Goal: Task Accomplishment & Management: Manage account settings

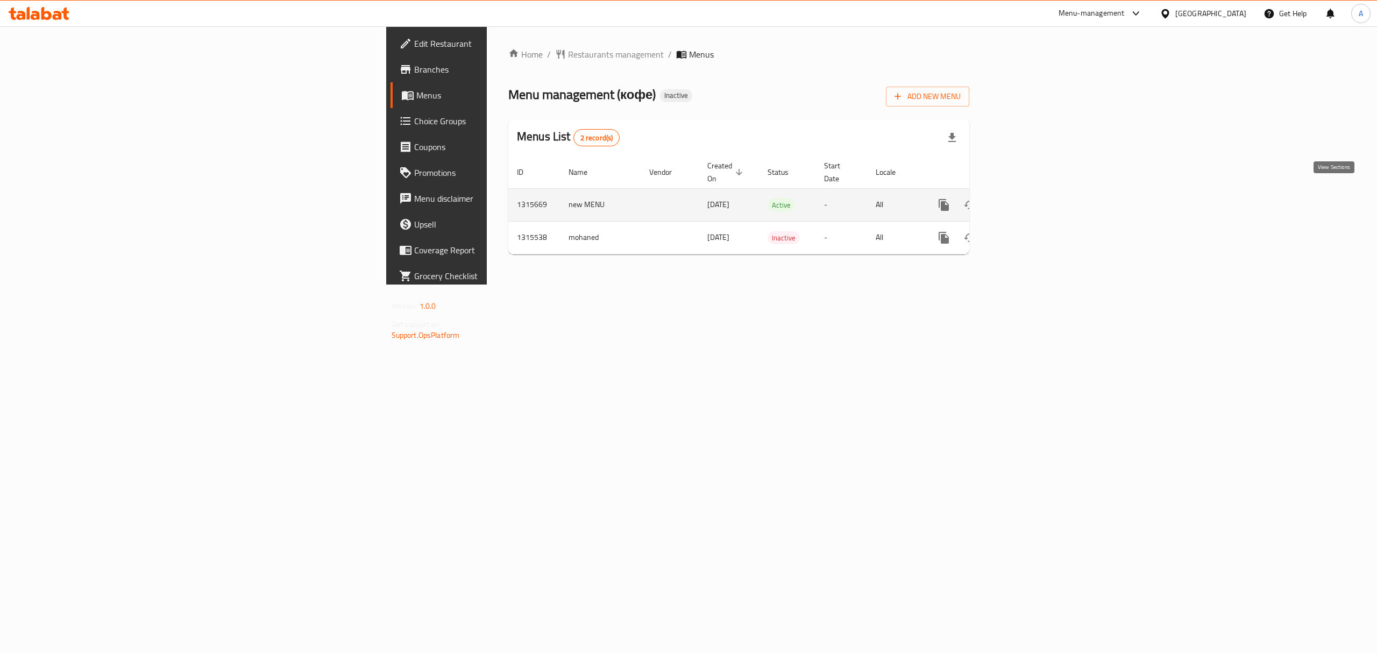
click at [1035, 202] on link "enhanced table" at bounding box center [1022, 205] width 26 height 26
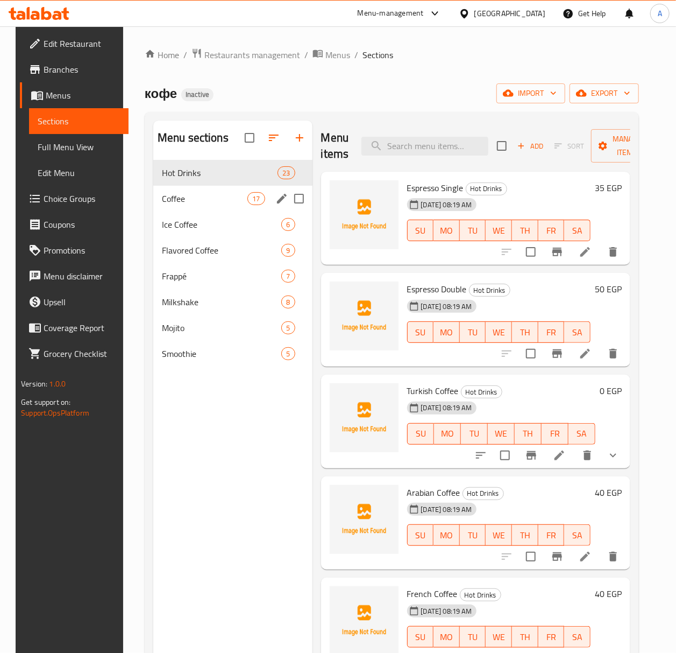
click at [224, 206] on div "Coffee 17" at bounding box center [232, 199] width 159 height 26
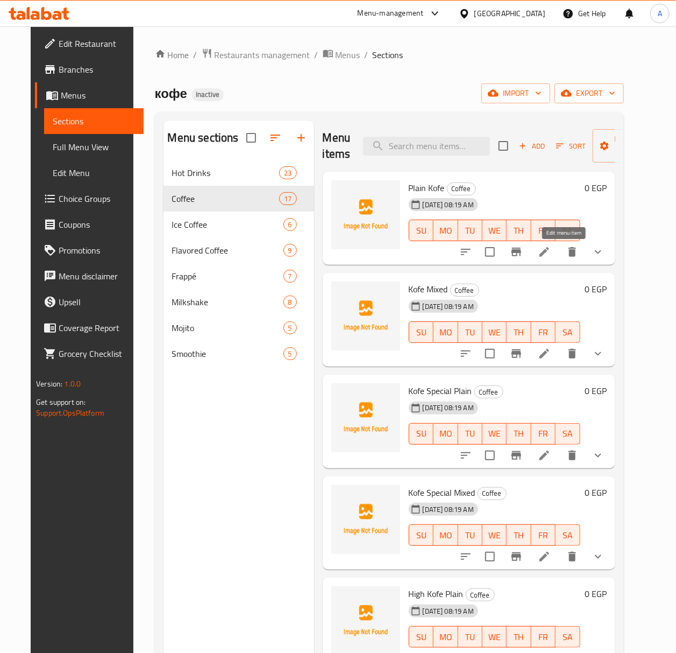
click at [551, 253] on icon at bounding box center [544, 251] width 13 height 13
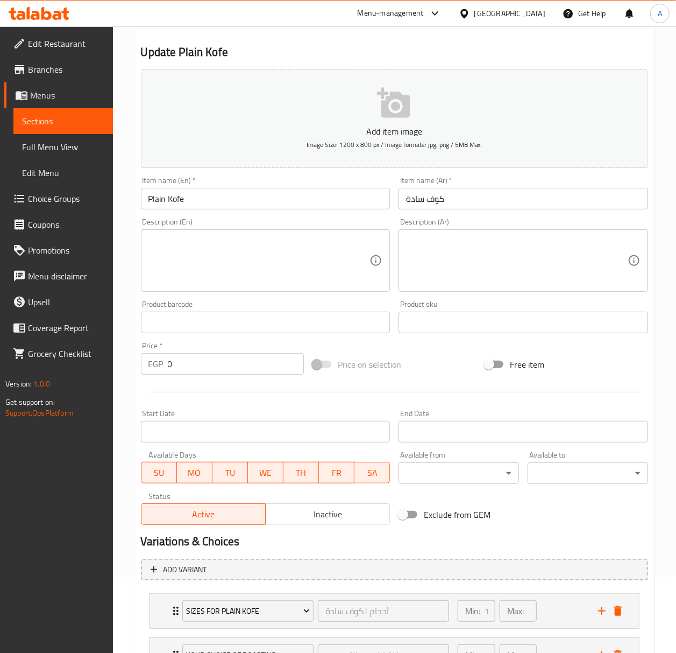
scroll to position [216, 0]
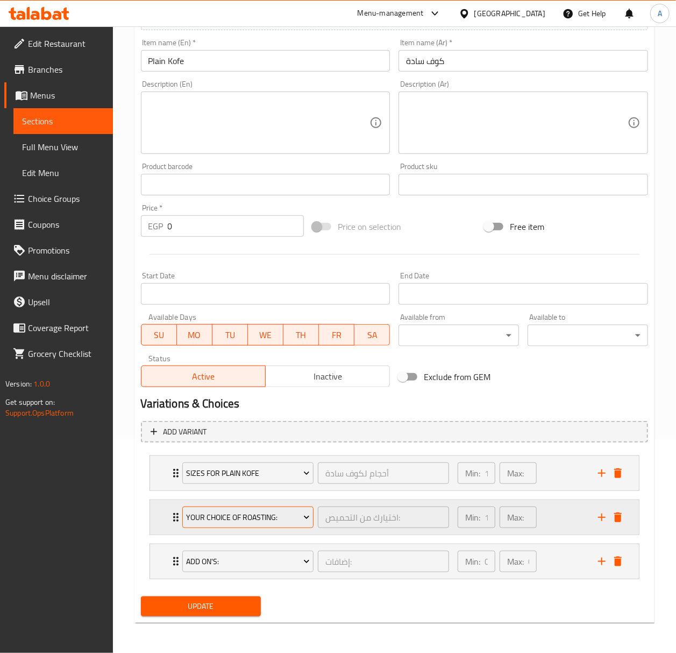
click at [281, 517] on span "Your Choice Of Roasting:" at bounding box center [248, 517] width 124 height 13
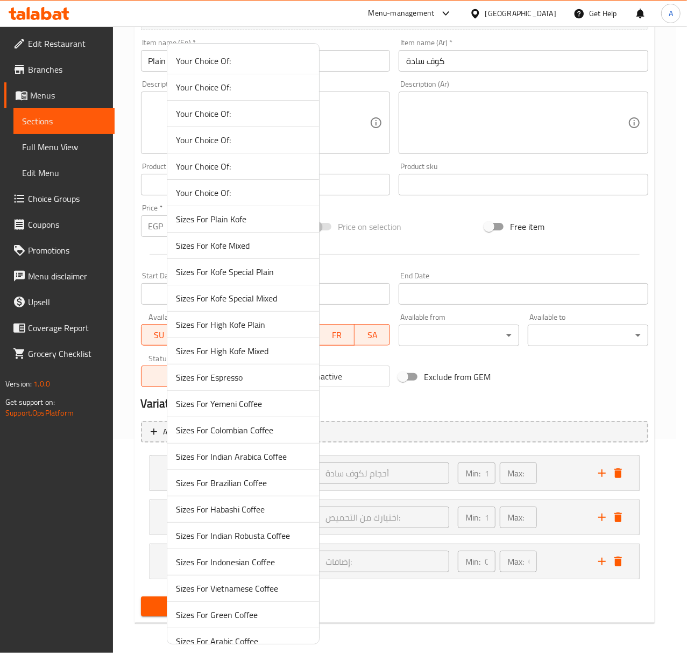
click at [267, 221] on span "Sizes For Plain Kofe" at bounding box center [243, 219] width 135 height 13
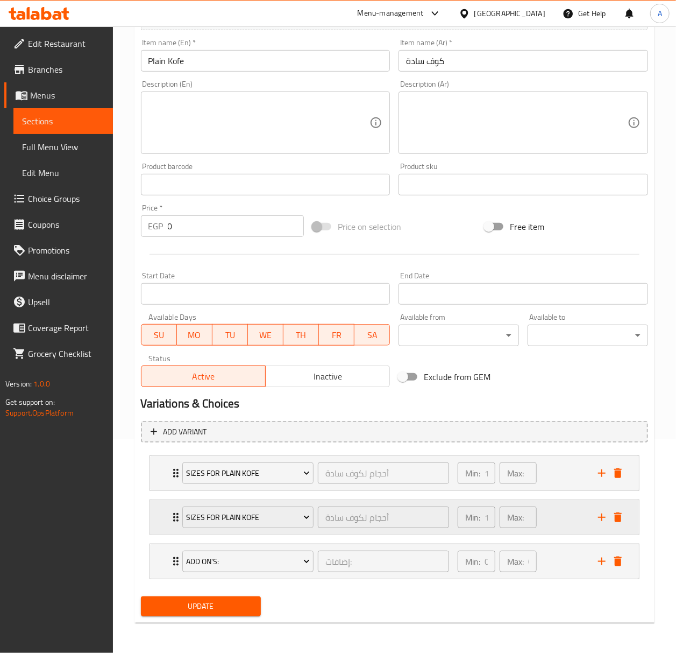
click at [153, 524] on div "Sizes For Plain Kofe أحجام لكوف سادة ​ Min: 1 ​ Max: 1 ​" at bounding box center [394, 517] width 489 height 34
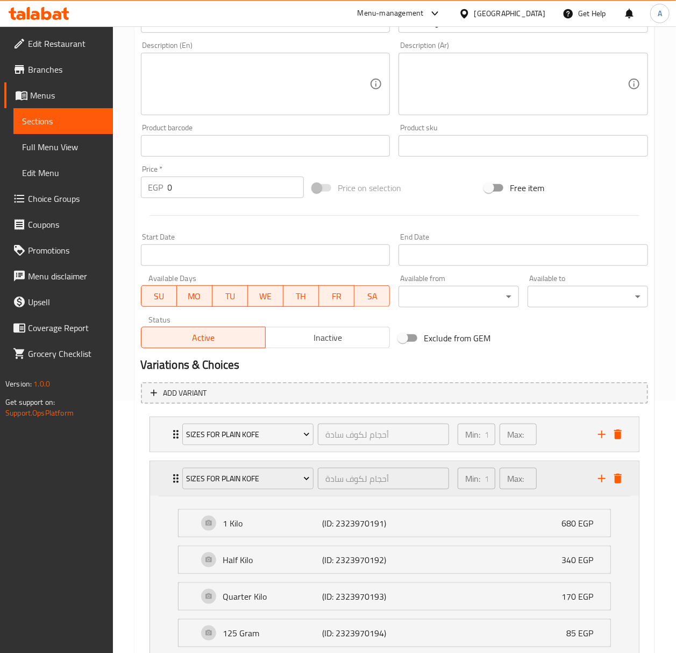
scroll to position [359, 0]
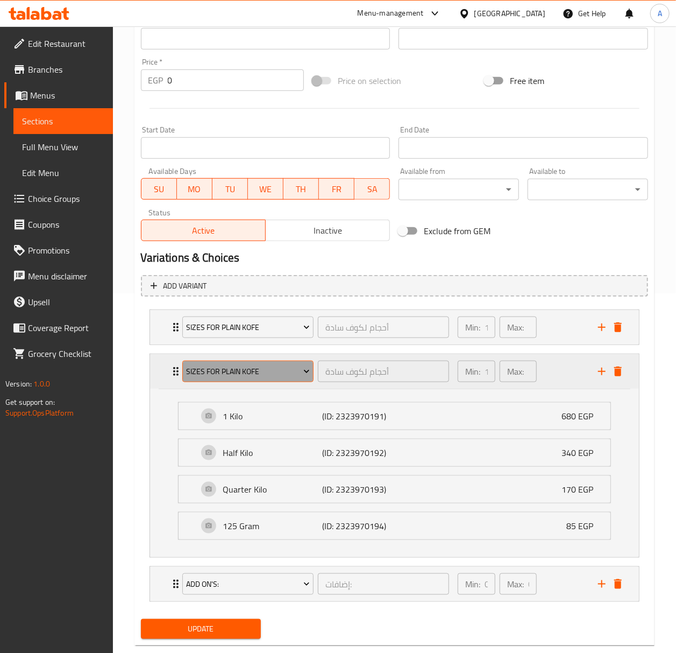
click at [257, 373] on span "Sizes For Plain Kofe" at bounding box center [248, 371] width 124 height 13
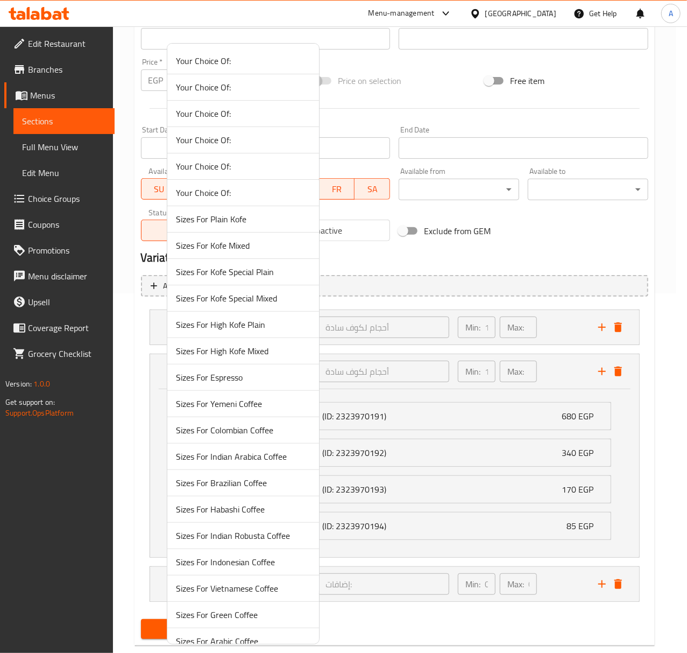
click at [125, 436] on div at bounding box center [343, 326] width 687 height 653
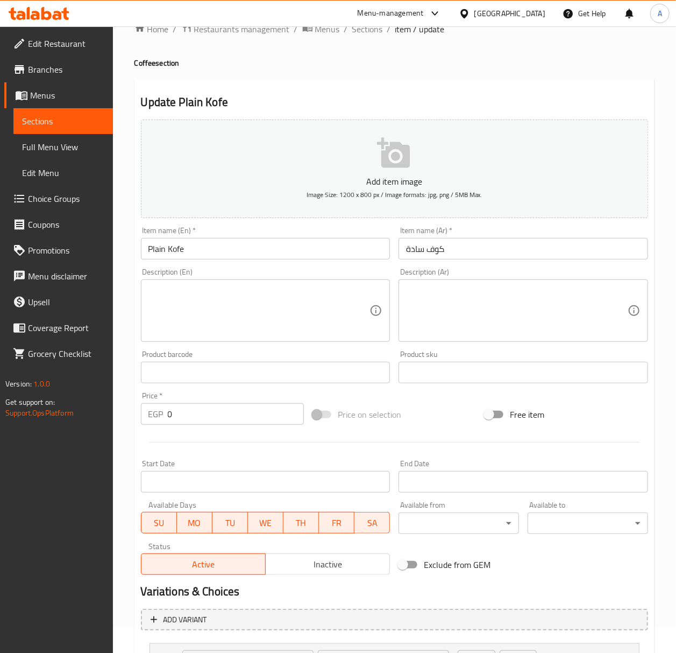
scroll to position [1, 0]
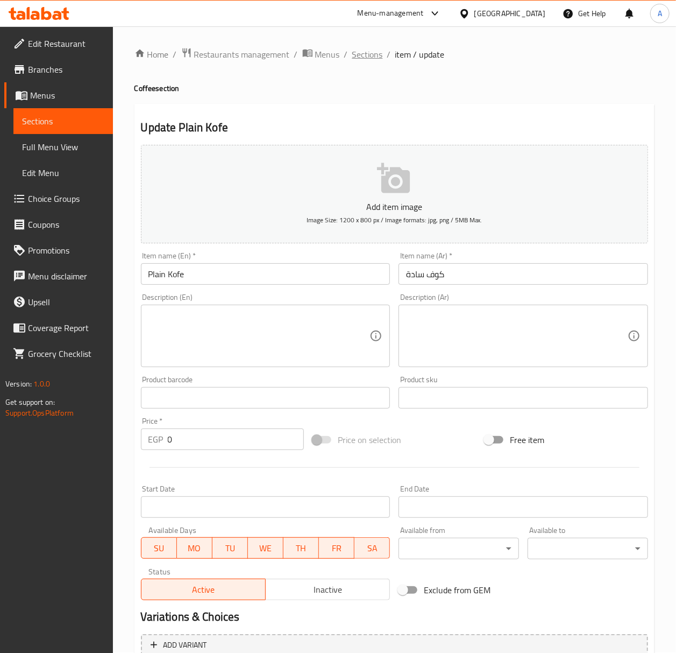
click at [369, 51] on span "Sections" at bounding box center [367, 54] width 31 height 13
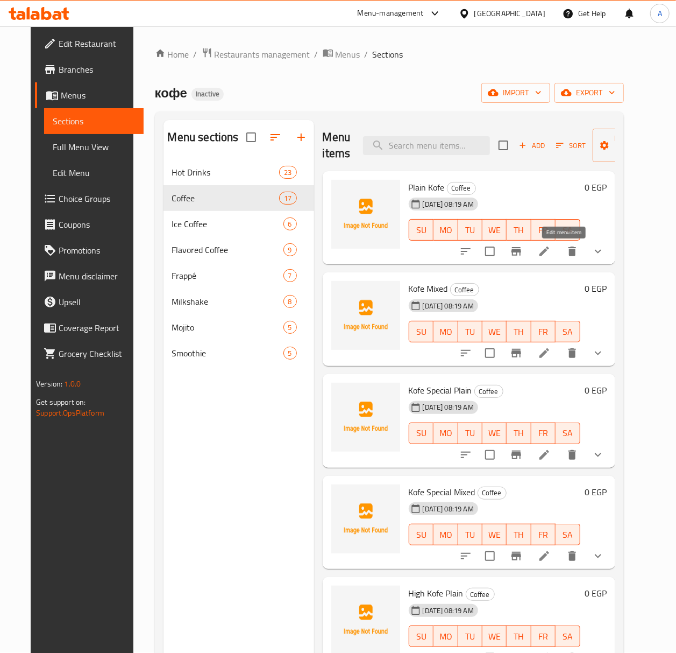
click at [551, 250] on icon at bounding box center [544, 251] width 13 height 13
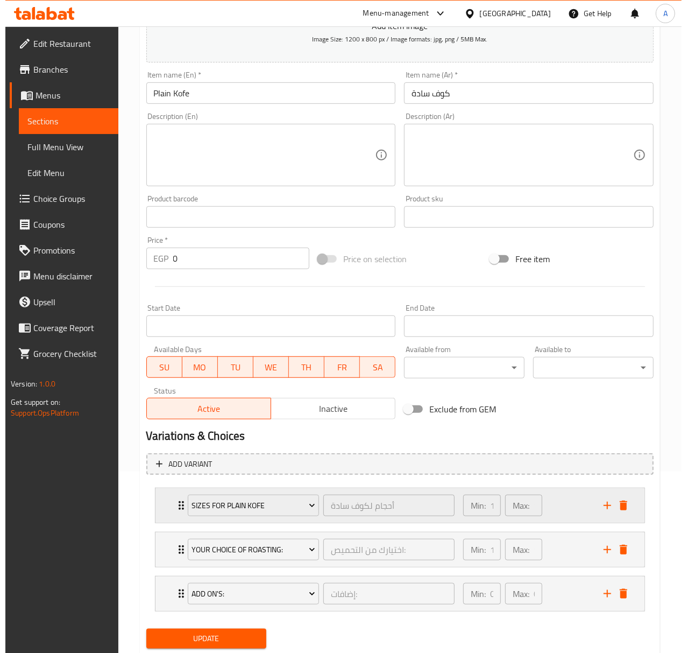
scroll to position [216, 0]
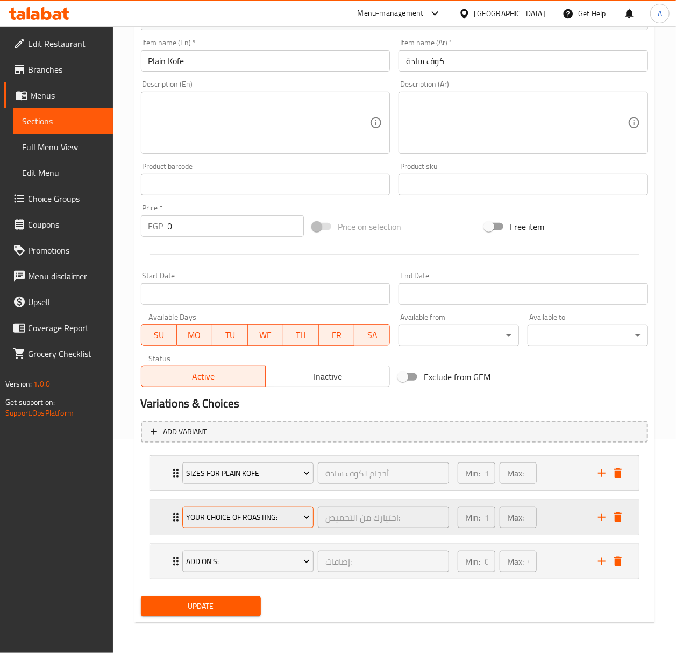
click at [261, 521] on span "Your Choice Of Roasting:" at bounding box center [248, 517] width 124 height 13
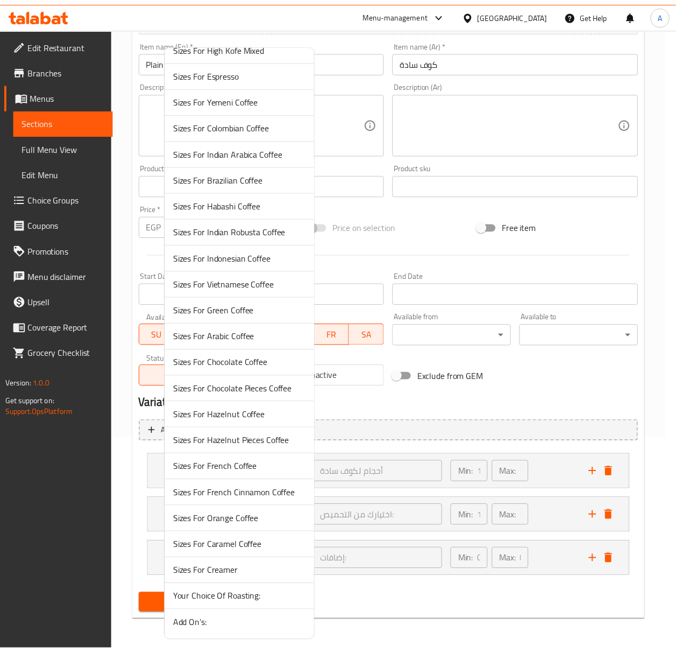
scroll to position [310, 0]
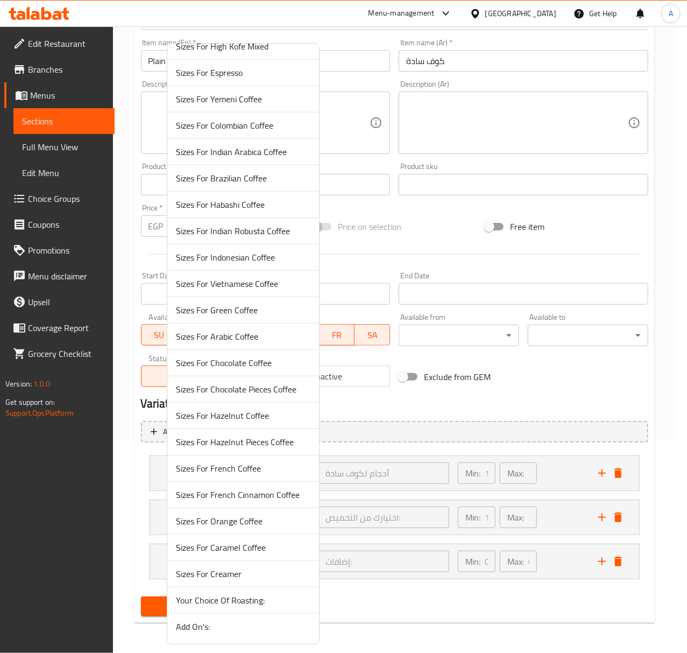
click at [285, 596] on span "Your Choice Of Roasting:" at bounding box center [243, 599] width 135 height 13
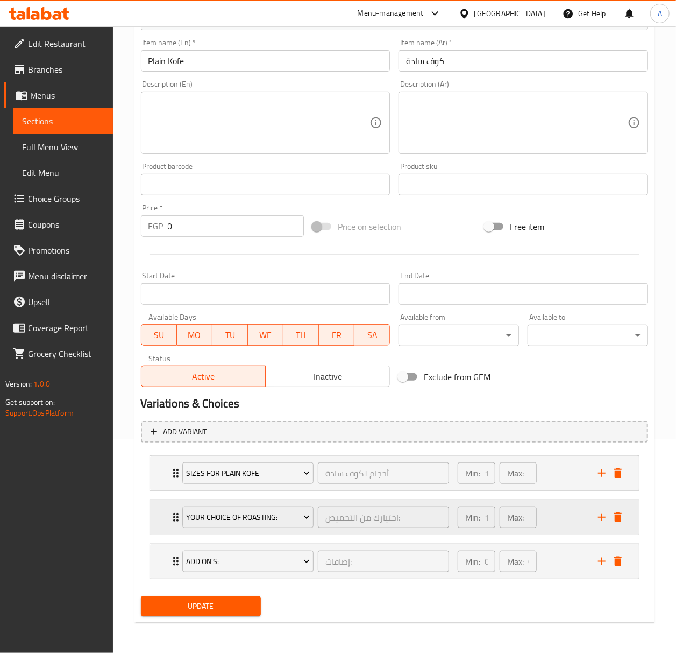
click at [288, 530] on div "Your Choice Of Roasting: اختيارك من التحميص: ​" at bounding box center [316, 517] width 280 height 34
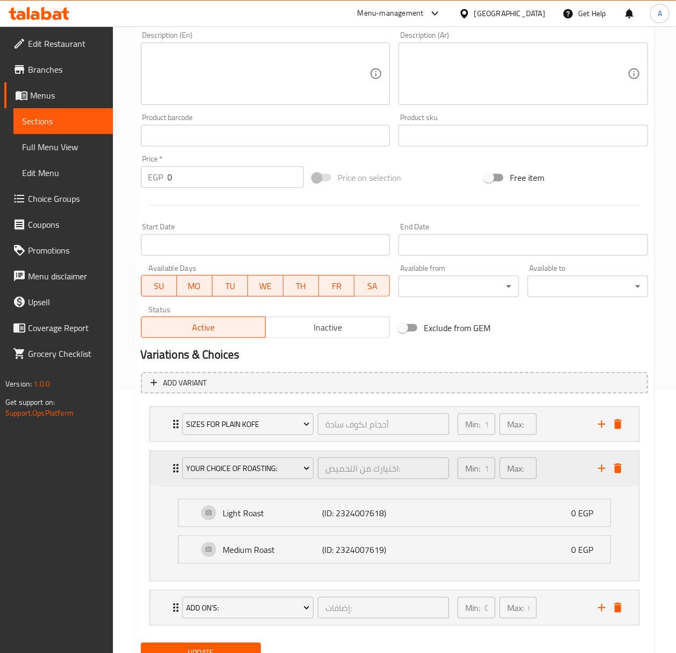
scroll to position [287, 0]
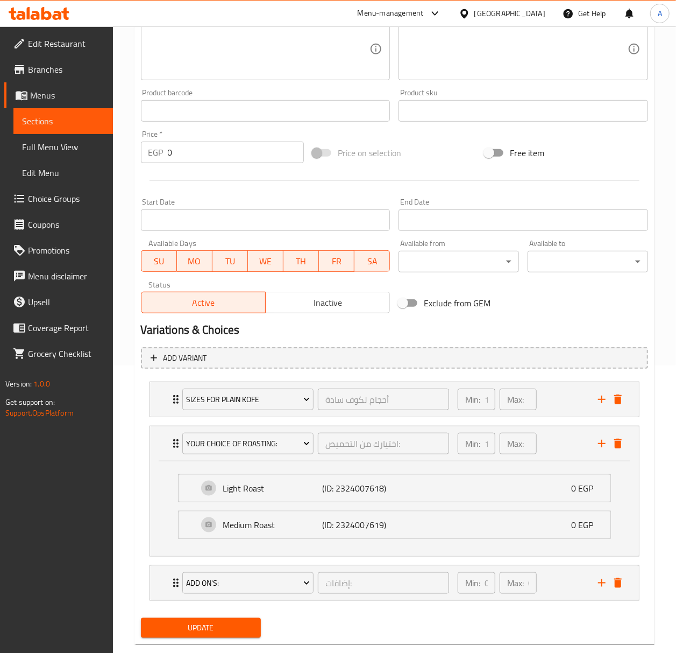
click at [74, 199] on span "Choice Groups" at bounding box center [66, 198] width 76 height 13
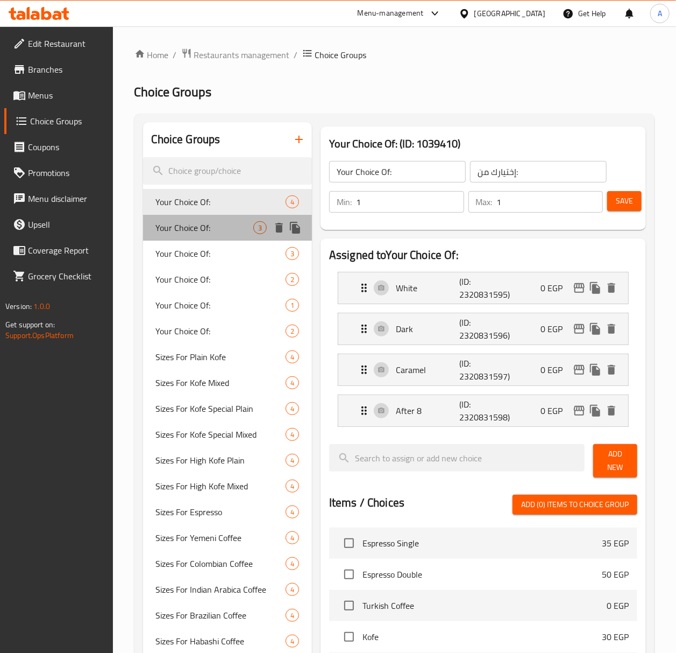
click at [204, 222] on span "Your Choice Of:" at bounding box center [204, 227] width 97 height 13
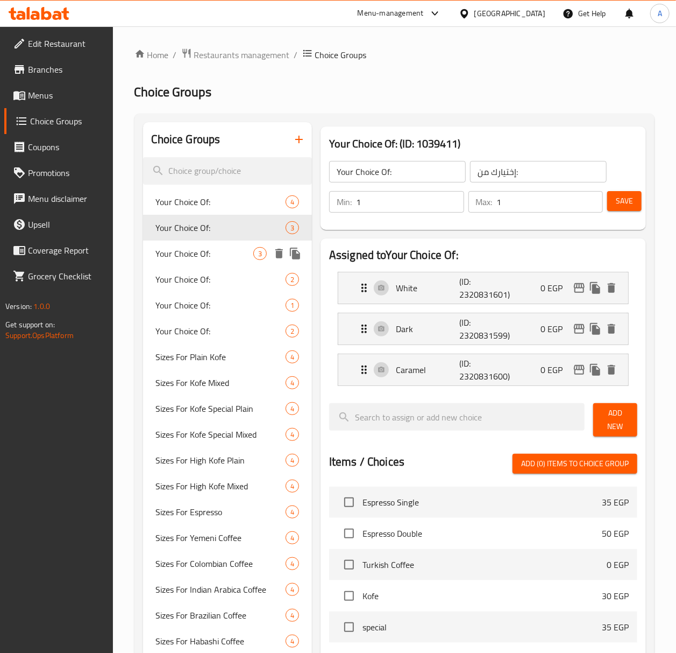
click at [202, 250] on span "Your Choice Of:" at bounding box center [204, 253] width 97 height 13
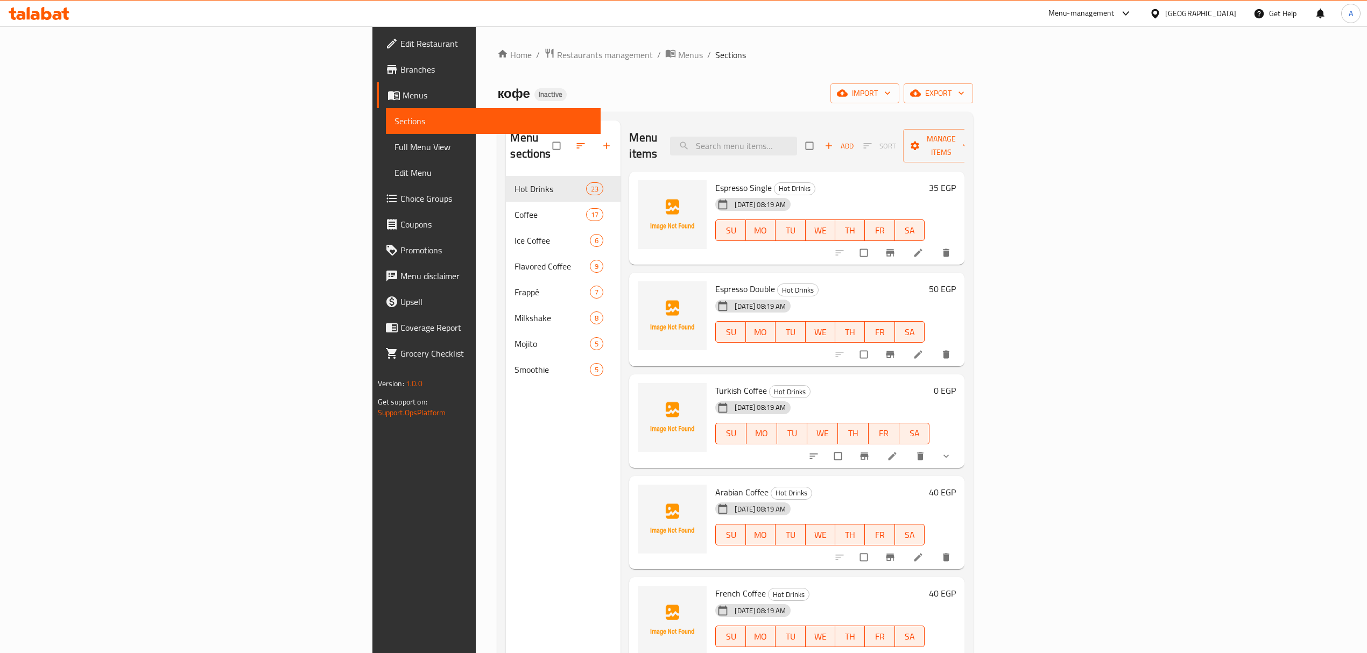
drag, startPoint x: 59, startPoint y: 148, endPoint x: 278, endPoint y: 2, distance: 263.4
click at [394, 148] on span "Full Menu View" at bounding box center [492, 146] width 197 height 13
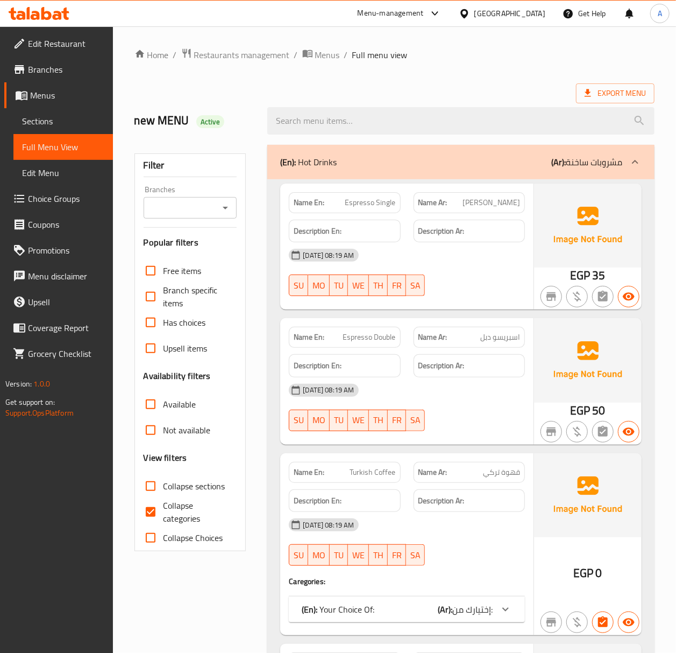
click at [527, 254] on div "[DATE] 08:19 AM" at bounding box center [406, 255] width 249 height 26
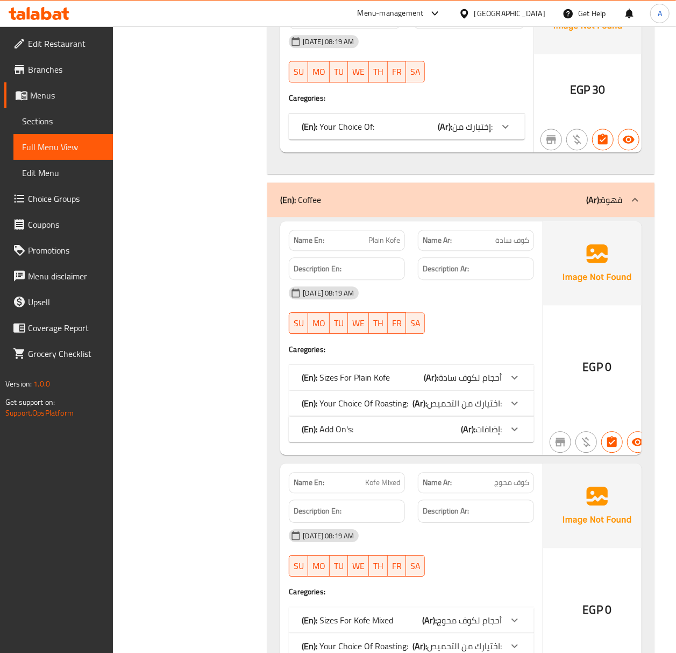
scroll to position [3304, 0]
click at [487, 385] on span "أحجام لكوف سادة" at bounding box center [469, 377] width 63 height 16
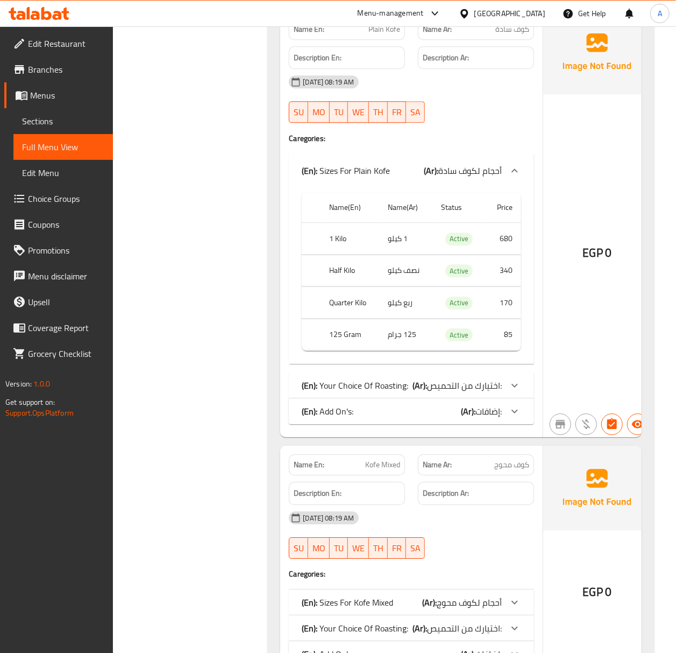
scroll to position [3520, 0]
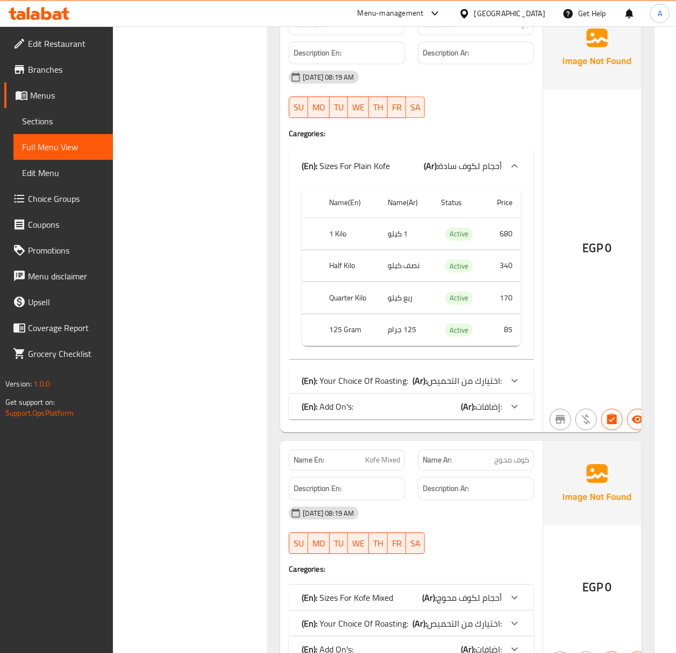
click at [461, 387] on p "(Ar): اختيارك من التحميص:" at bounding box center [457, 380] width 89 height 13
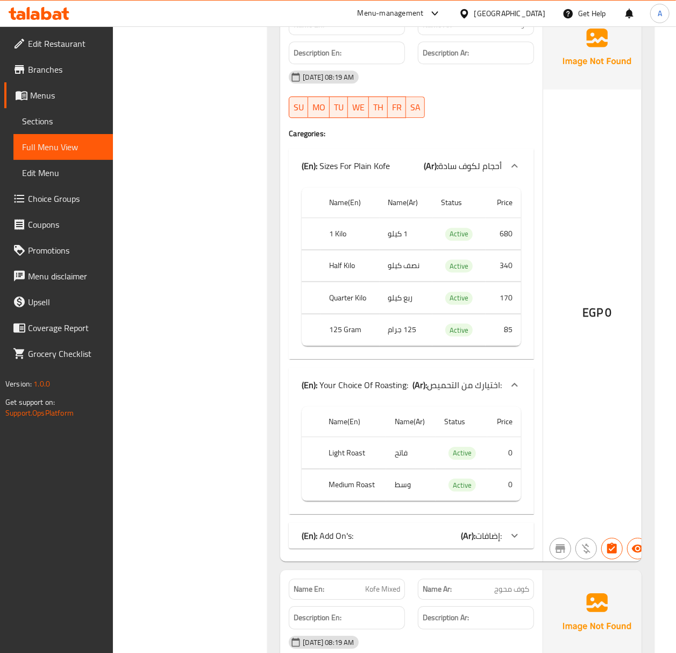
scroll to position [3592, 0]
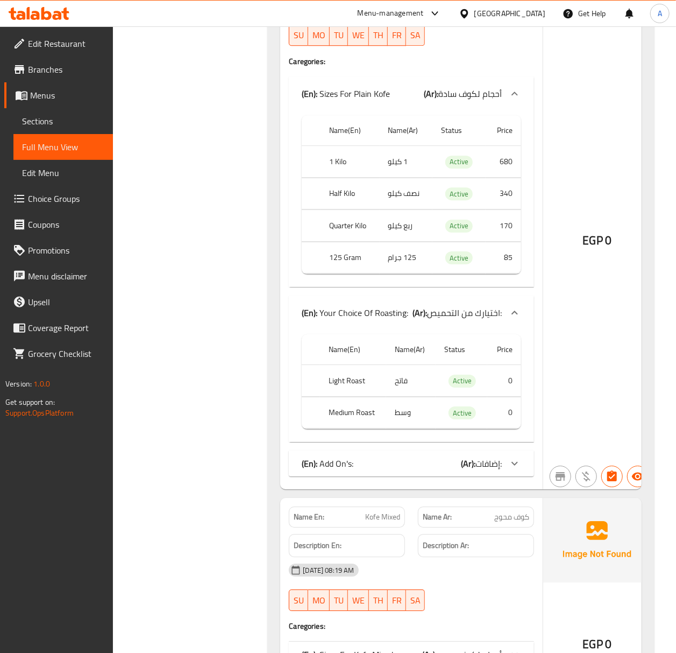
click at [452, 476] on div "(En): Add On's: (Ar): إضافات:" at bounding box center [411, 463] width 245 height 26
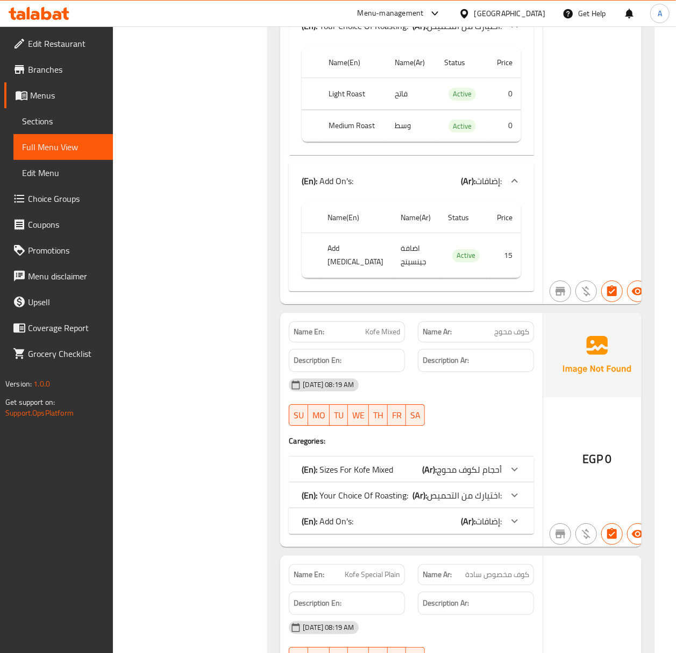
scroll to position [3950, 0]
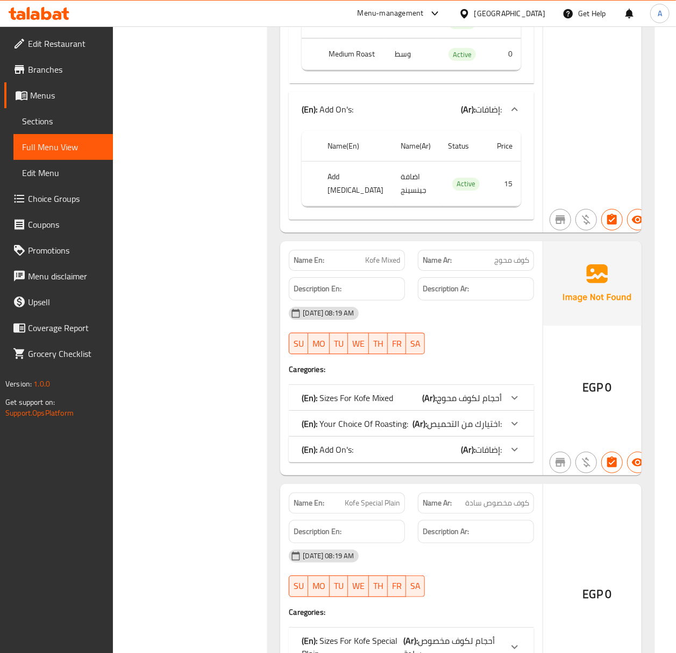
click at [455, 406] on span "أحجام لكوف محوج" at bounding box center [469, 398] width 65 height 16
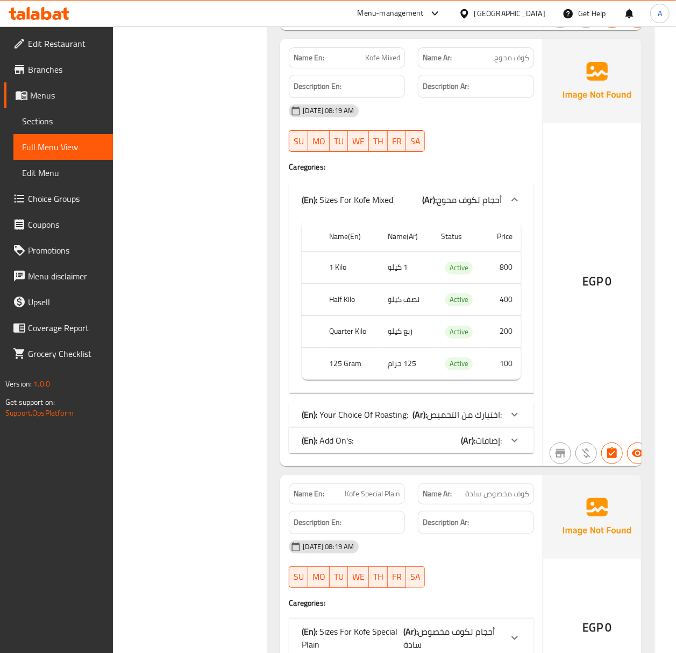
scroll to position [4165, 0]
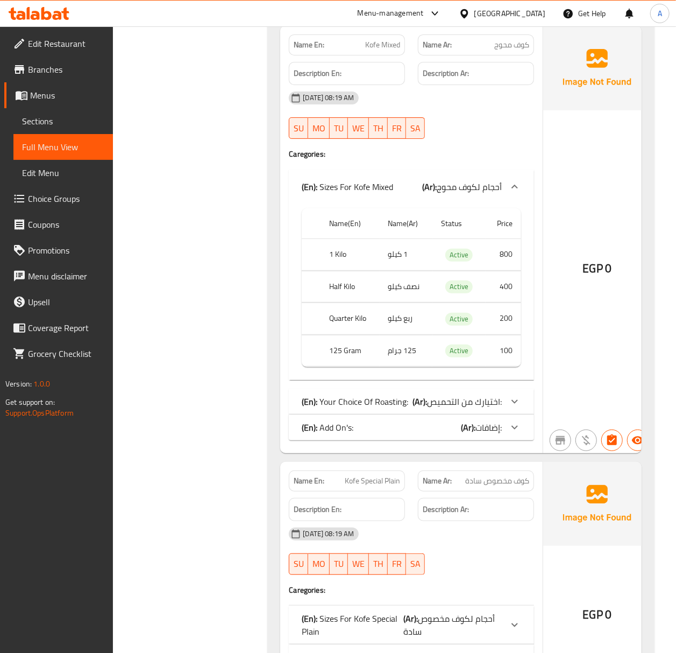
click at [444, 408] on p "(Ar): اختيارك من التحميص:" at bounding box center [457, 401] width 89 height 13
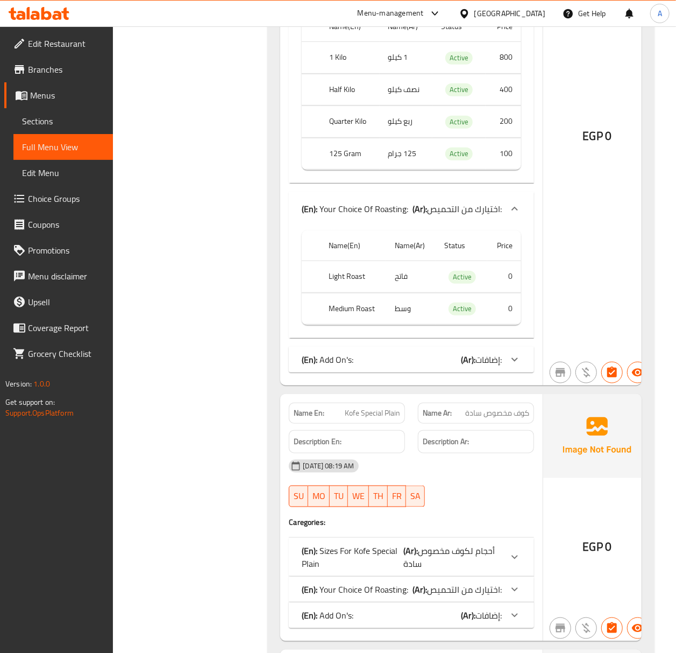
scroll to position [4380, 0]
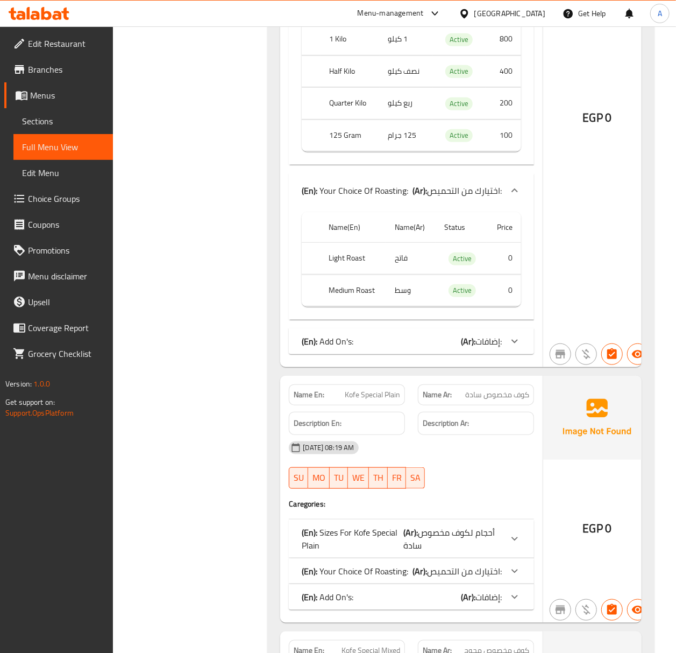
click at [482, 349] on span "إضافات:" at bounding box center [489, 341] width 26 height 16
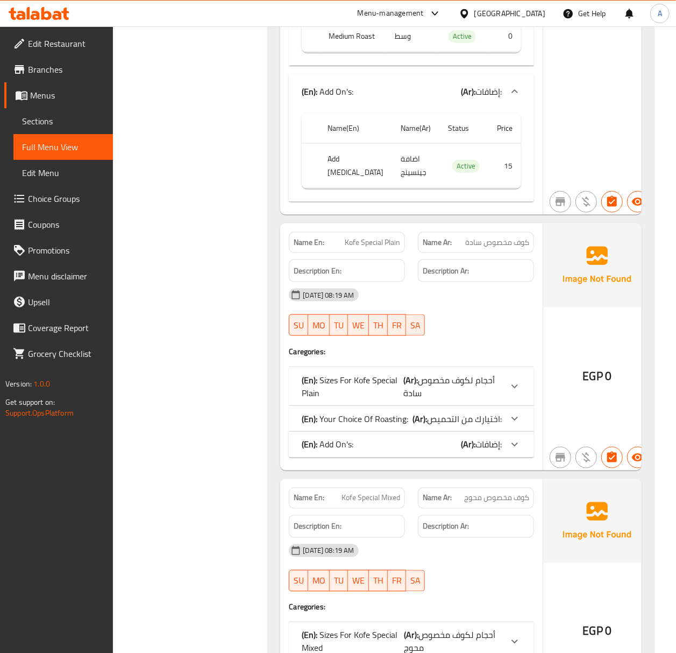
scroll to position [4668, 0]
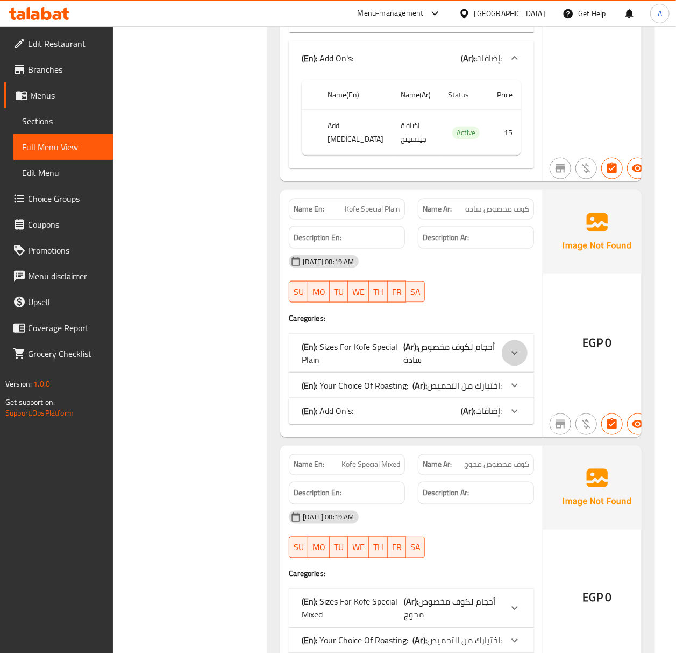
click at [502, 366] on div at bounding box center [515, 353] width 26 height 26
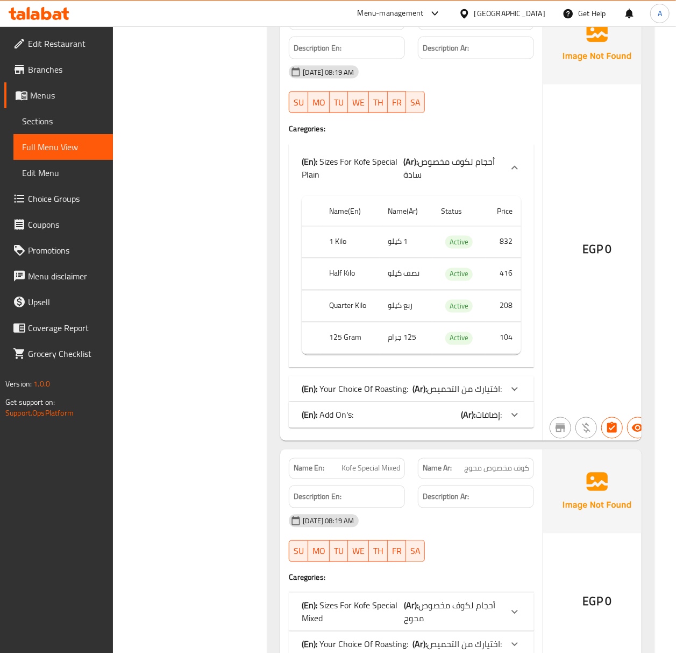
scroll to position [4883, 0]
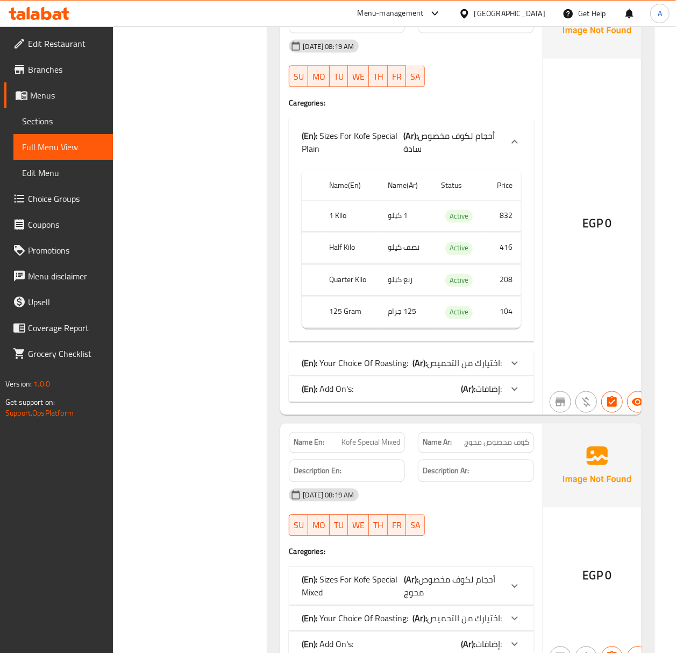
click at [472, 370] on p "(Ar): اختيارك من التحميص:" at bounding box center [457, 363] width 89 height 13
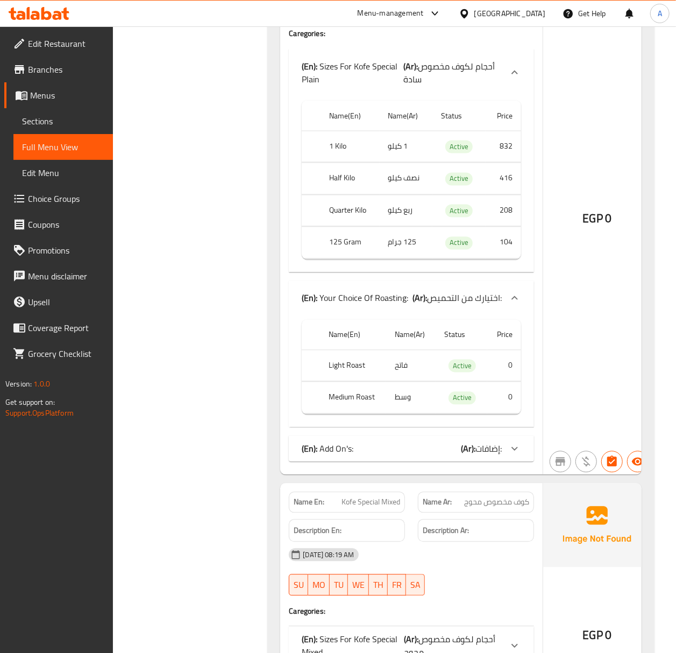
scroll to position [5026, 0]
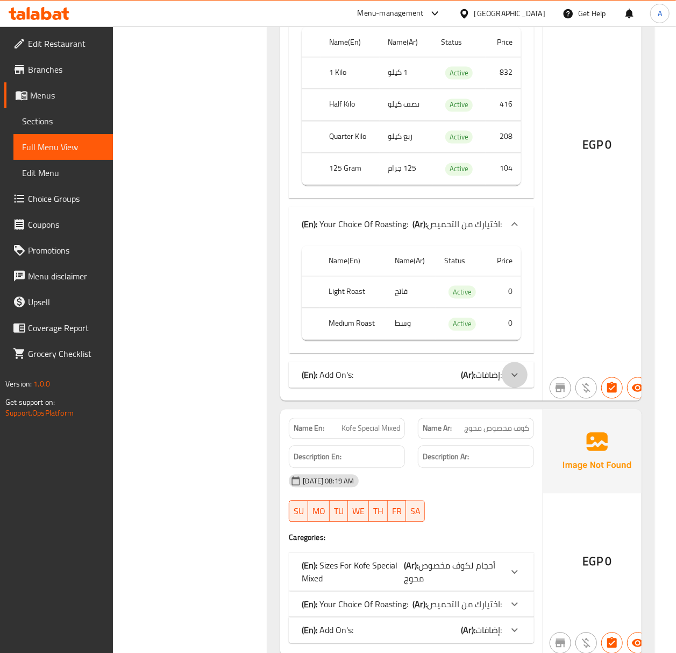
click at [502, 388] on div at bounding box center [515, 375] width 26 height 26
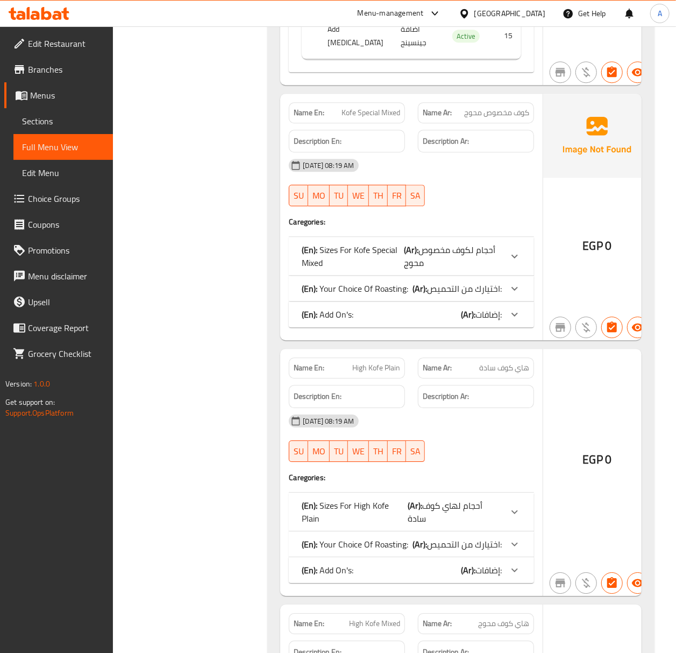
scroll to position [5456, 0]
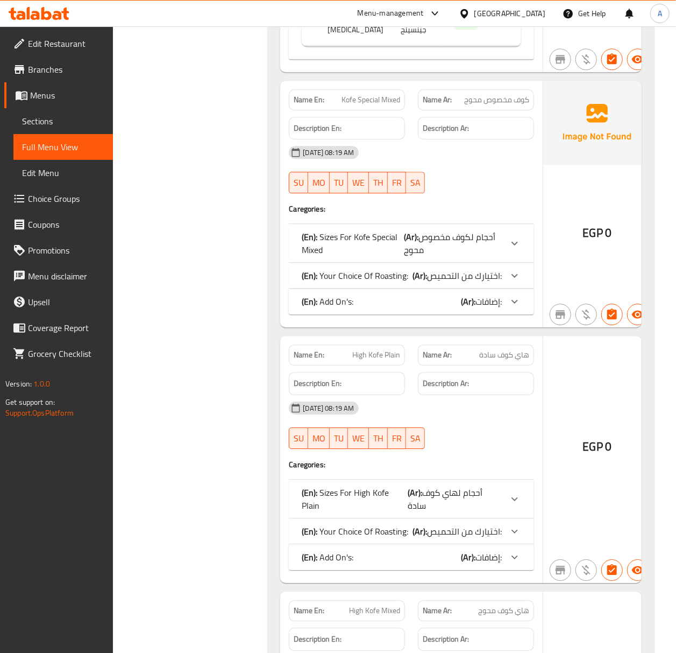
click at [483, 309] on span "إضافات:" at bounding box center [489, 301] width 26 height 16
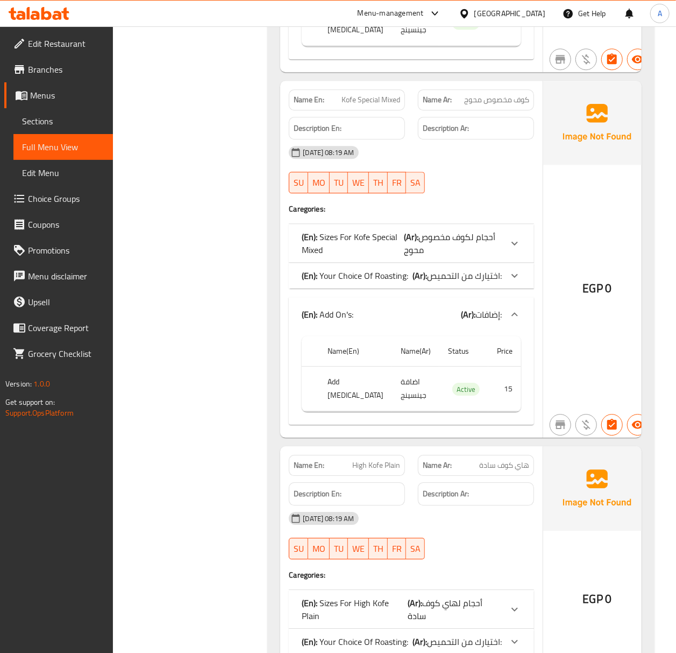
click at [480, 282] on p "(Ar): اختيارك من التحميص:" at bounding box center [457, 275] width 89 height 13
click at [477, 256] on p "(Ar): أحجام [PERSON_NAME] مخصوص محوج" at bounding box center [454, 243] width 98 height 26
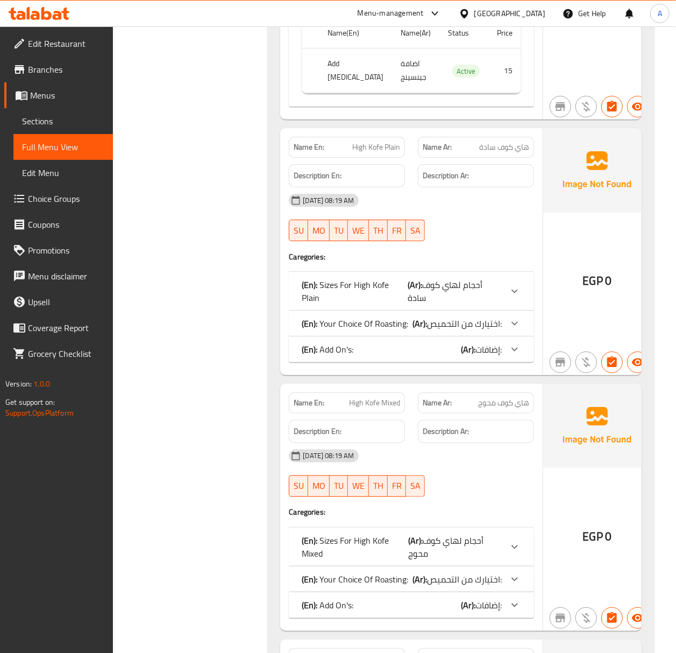
scroll to position [6174, 0]
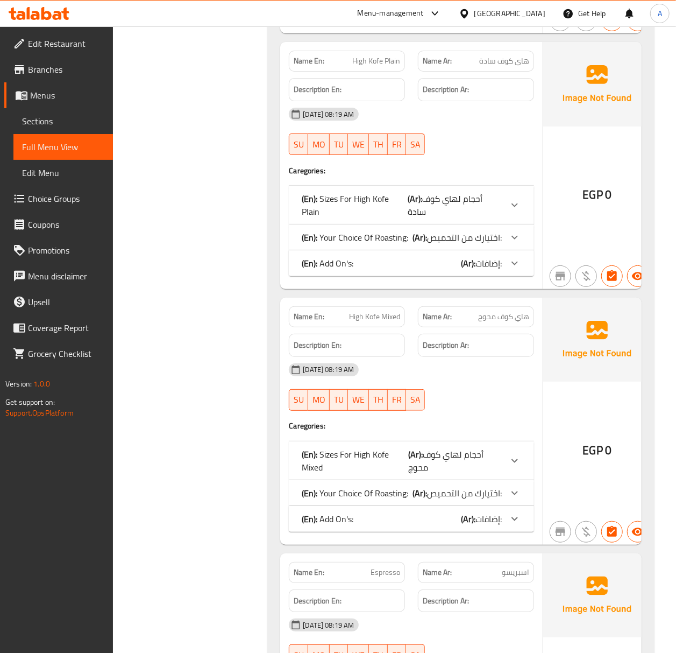
click at [476, 271] on span "إضافات:" at bounding box center [489, 263] width 26 height 16
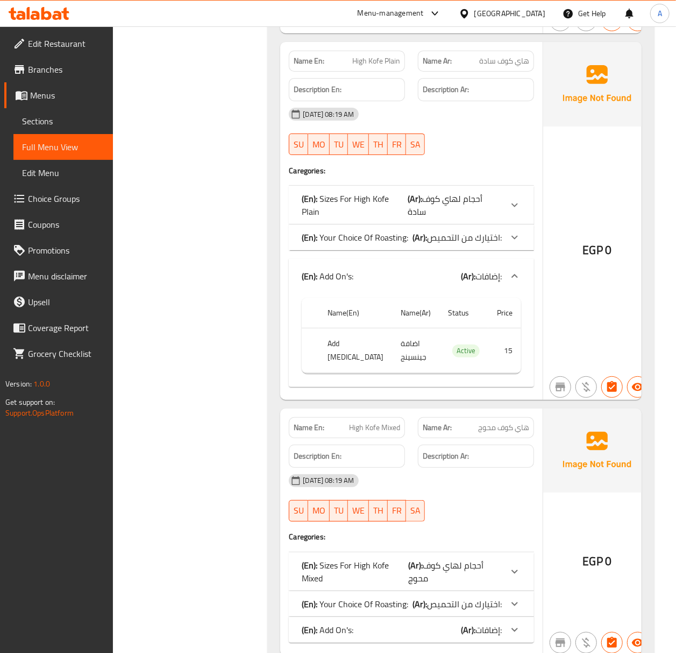
click at [473, 250] on div "(En): Your Choice Of Roasting: (Ar): اختيارك من التحميص:" at bounding box center [411, 237] width 245 height 26
click at [468, 224] on div "(En): Sizes For High Kofe Plain (Ar): أحجام لهاي كوف سادة" at bounding box center [411, 205] width 245 height 39
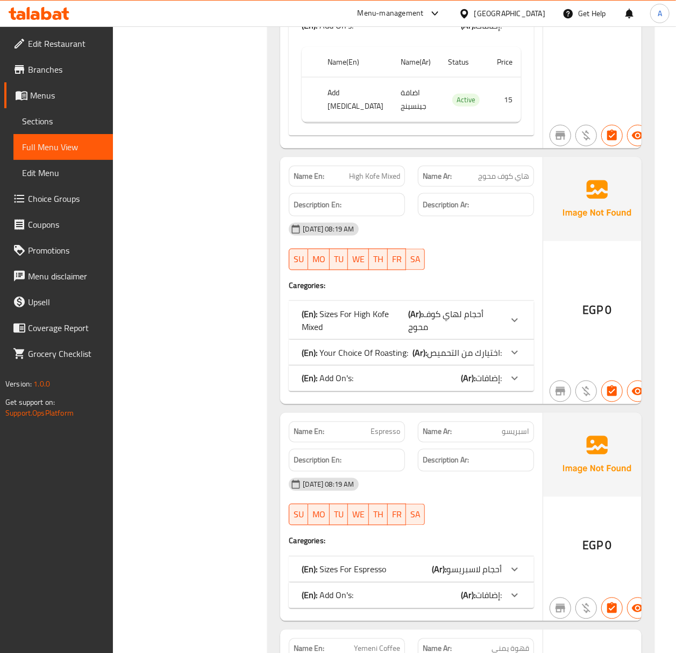
scroll to position [6820, 0]
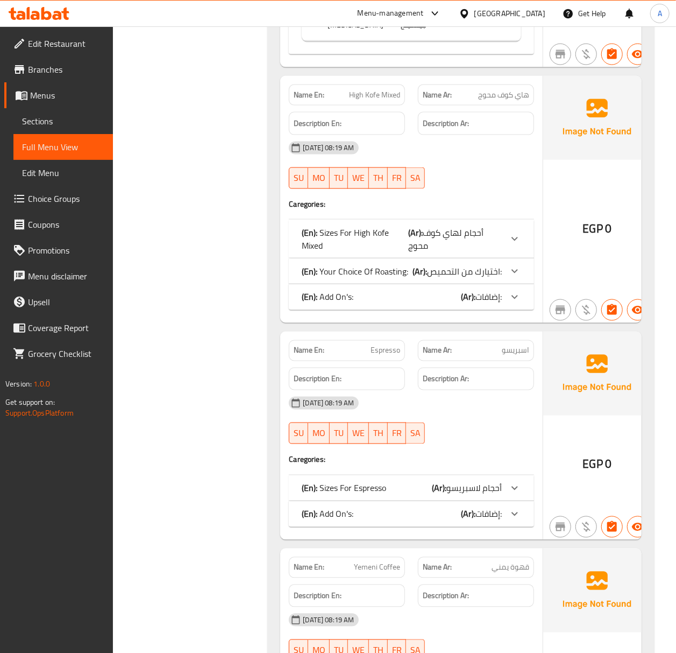
click at [502, 252] on div at bounding box center [515, 239] width 26 height 26
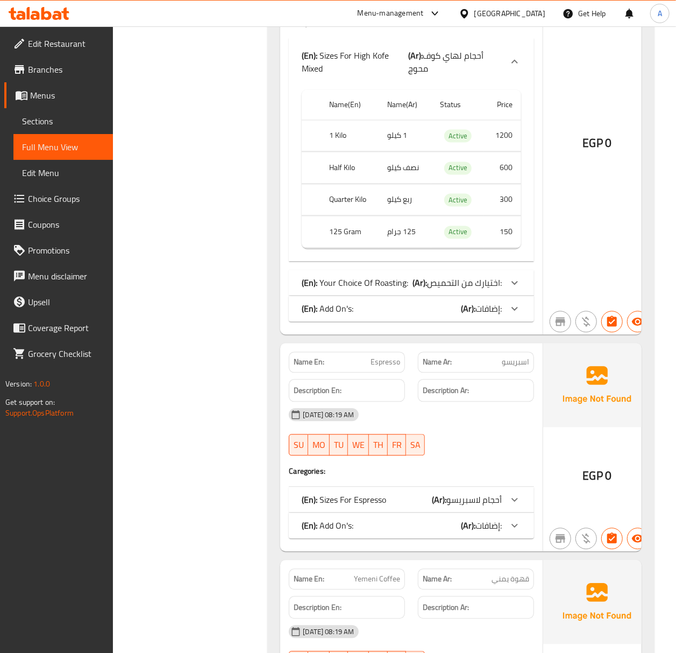
scroll to position [7035, 0]
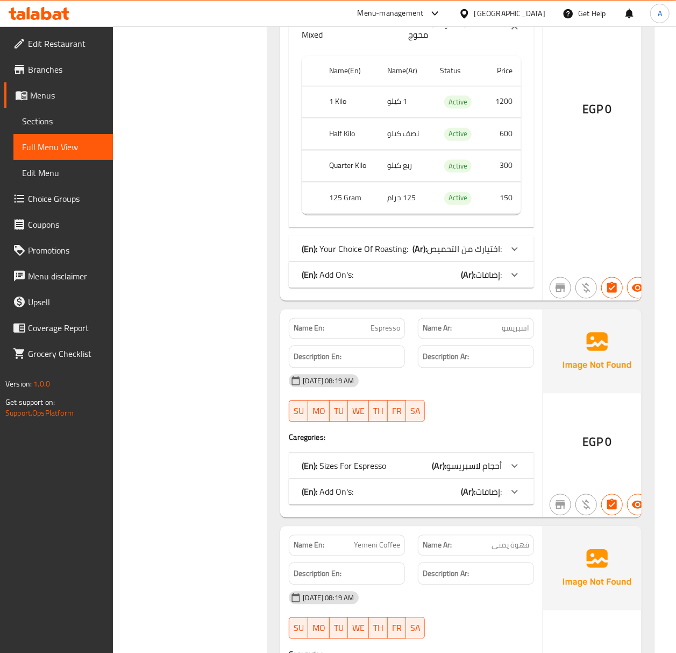
click at [491, 262] on div "(En): Your Choice Of Roasting: (Ar): اختيارك من التحميص:" at bounding box center [411, 249] width 245 height 26
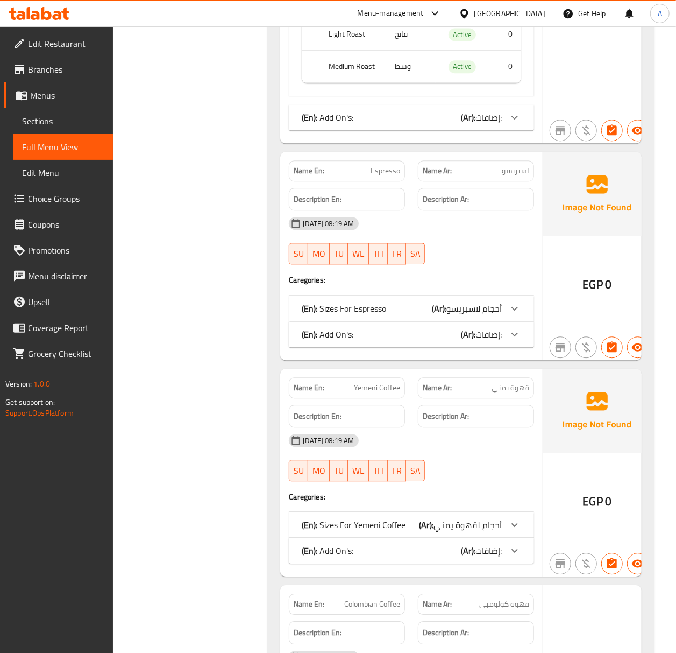
scroll to position [7393, 0]
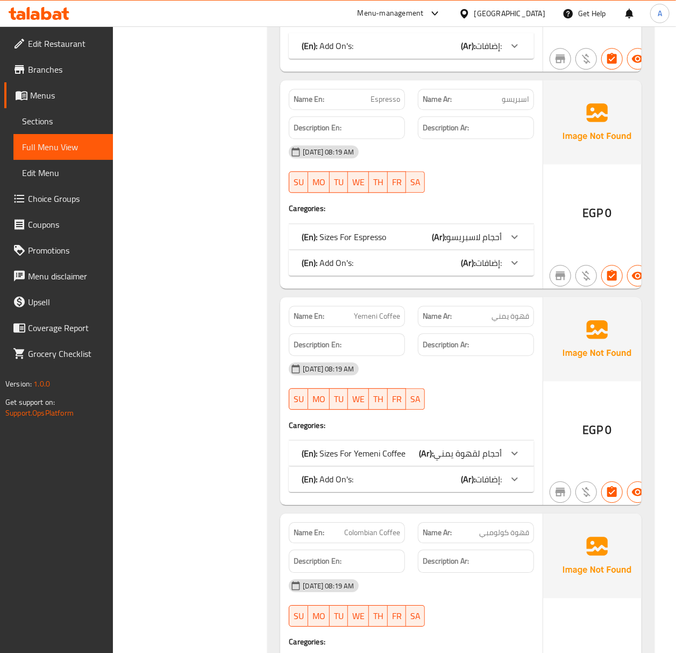
click at [476, 271] on span "إضافات:" at bounding box center [489, 262] width 26 height 16
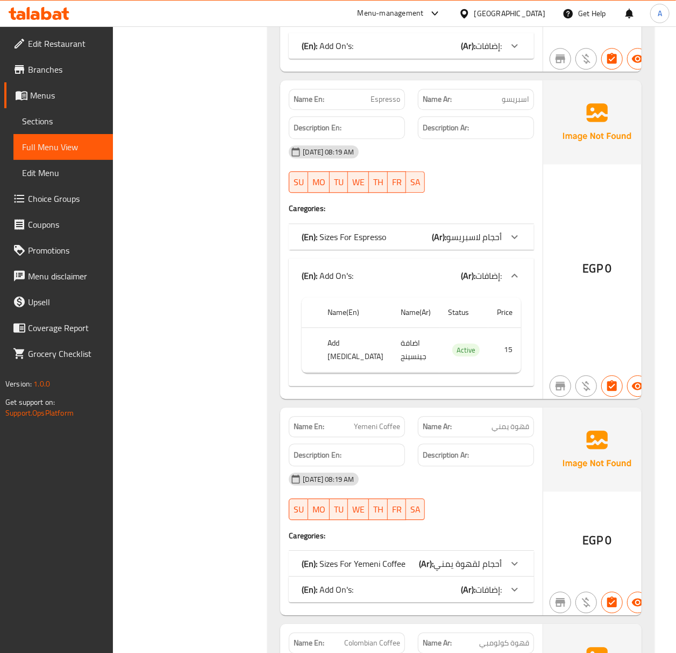
click at [472, 245] on span "أحجام لاسبريسو" at bounding box center [474, 237] width 55 height 16
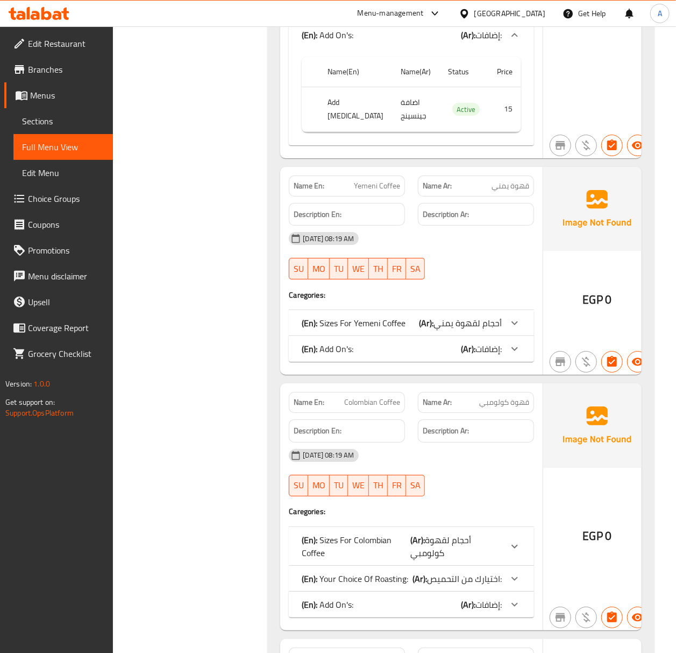
scroll to position [7824, 0]
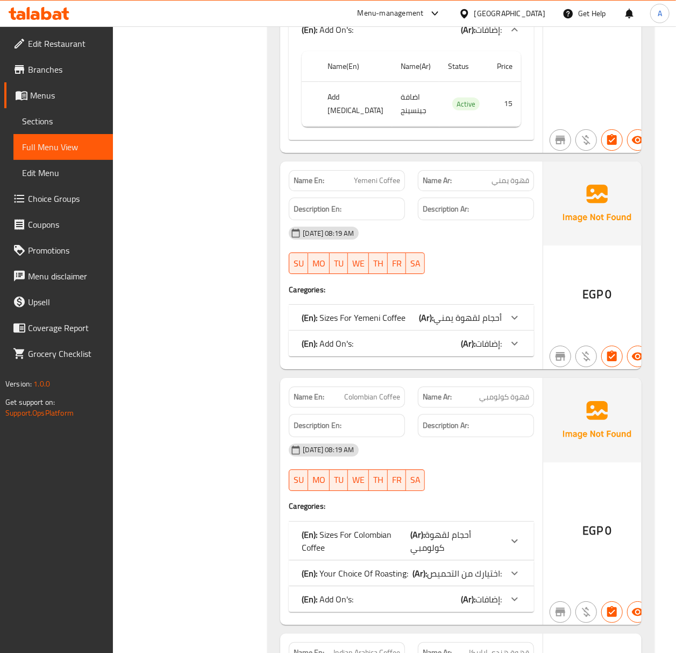
click at [482, 325] on span "أحجام لقهوة يمني" at bounding box center [468, 317] width 68 height 16
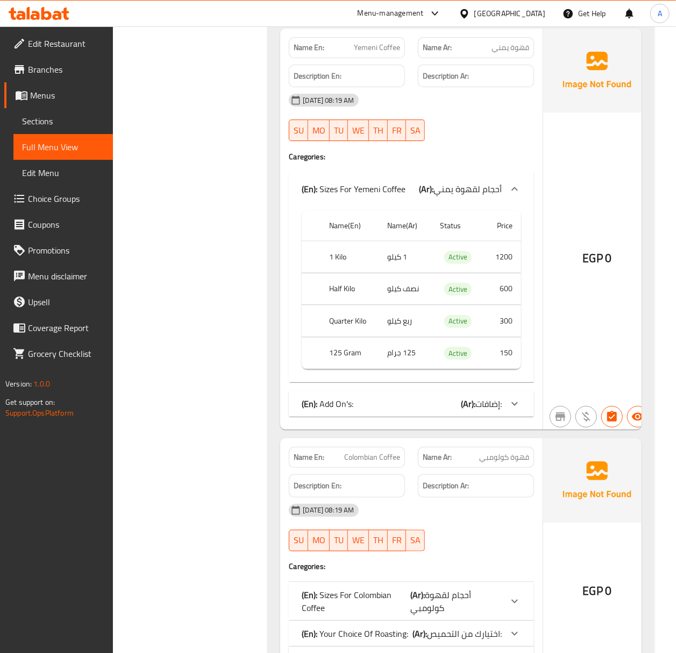
scroll to position [7967, 0]
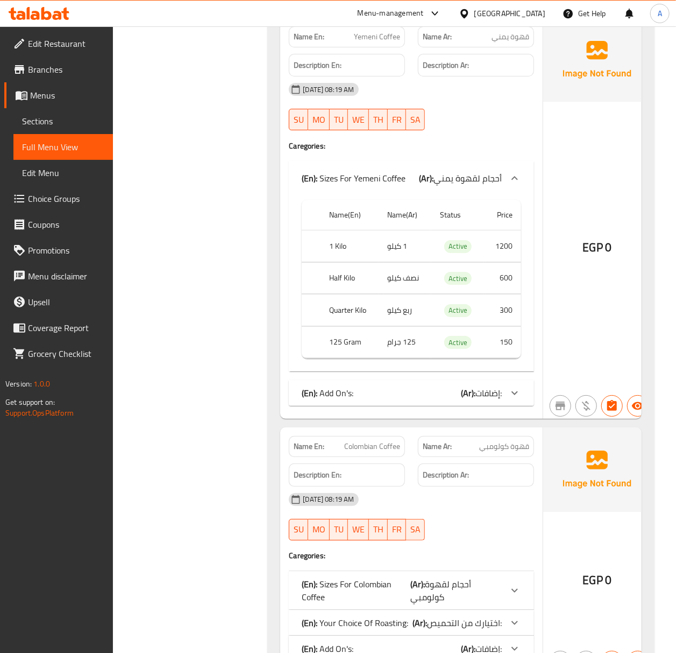
click at [445, 406] on div "(En): Add On's: (Ar): إضافات:" at bounding box center [411, 393] width 245 height 26
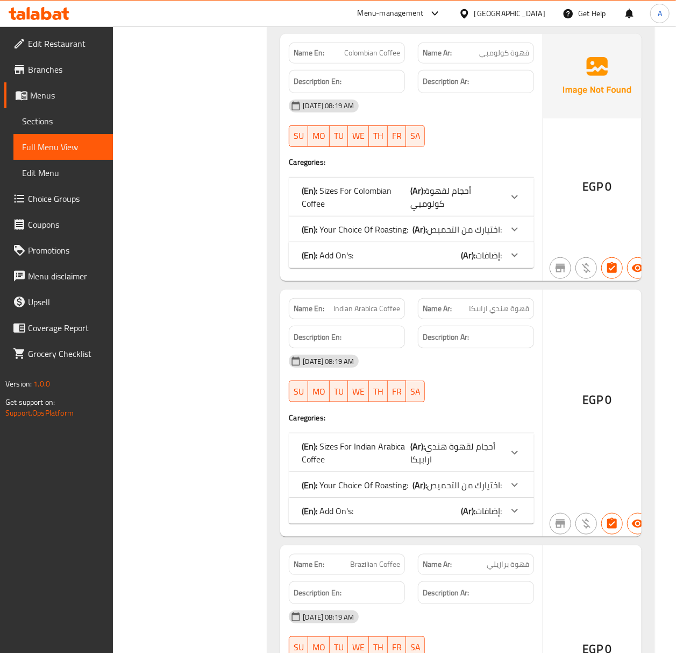
scroll to position [8469, 0]
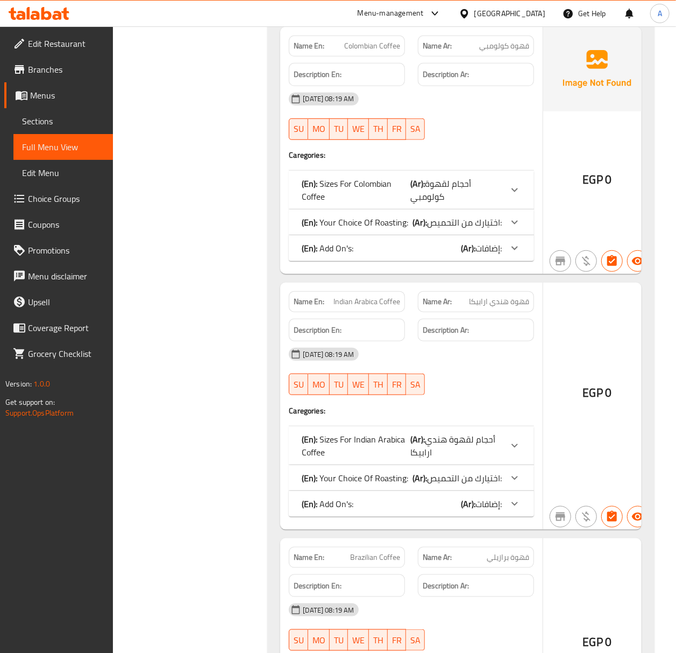
click at [472, 229] on p "(Ar): اختيارك من التحميص:" at bounding box center [457, 222] width 89 height 13
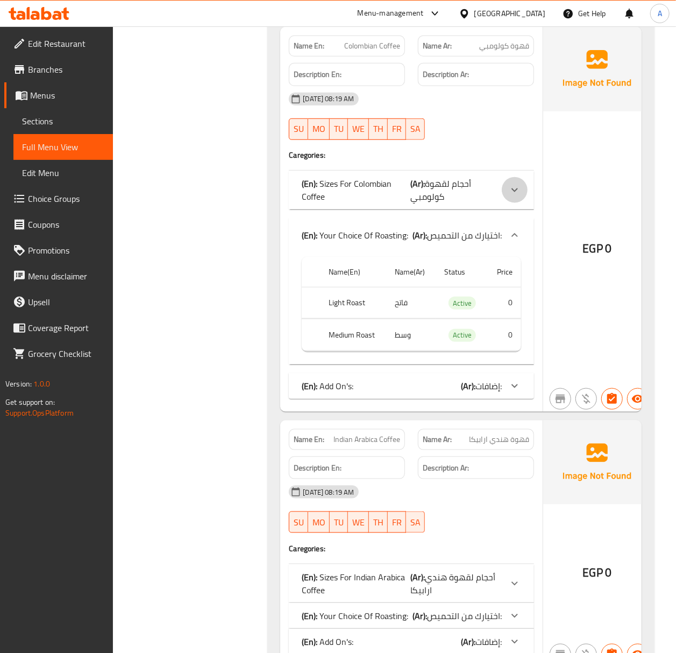
click at [502, 203] on div at bounding box center [515, 190] width 26 height 26
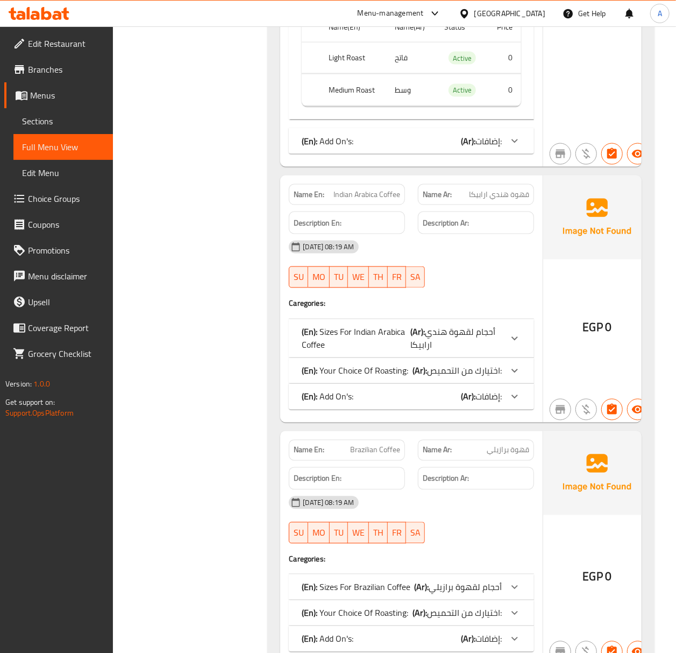
scroll to position [8900, 0]
click at [463, 352] on span "أحجام لقهوة هندي ارابيكا" at bounding box center [452, 337] width 85 height 29
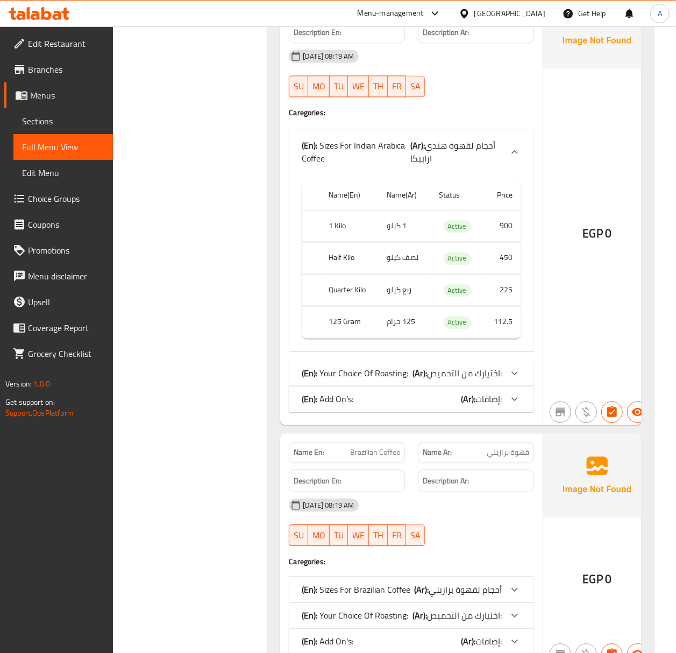
scroll to position [9115, 0]
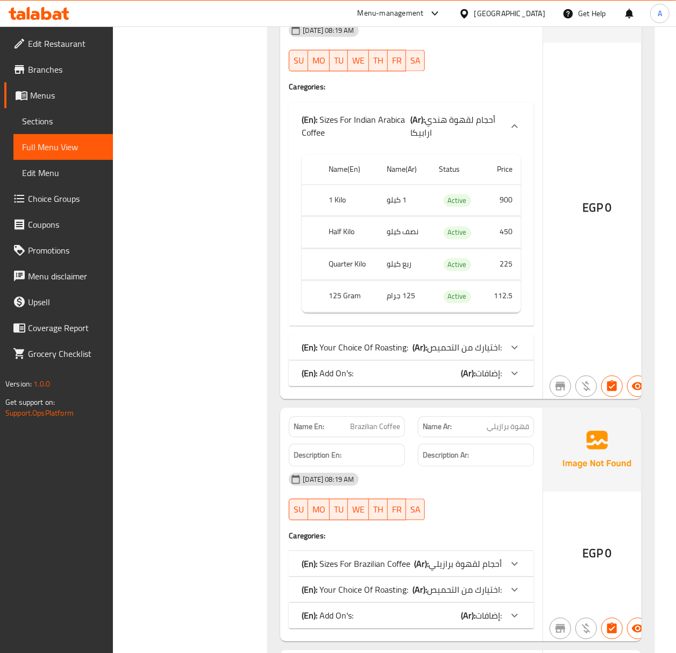
click at [463, 354] on p "(Ar): اختيارك من التحميص:" at bounding box center [457, 347] width 89 height 13
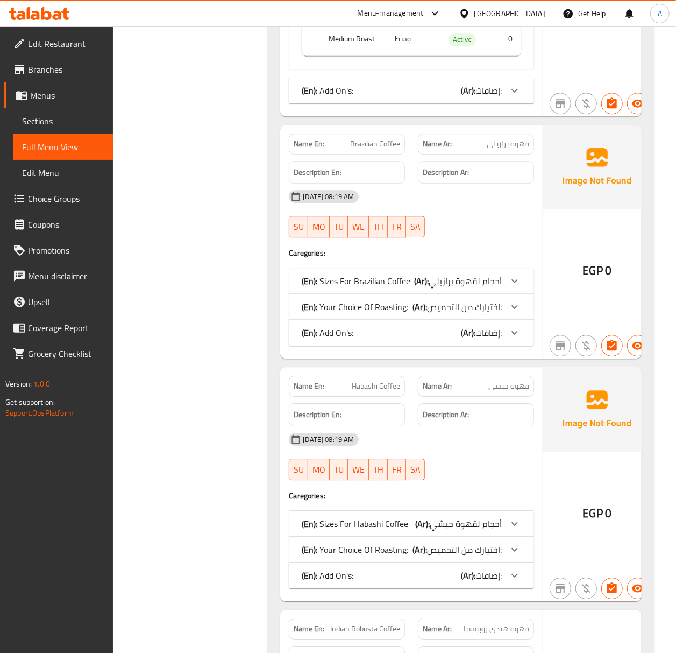
scroll to position [9617, 0]
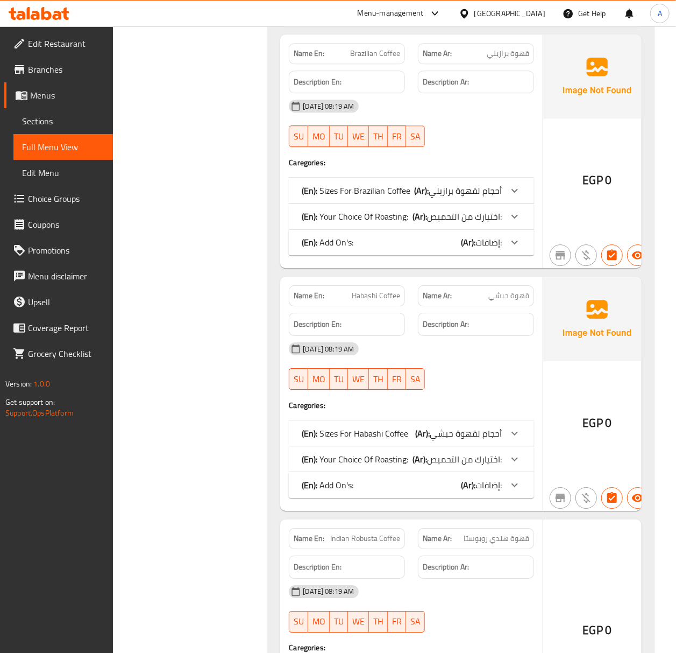
click at [463, 197] on p "(Ar): أحجام لقهوة برازيلي" at bounding box center [458, 190] width 88 height 13
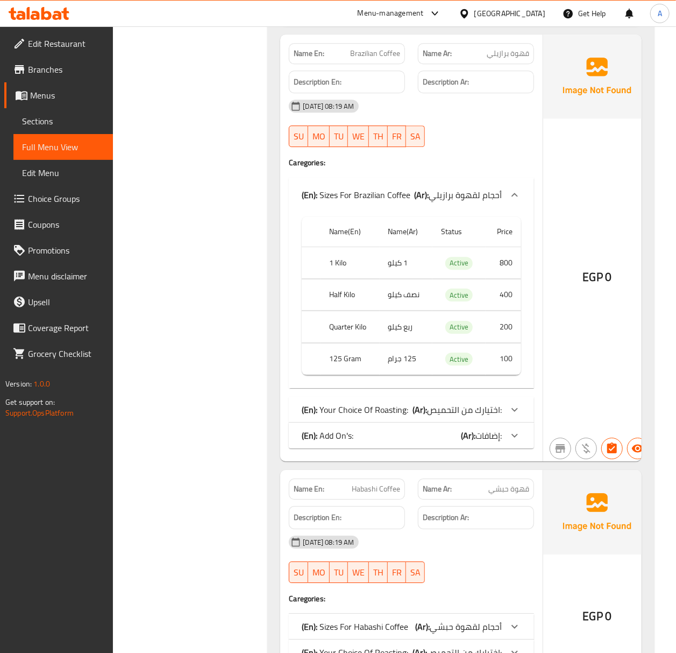
click at [485, 422] on div "(En): Your Choice Of Roasting: (Ar): اختيارك من التحميص:" at bounding box center [411, 410] width 245 height 26
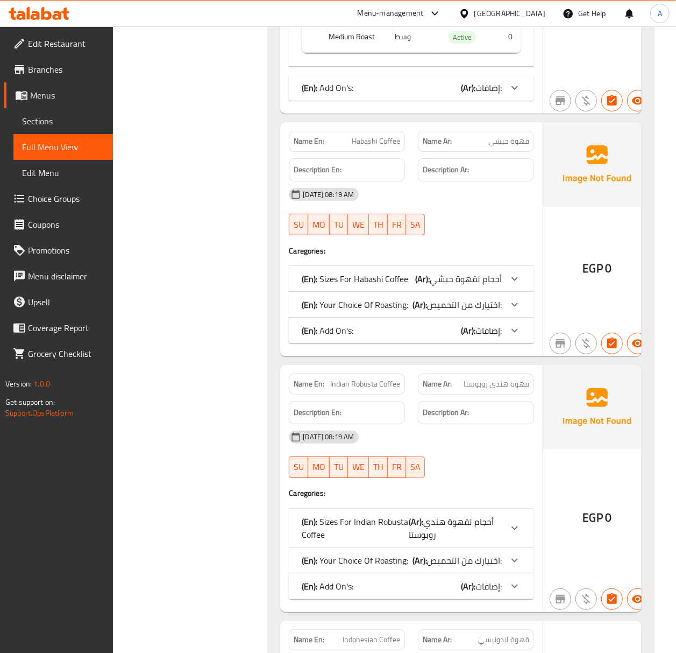
scroll to position [10119, 0]
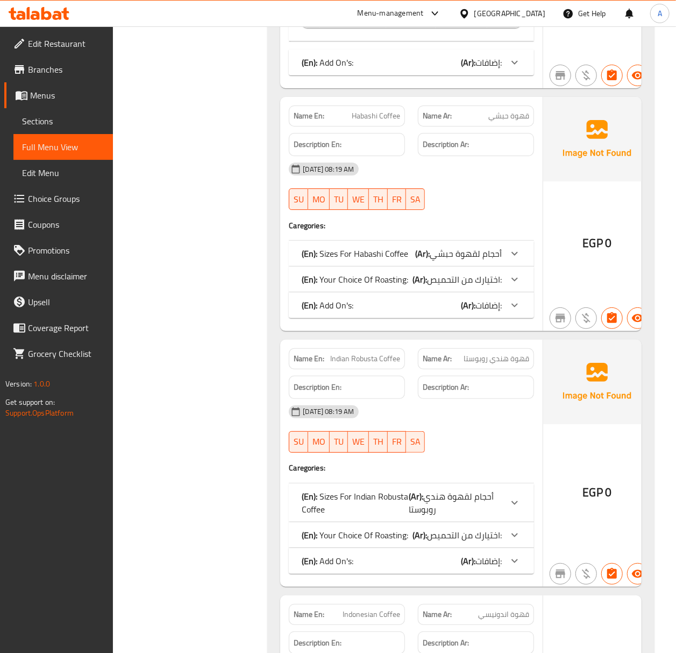
click at [435, 287] on span "اختيارك من التحميص:" at bounding box center [464, 279] width 75 height 16
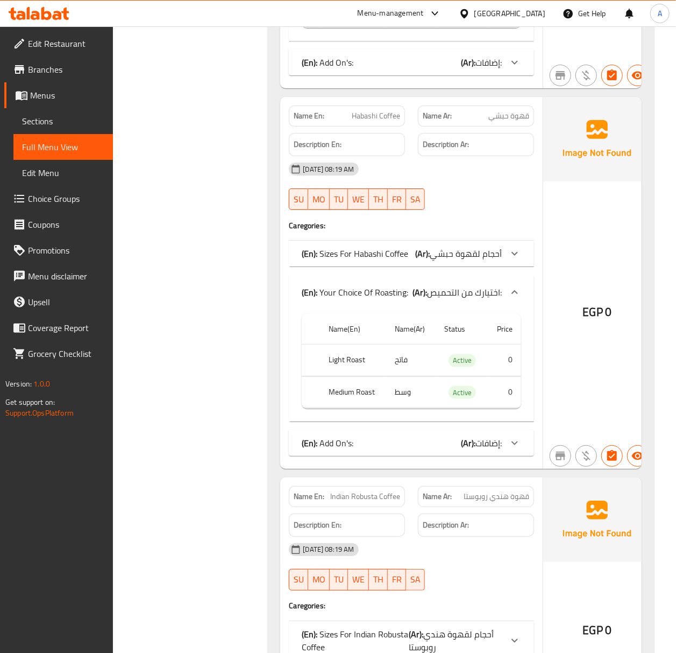
click at [453, 260] on p "(Ar): أحجام لقهوة حبشي" at bounding box center [458, 253] width 87 height 13
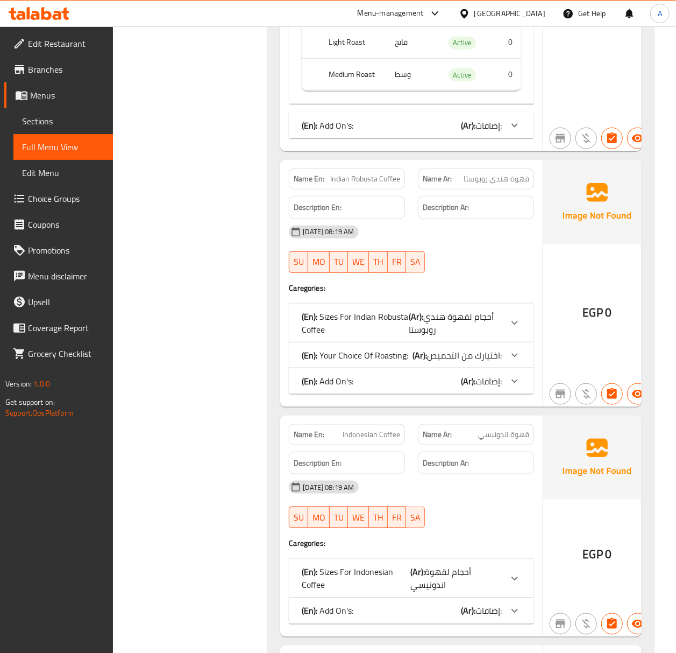
scroll to position [10693, 0]
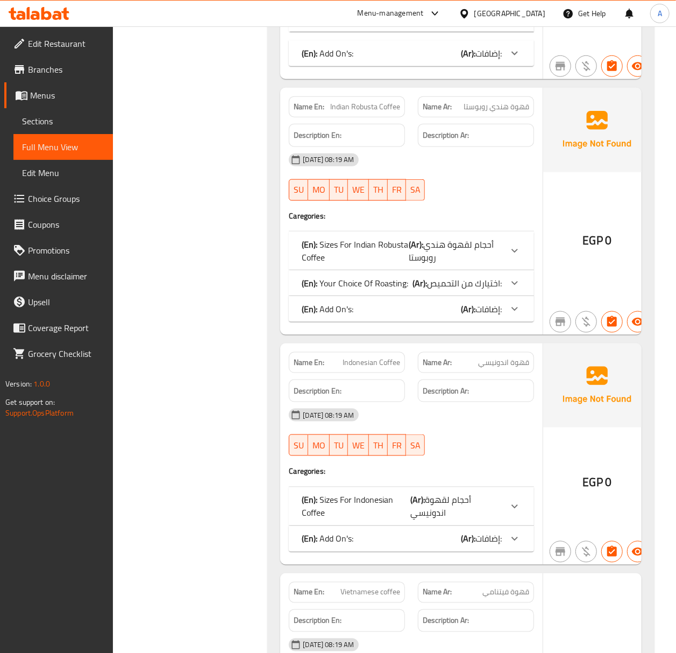
click at [496, 270] on div "(En): Sizes For Indian Robusta Coffee (Ar): أحجام لقهوة هندي روبوستا" at bounding box center [411, 250] width 245 height 39
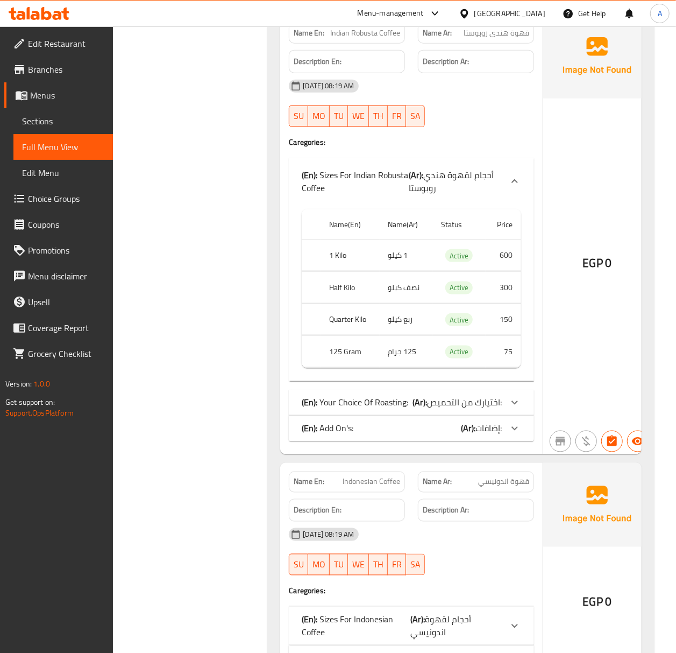
scroll to position [10837, 0]
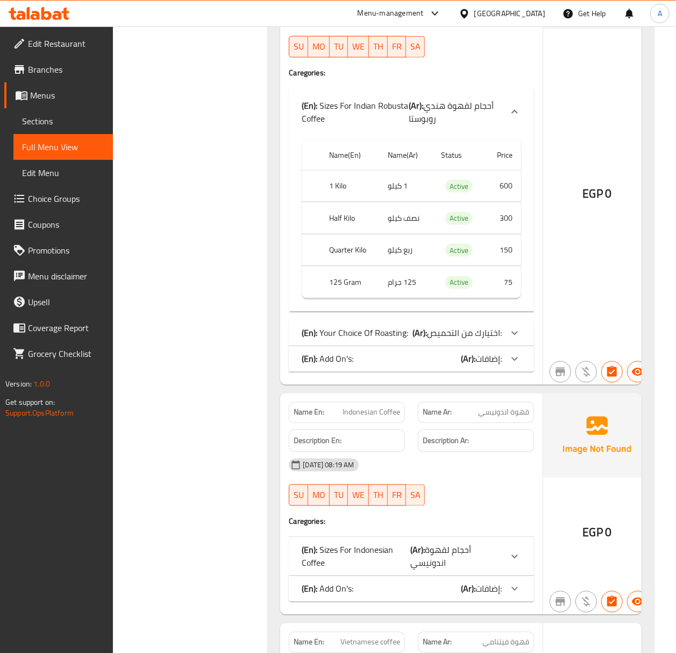
click at [444, 341] on span "اختيارك من التحميص:" at bounding box center [464, 333] width 75 height 16
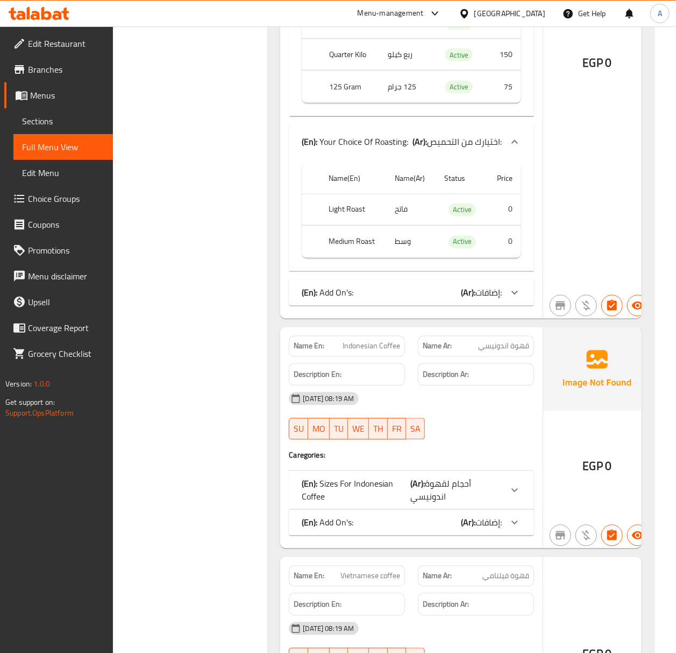
scroll to position [11052, 0]
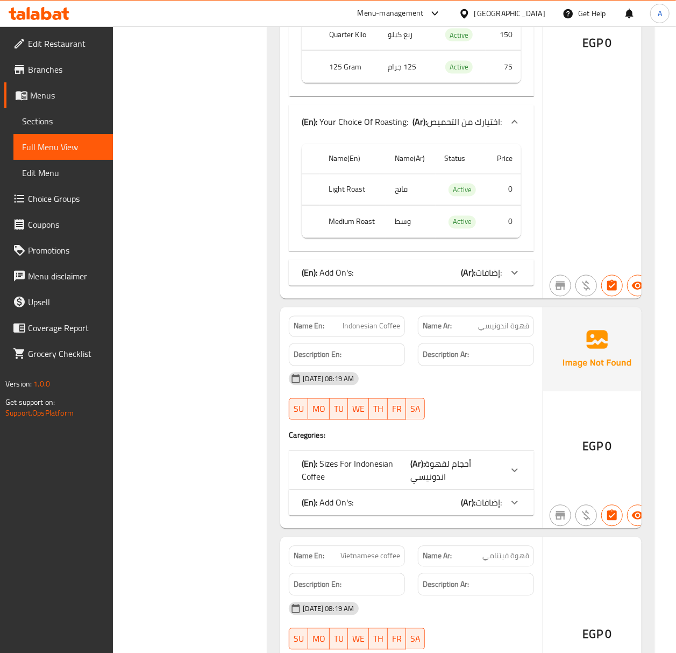
click at [476, 281] on span "إضافات:" at bounding box center [489, 273] width 26 height 16
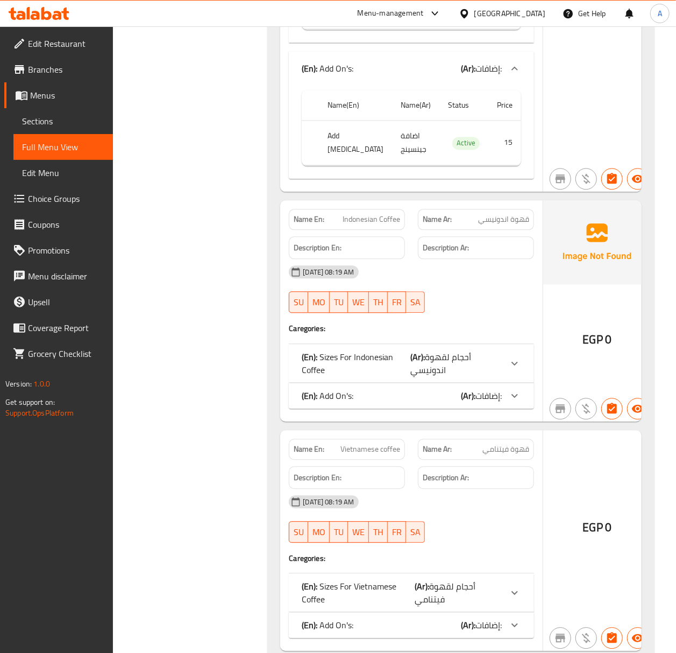
scroll to position [11411, 0]
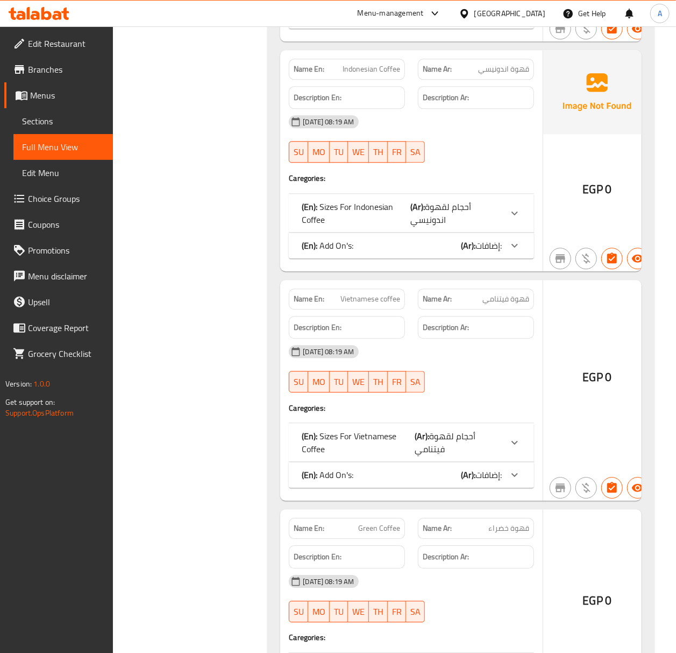
click at [508, 220] on icon at bounding box center [514, 213] width 13 height 13
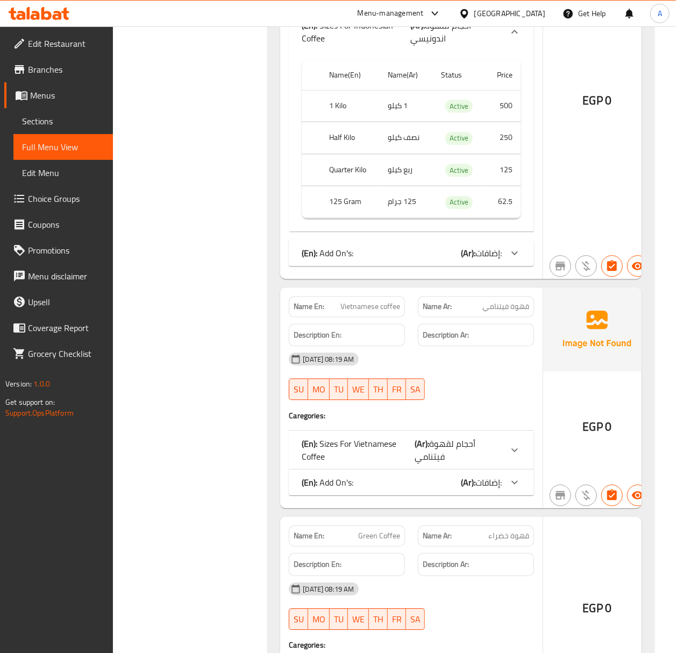
scroll to position [11626, 0]
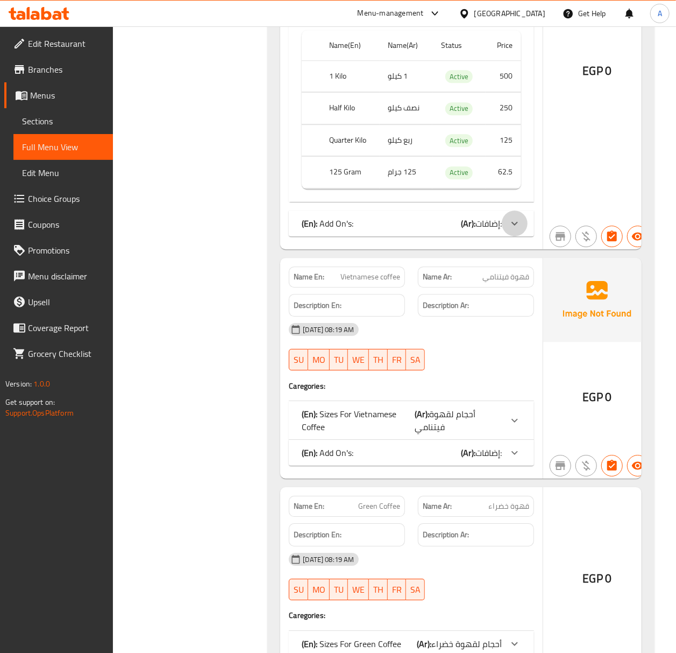
click at [505, 236] on div at bounding box center [515, 223] width 26 height 26
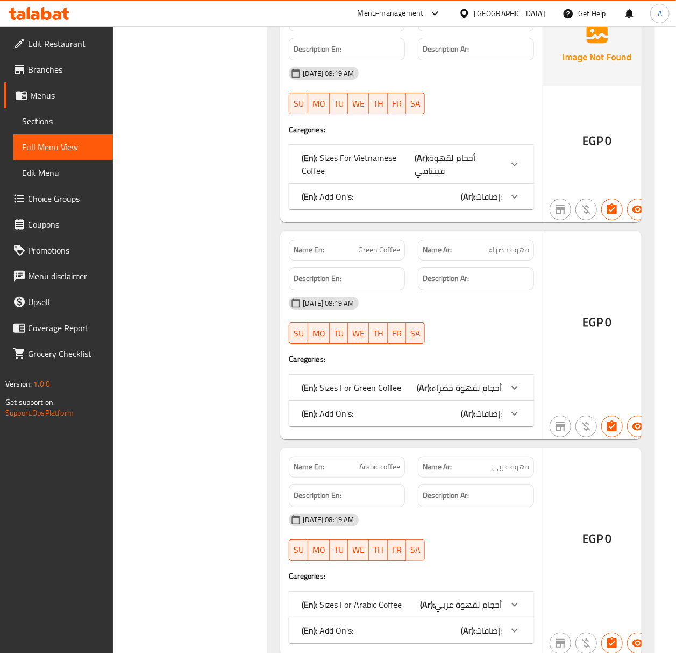
scroll to position [11985, 0]
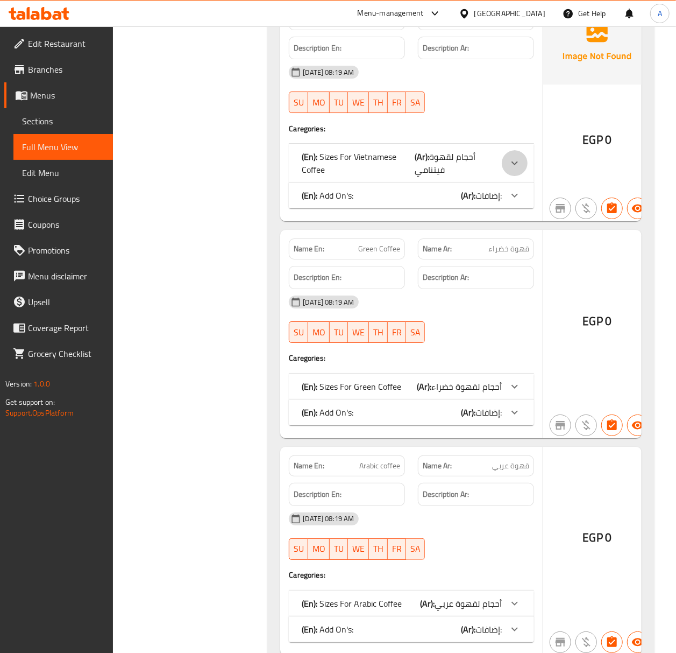
click at [502, 176] on div at bounding box center [515, 163] width 26 height 26
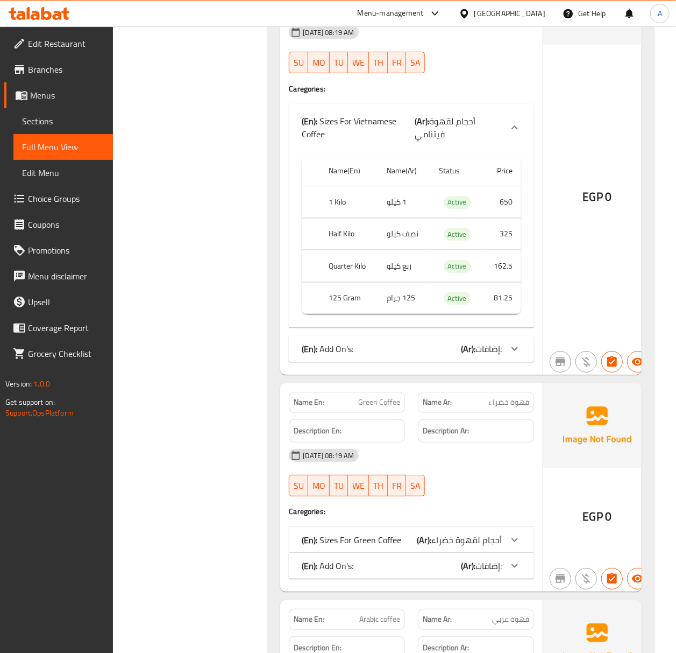
scroll to position [12056, 0]
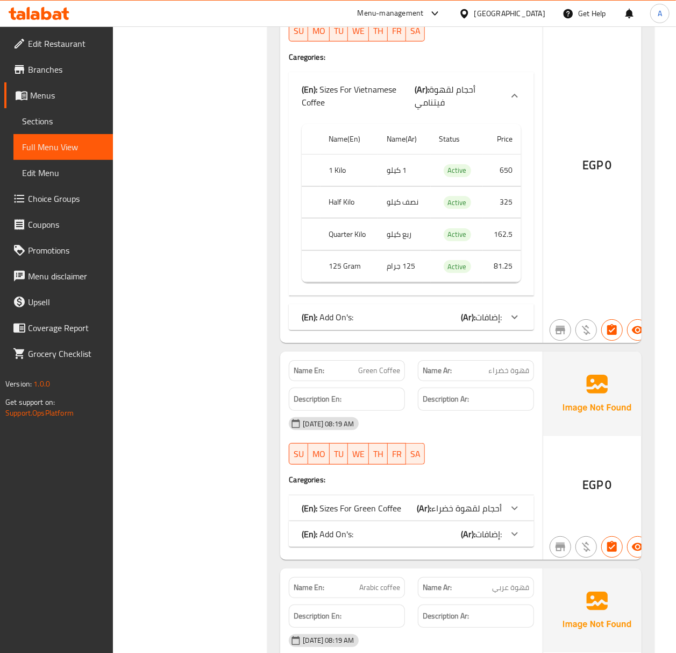
click at [377, 323] on div "(En): Add On's: (Ar): إضافات:" at bounding box center [402, 316] width 200 height 13
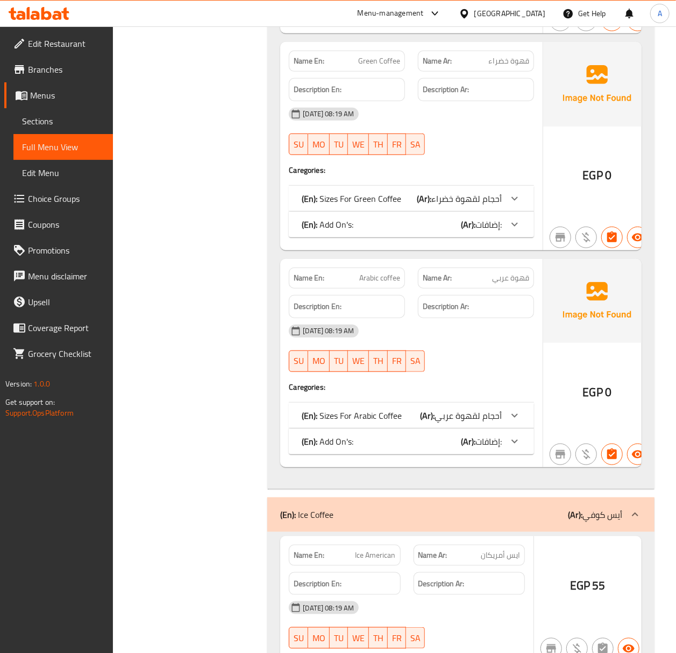
scroll to position [12487, 0]
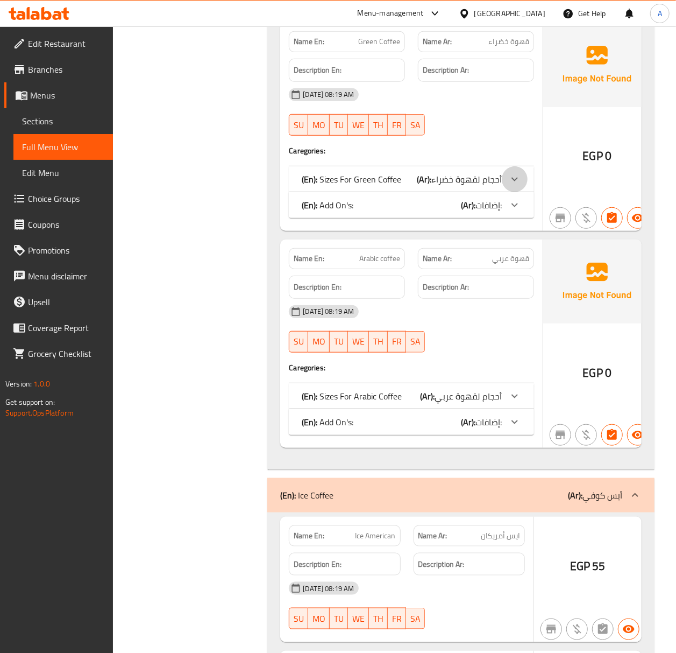
click at [510, 192] on div at bounding box center [515, 179] width 26 height 26
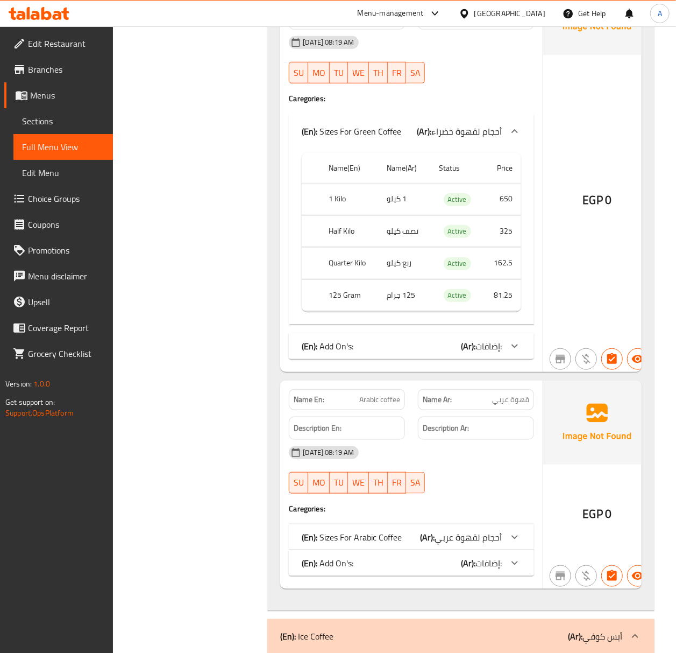
scroll to position [12630, 0]
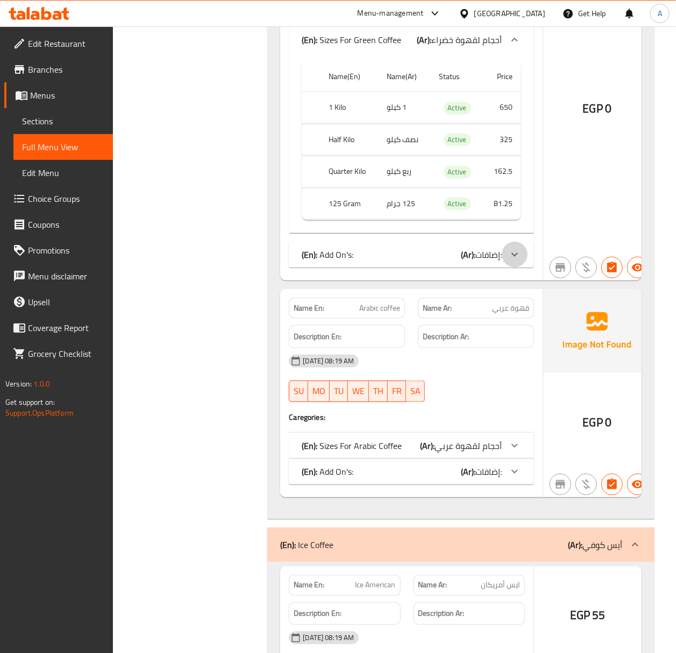
click at [502, 267] on div at bounding box center [515, 255] width 26 height 26
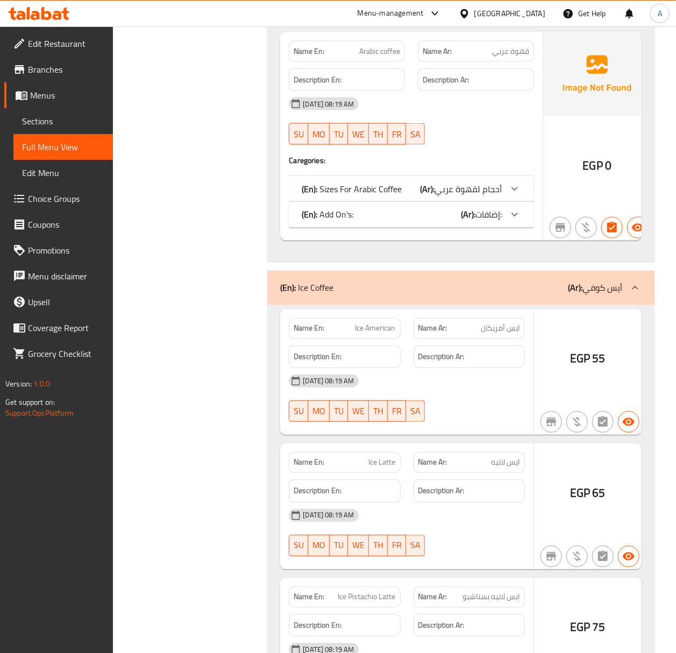
scroll to position [13061, 0]
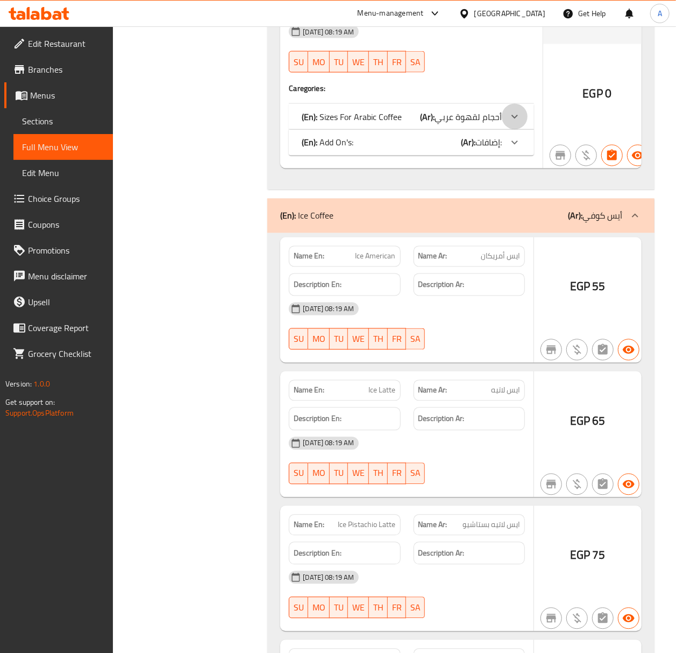
click at [498, 130] on div "(En): Sizes For Arabic Coffee (Ar): أحجام لقهوة عربي Name(En) Name(Ar) Status P…" at bounding box center [411, 117] width 245 height 26
click at [448, 125] on span "أحجام لقهوة عربي" at bounding box center [468, 117] width 67 height 16
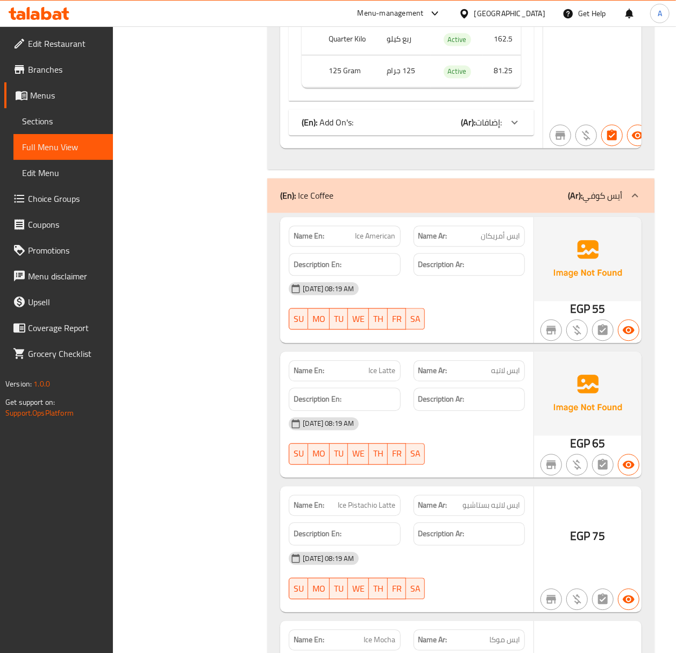
scroll to position [13276, 0]
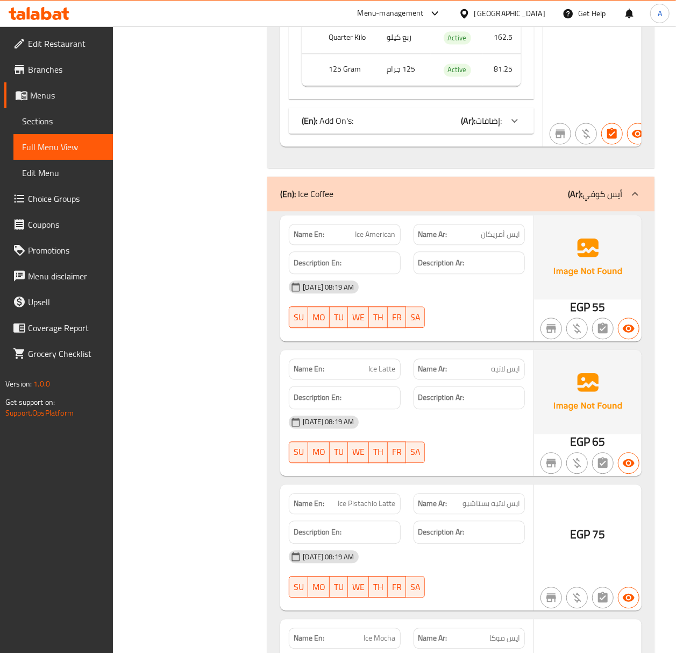
click at [487, 133] on div "(En): Add On's: (Ar): إضافات:" at bounding box center [411, 121] width 245 height 26
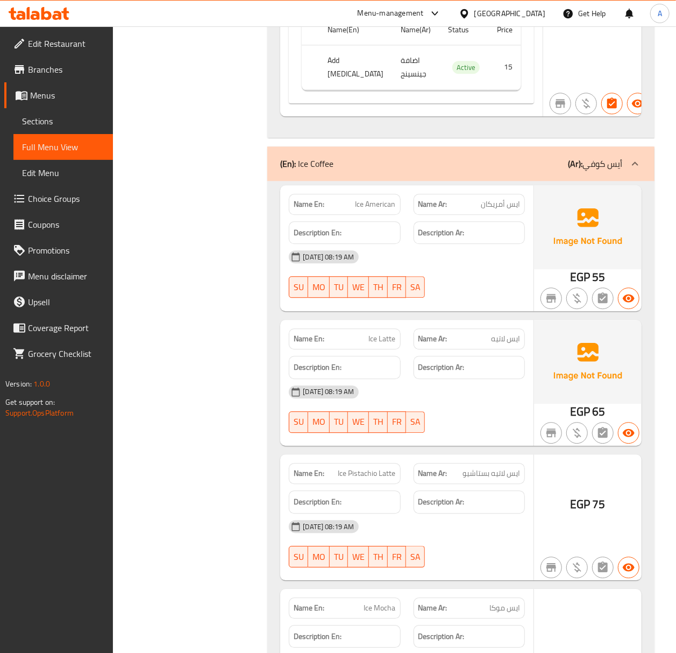
scroll to position [13491, 0]
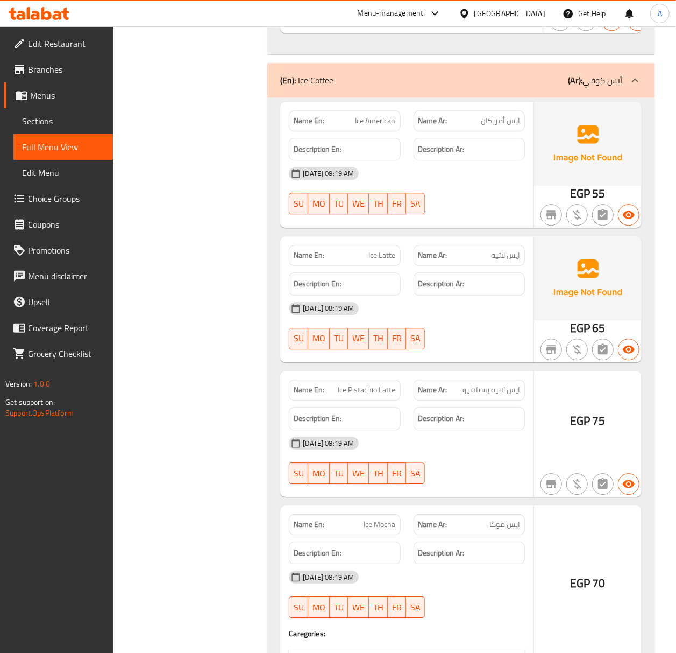
click at [554, 87] on div "(En): Ice Coffee (Ar): [PERSON_NAME]" at bounding box center [451, 80] width 342 height 13
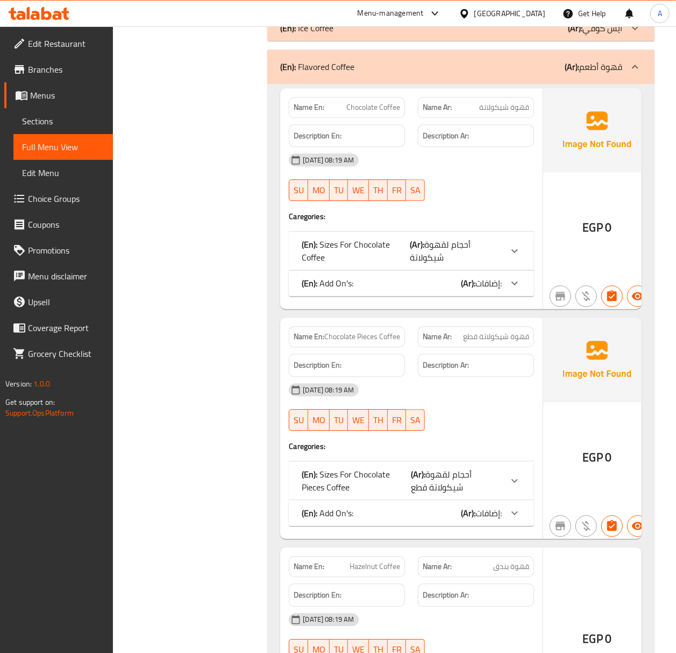
scroll to position [13634, 0]
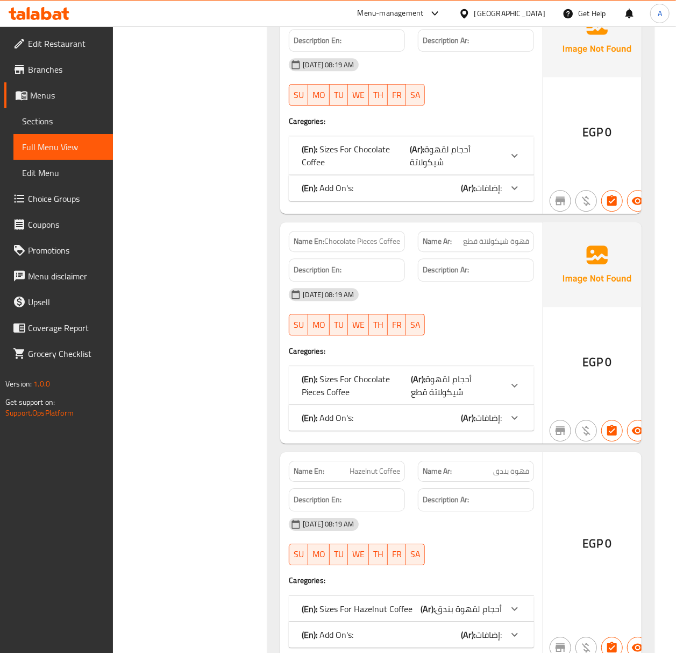
click at [471, 168] on p "(Ar): أحجام لقهوة شيكولاتة" at bounding box center [456, 156] width 92 height 26
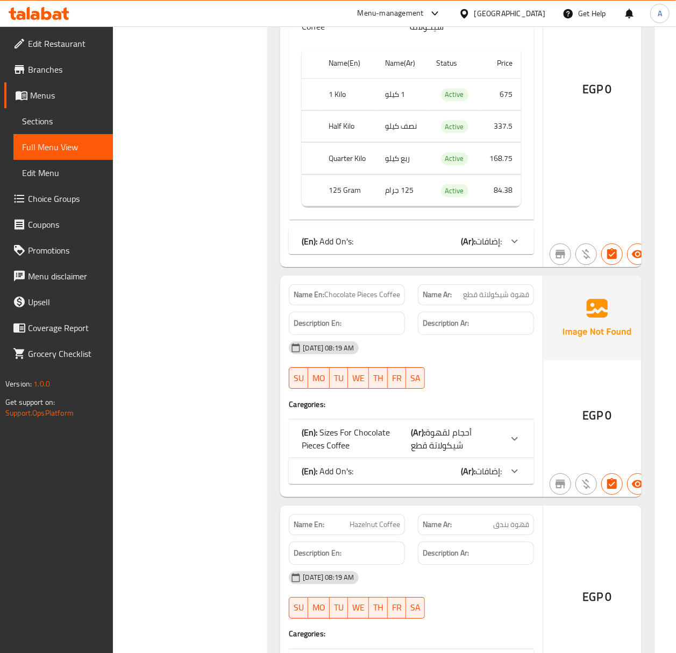
scroll to position [13778, 0]
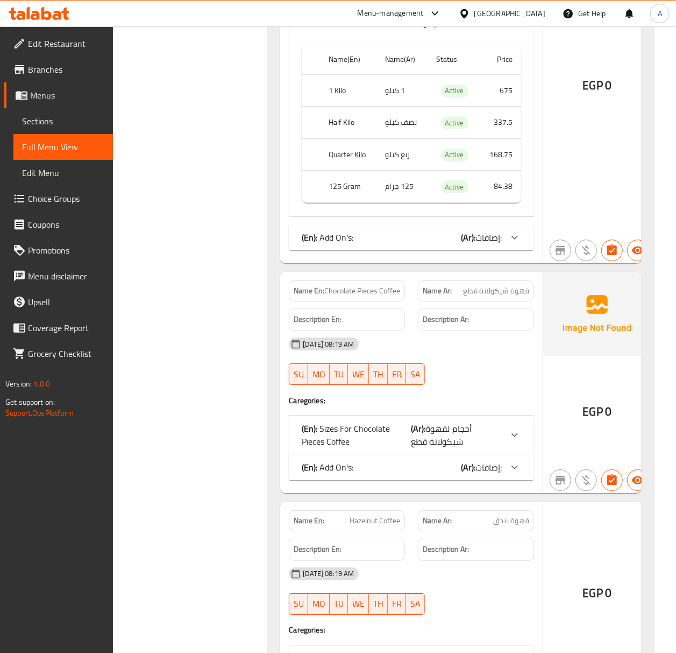
click at [480, 245] on span "إضافات:" at bounding box center [489, 237] width 26 height 16
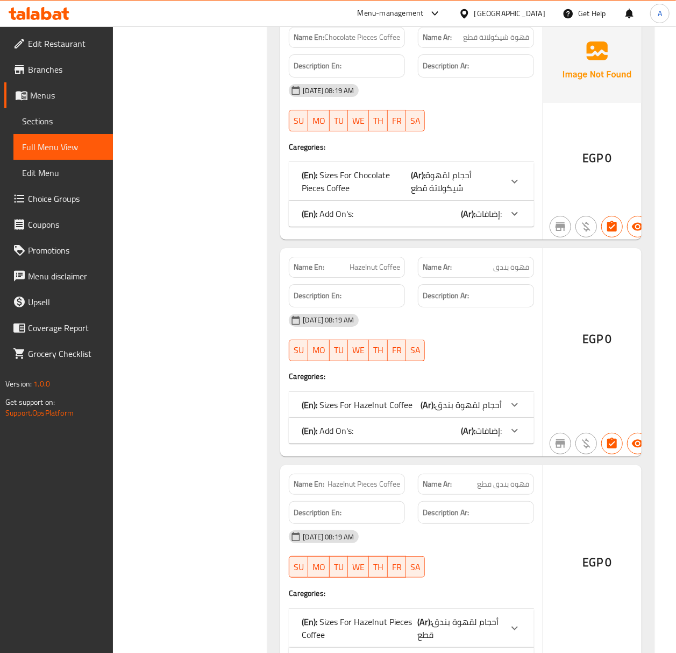
scroll to position [14137, 0]
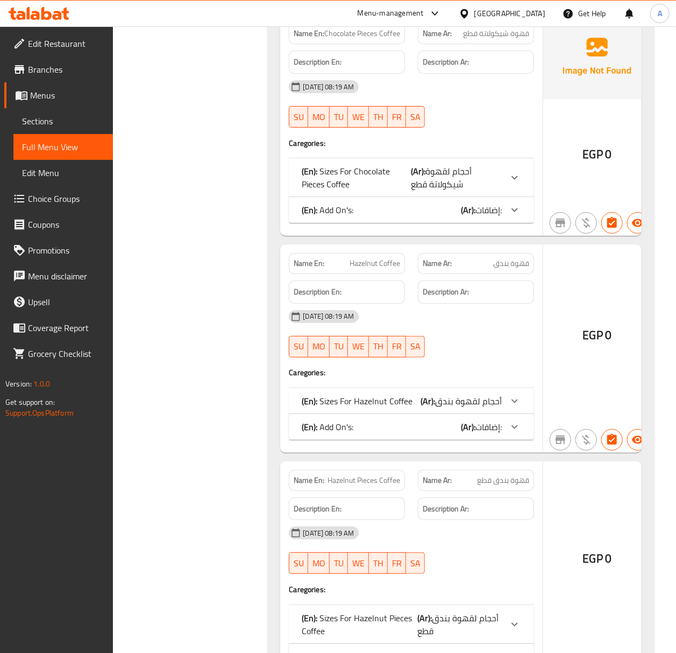
click at [481, 190] on p "(Ar): أحجام لقهوة شيكولاتة قطع" at bounding box center [456, 178] width 91 height 26
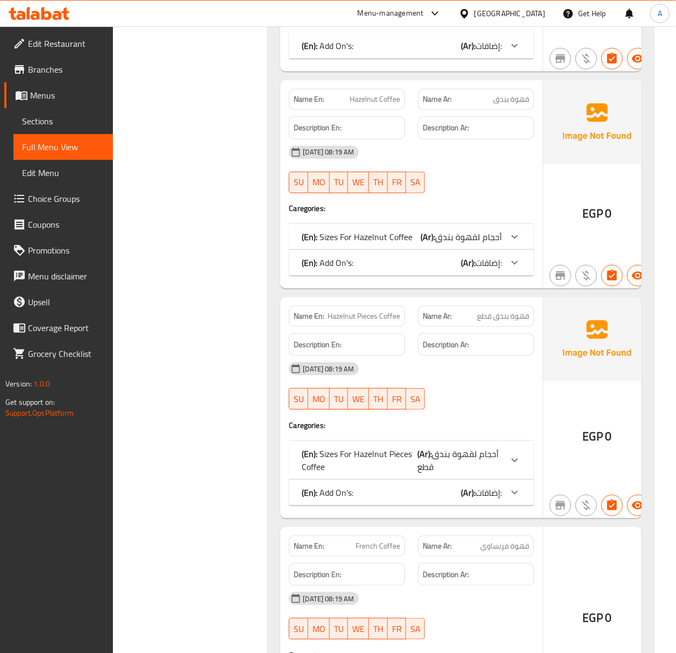
scroll to position [14495, 0]
click at [480, 244] on span "أحجام لقهوة بندق" at bounding box center [468, 236] width 67 height 16
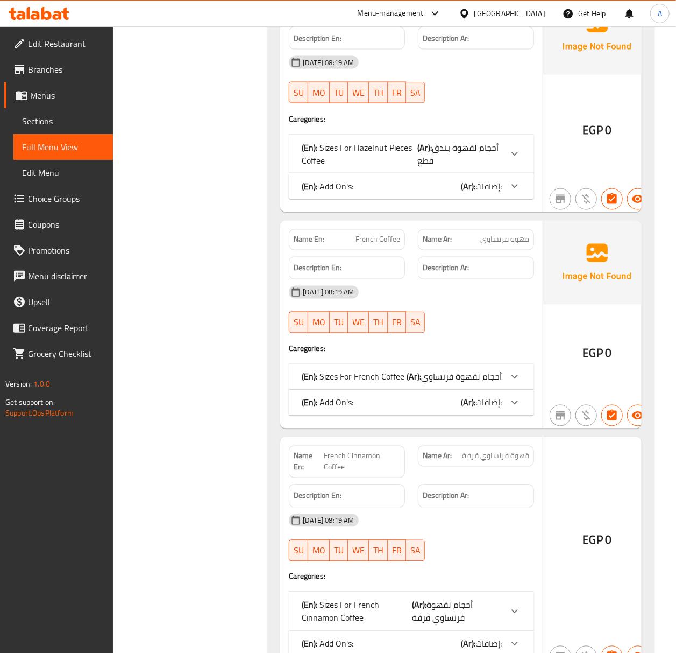
scroll to position [14998, 0]
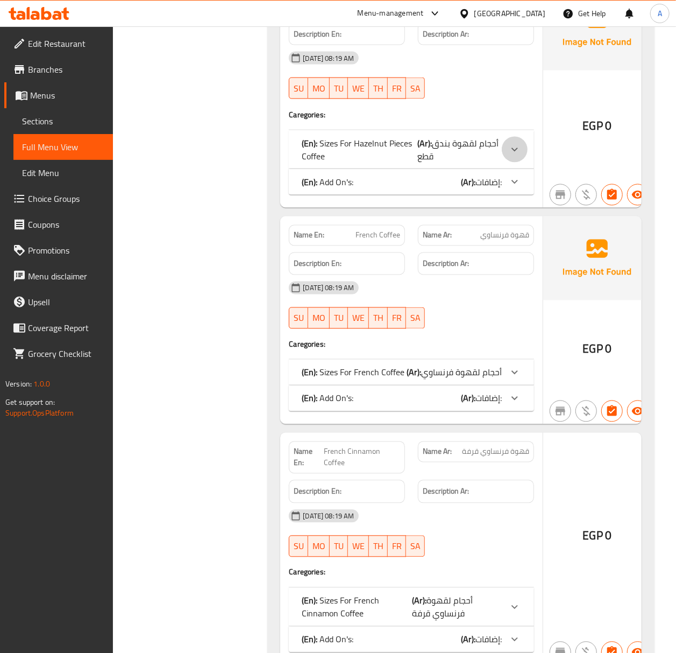
click at [508, 156] on icon at bounding box center [514, 149] width 13 height 13
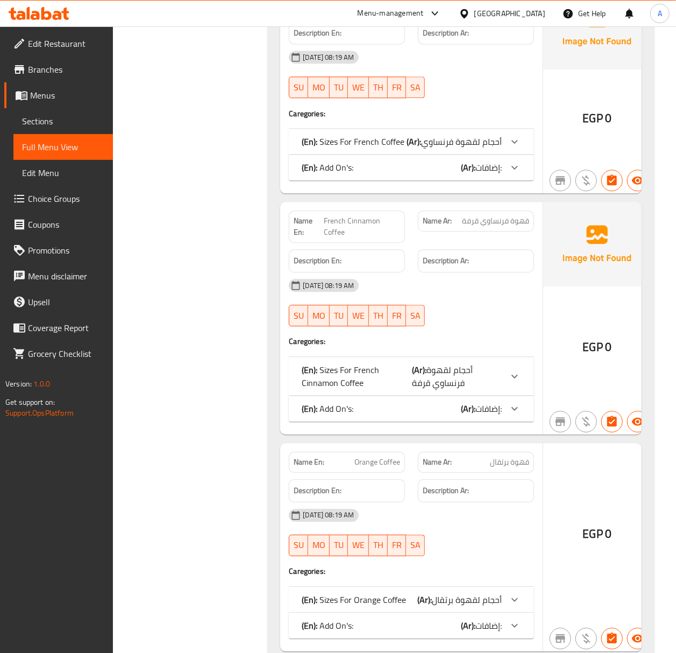
scroll to position [15428, 0]
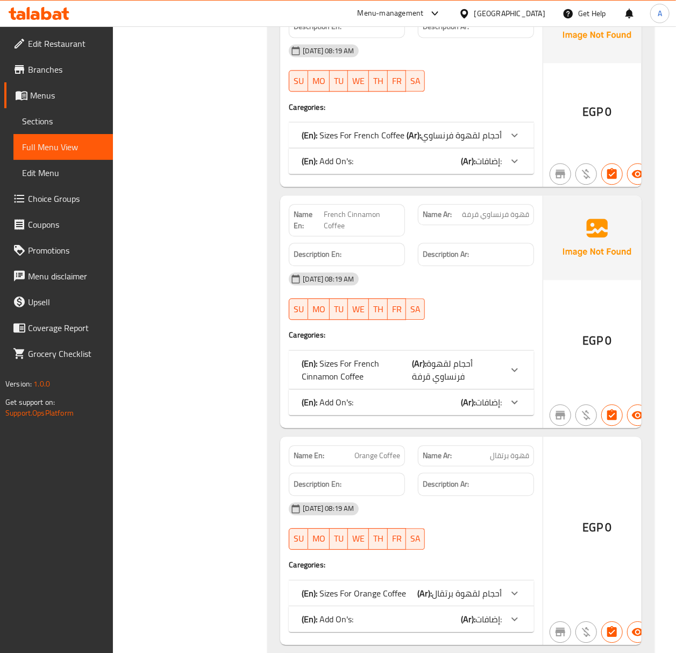
click at [504, 148] on div at bounding box center [515, 135] width 26 height 26
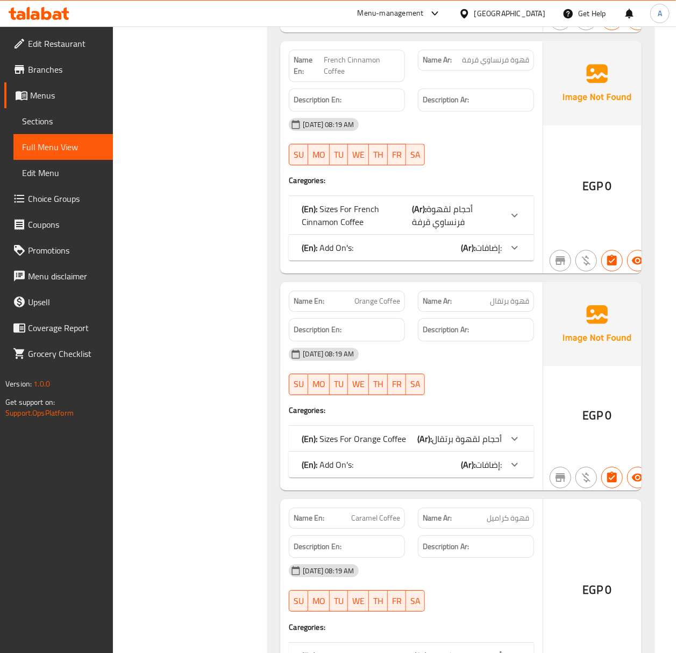
scroll to position [15786, 0]
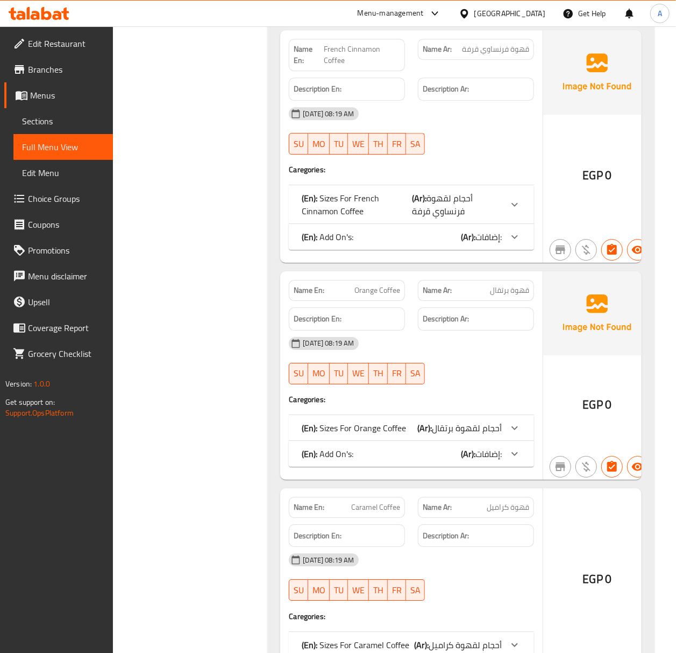
click at [494, 224] on div "(En): Sizes For French Cinnamon Coffee (Ar): أحجام لقهوة فرنساوي قرفة" at bounding box center [411, 204] width 245 height 39
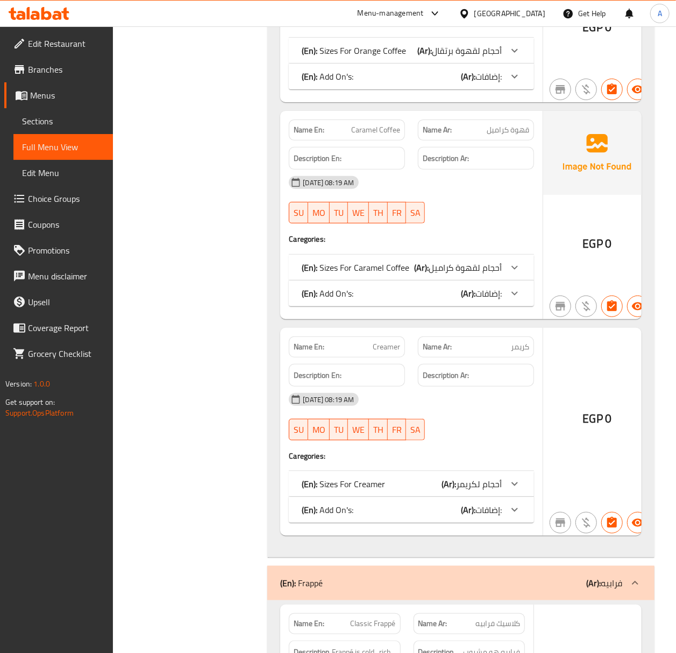
scroll to position [16360, 0]
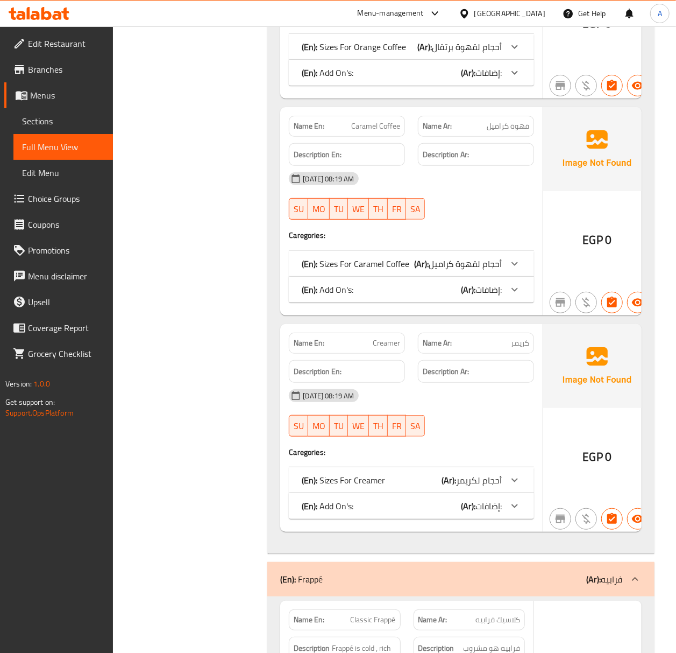
click at [483, 55] on span "أحجام لقهوة برتقال" at bounding box center [467, 47] width 70 height 16
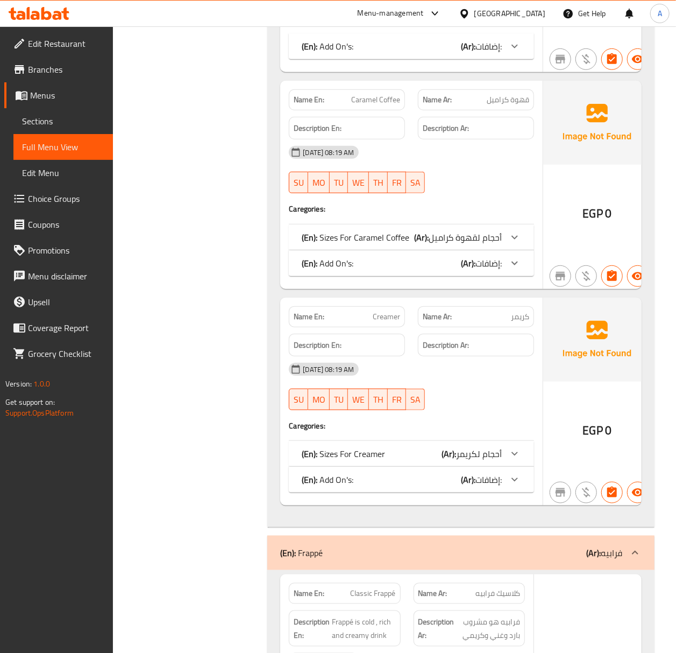
scroll to position [16719, 0]
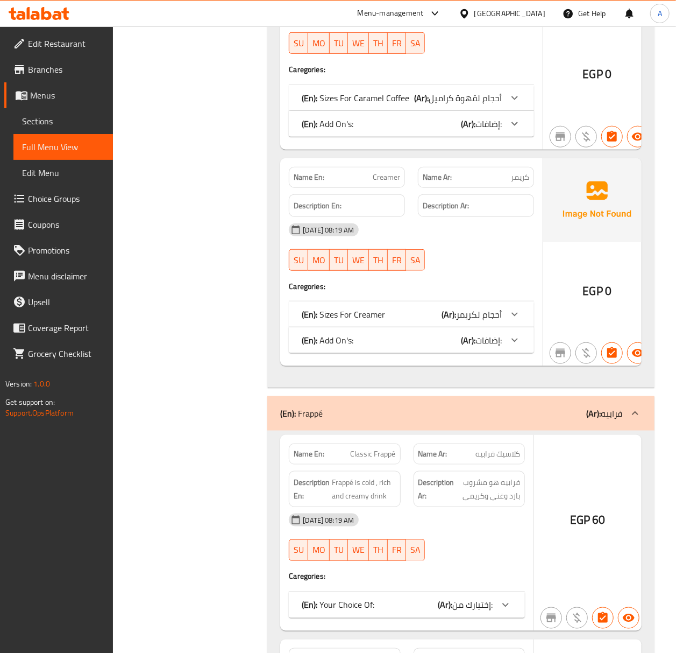
click at [485, 104] on p "(Ar): أحجام لقهوة كراميل" at bounding box center [458, 97] width 88 height 13
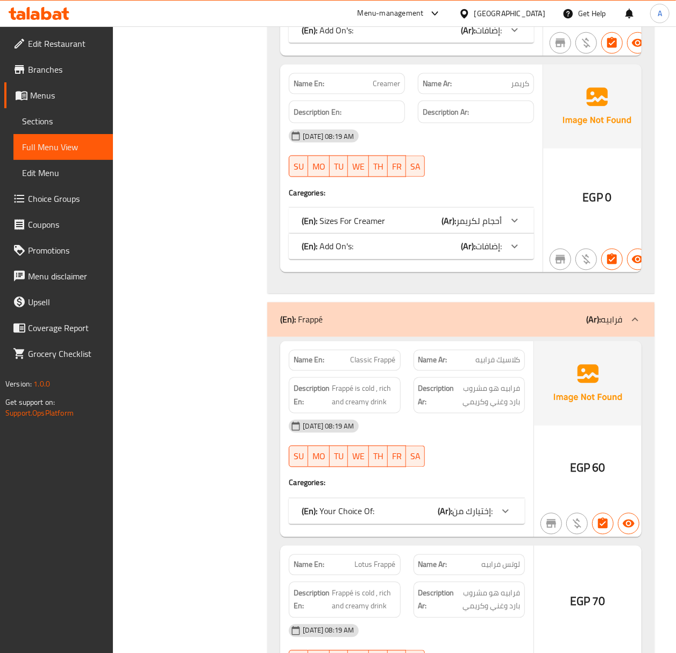
scroll to position [17077, 0]
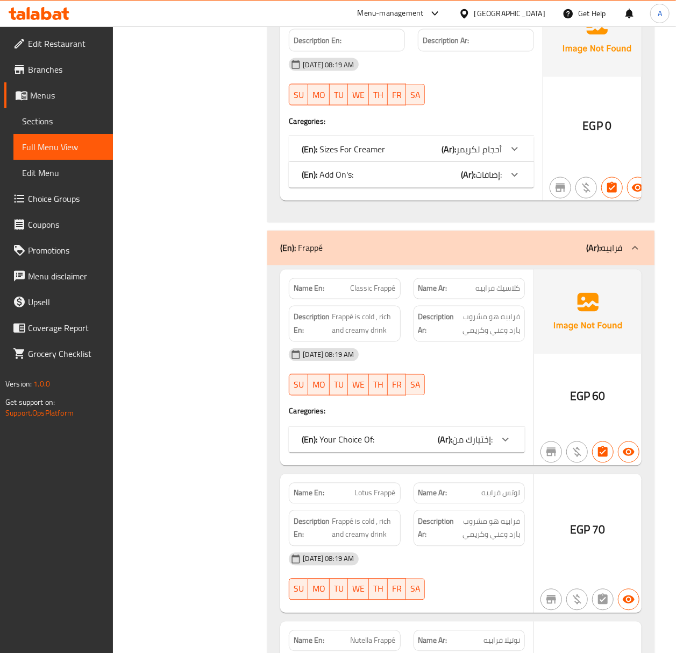
click at [470, 157] on span "أحجام لكريمر" at bounding box center [479, 149] width 46 height 16
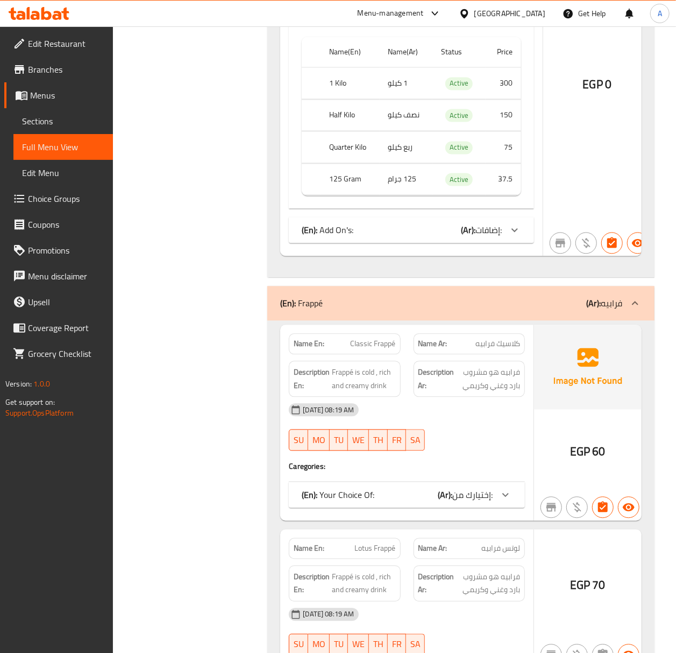
scroll to position [17221, 0]
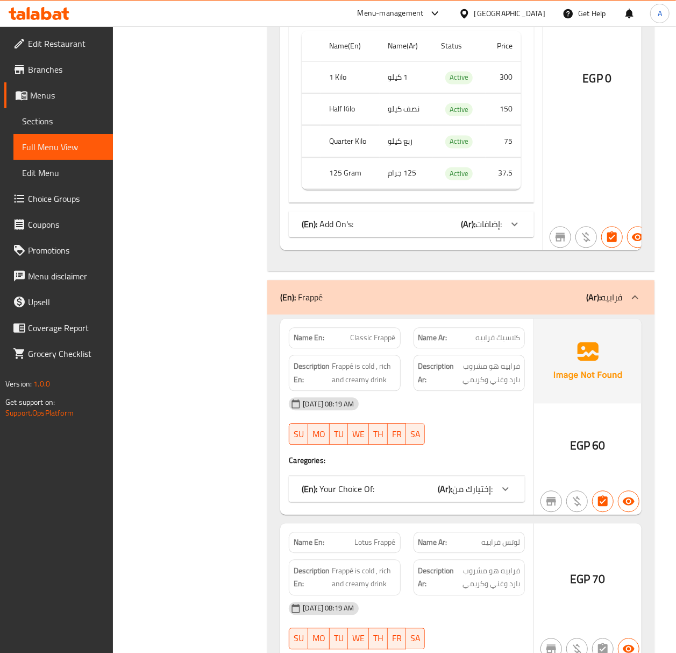
click at [465, 237] on div "(En): Add On's: (Ar): إضافات:" at bounding box center [411, 224] width 245 height 26
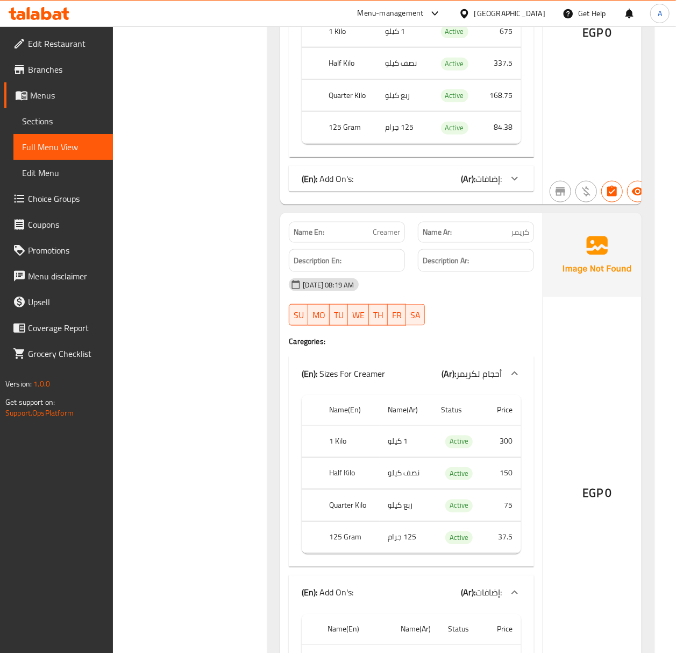
scroll to position [16791, 0]
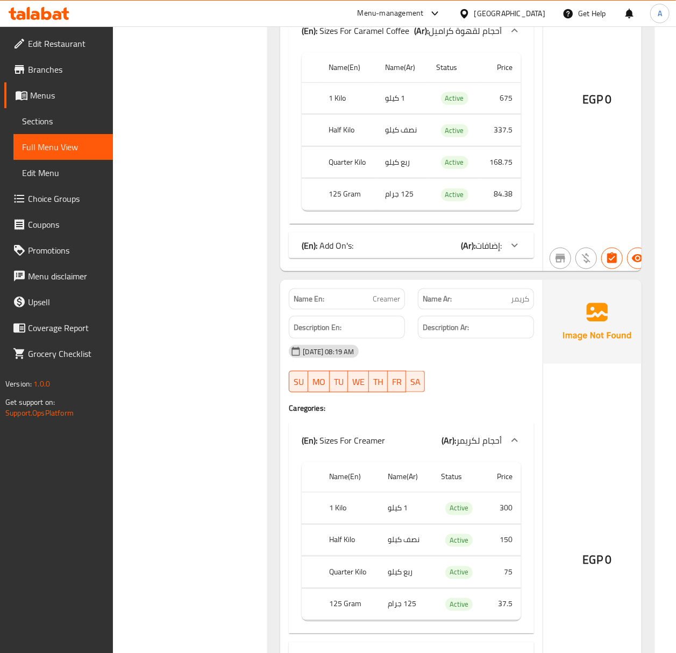
drag, startPoint x: 42, startPoint y: 126, endPoint x: 119, endPoint y: 119, distance: 77.7
click at [42, 126] on span "Sections" at bounding box center [63, 121] width 82 height 13
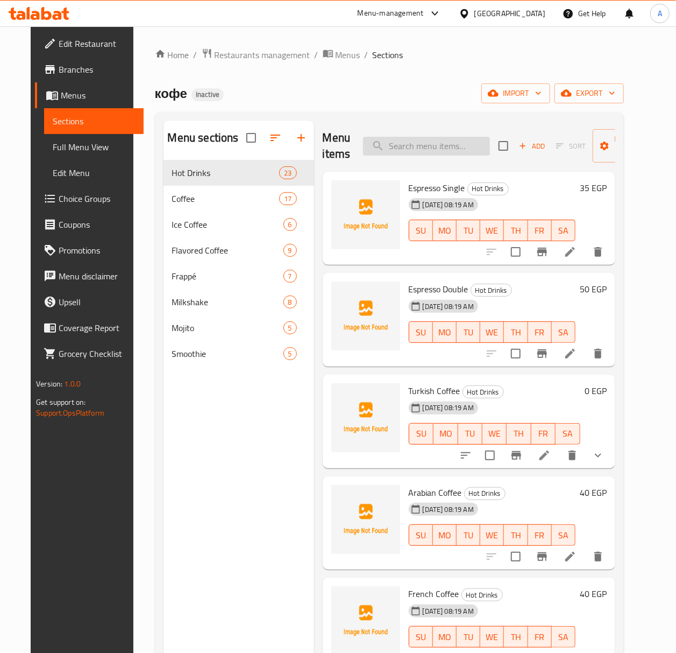
click at [444, 148] on input "search" at bounding box center [426, 146] width 127 height 19
paste input "كوف سادة"
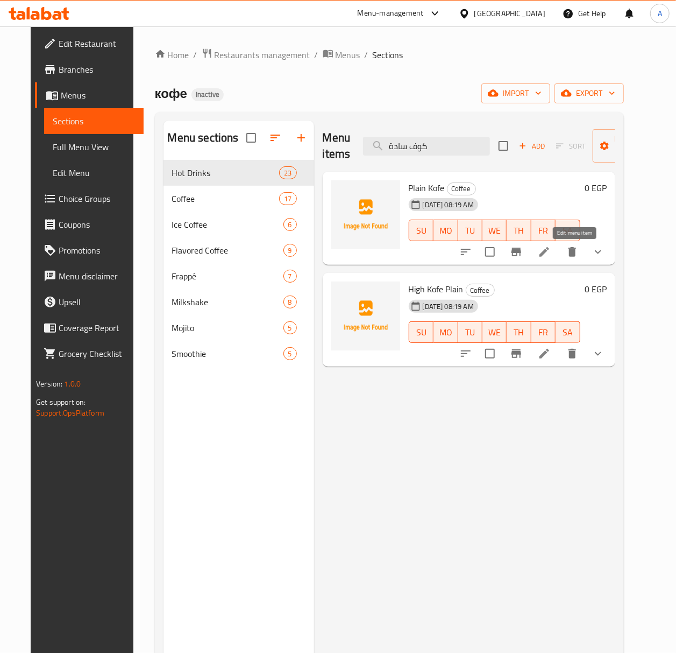
type input "كوف سادة"
click at [549, 250] on icon at bounding box center [545, 252] width 10 height 10
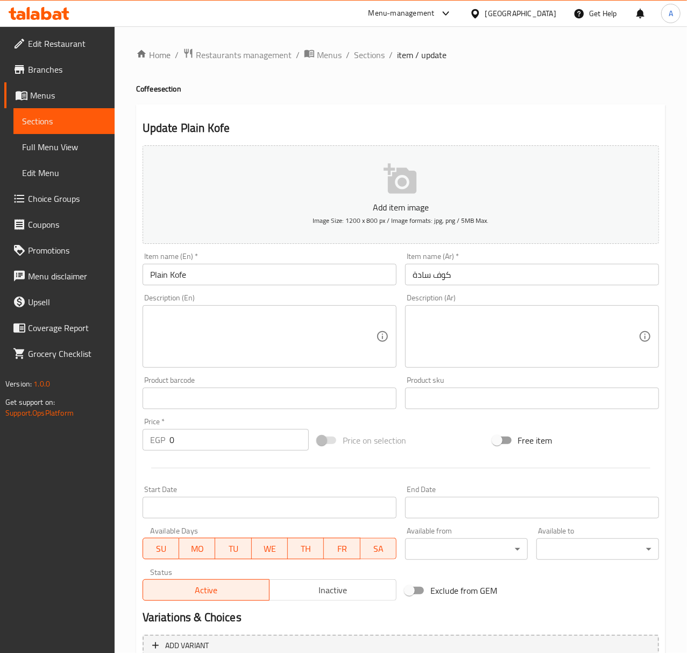
type input "أحجام لكوف سادة"
type input "1"
type input "اختيارك من التحميص:"
type input "1"
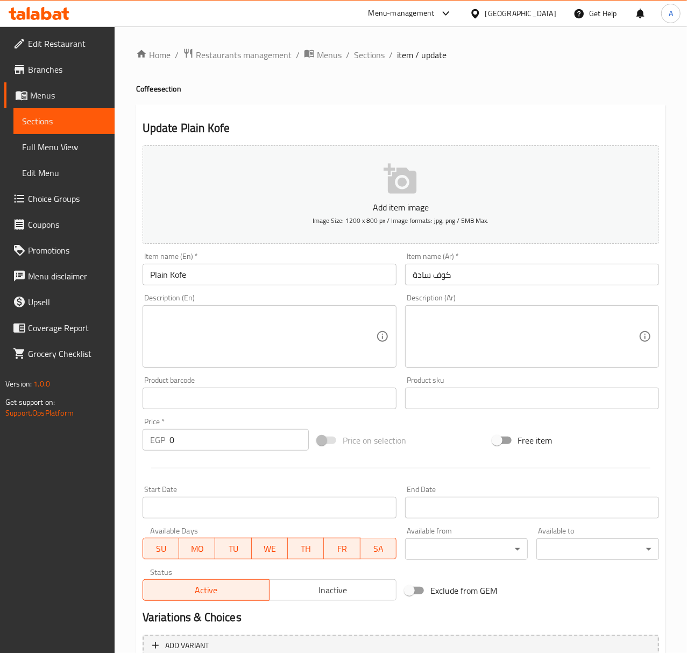
type input "1"
type input "إضافات:"
type input "0"
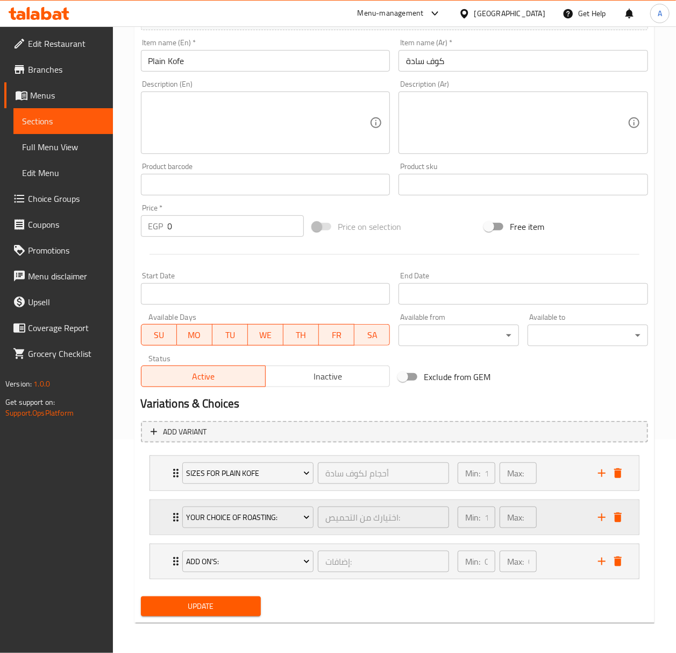
scroll to position [216, 0]
click at [295, 516] on span "Your Choice Of Roasting:" at bounding box center [248, 517] width 124 height 13
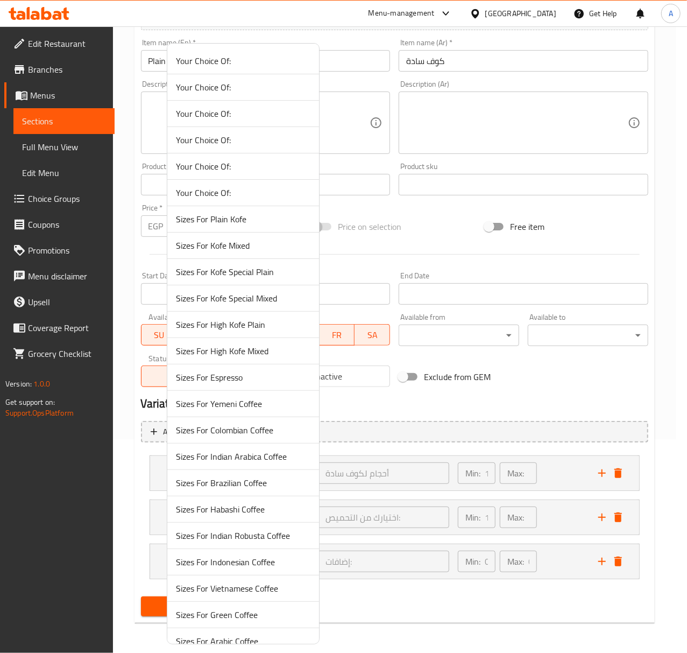
click at [246, 117] on span "Your Choice Of:" at bounding box center [243, 113] width 135 height 13
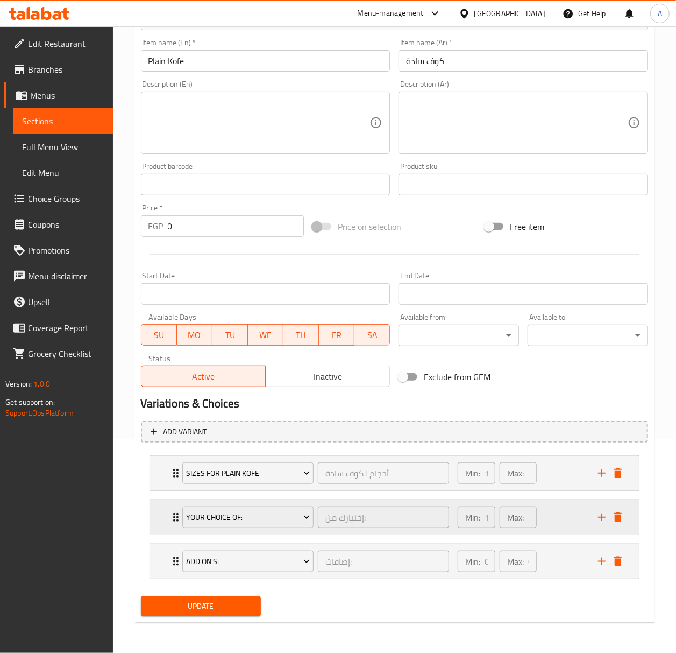
click at [154, 508] on div "Your Choice Of: إختيارك من: ​ Min: 1 ​ Max: 1 ​" at bounding box center [394, 517] width 489 height 34
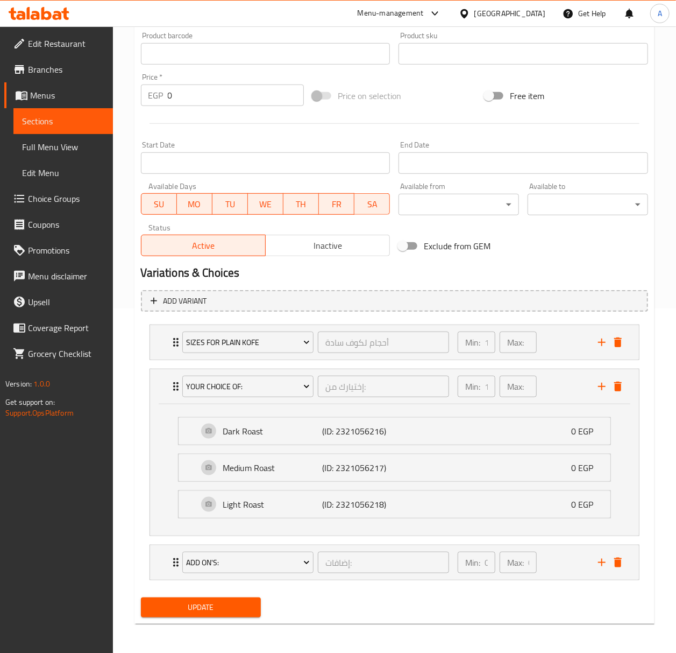
scroll to position [349, 0]
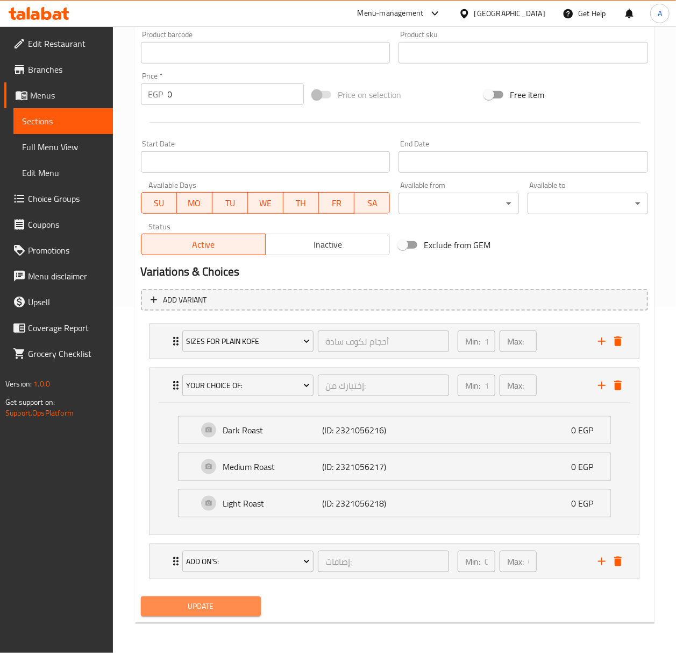
click at [229, 612] on span "Update" at bounding box center [201, 605] width 103 height 13
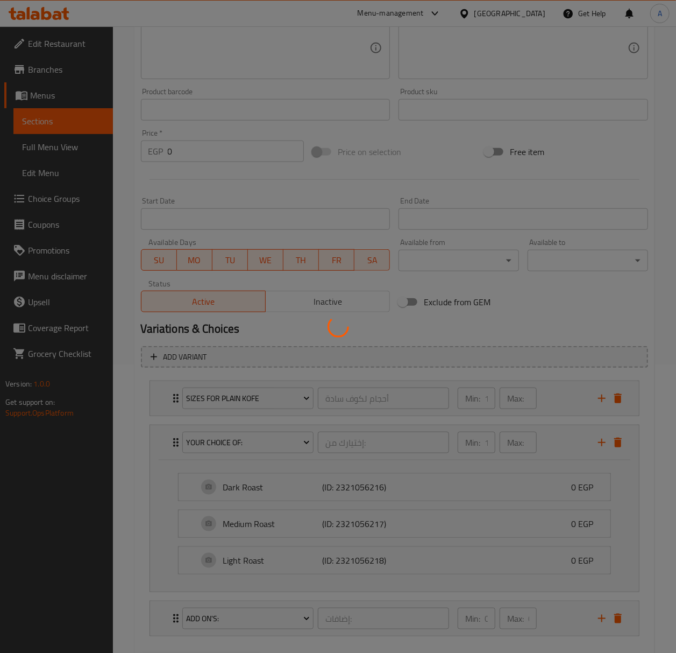
scroll to position [0, 0]
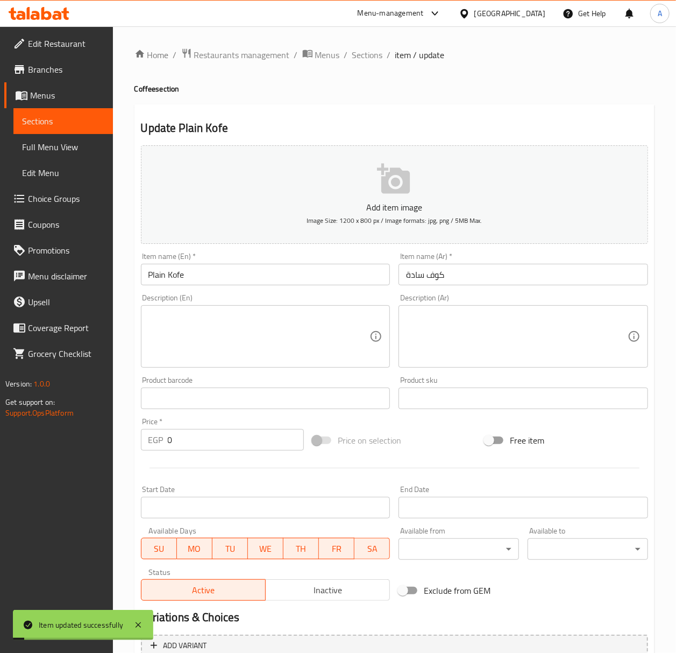
click at [328, 283] on input "Plain Kofe" at bounding box center [266, 275] width 250 height 22
click at [328, 282] on input "Plain Kofe" at bounding box center [266, 275] width 250 height 22
drag, startPoint x: 364, startPoint y: 47, endPoint x: 402, endPoint y: 104, distance: 68.9
click at [364, 48] on span "Sections" at bounding box center [367, 54] width 31 height 13
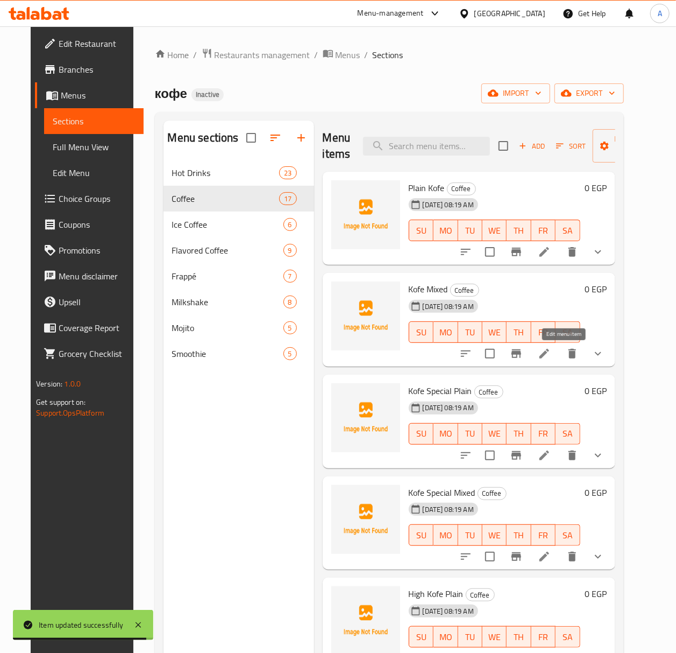
click at [551, 349] on icon at bounding box center [544, 353] width 13 height 13
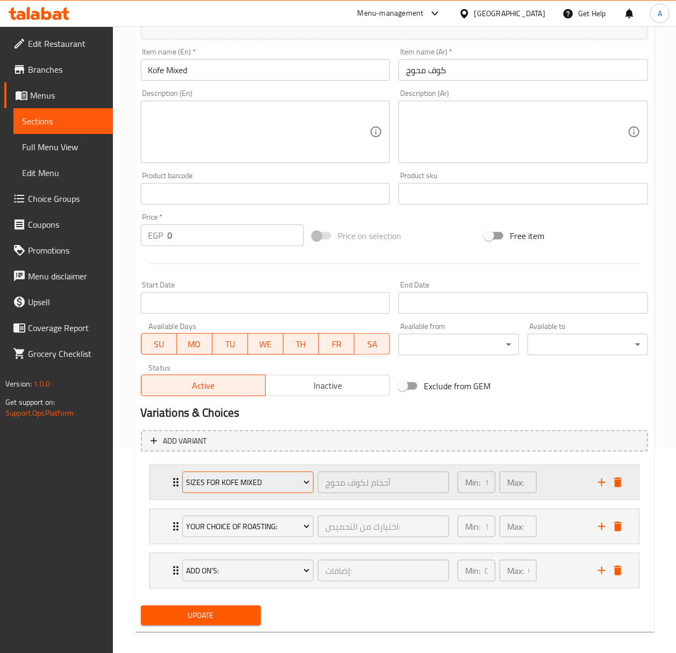
scroll to position [216, 0]
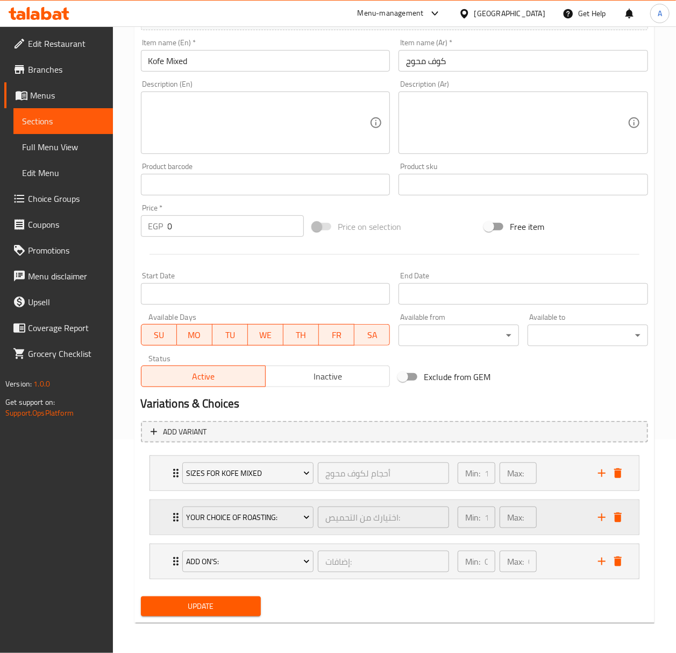
click at [251, 528] on div "Your Choice Of Roasting:" at bounding box center [248, 517] width 136 height 26
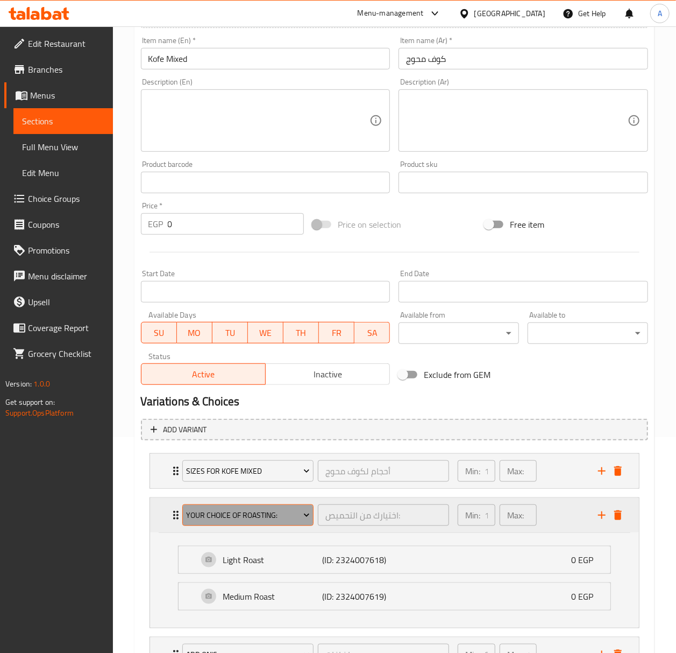
click at [293, 517] on span "Your Choice Of Roasting:" at bounding box center [248, 514] width 124 height 13
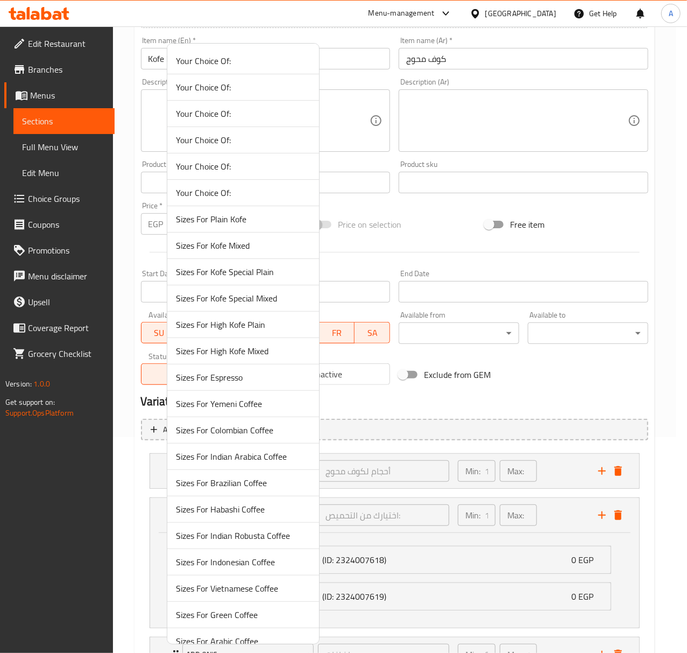
click at [228, 109] on span "Your Choice Of:" at bounding box center [243, 113] width 135 height 13
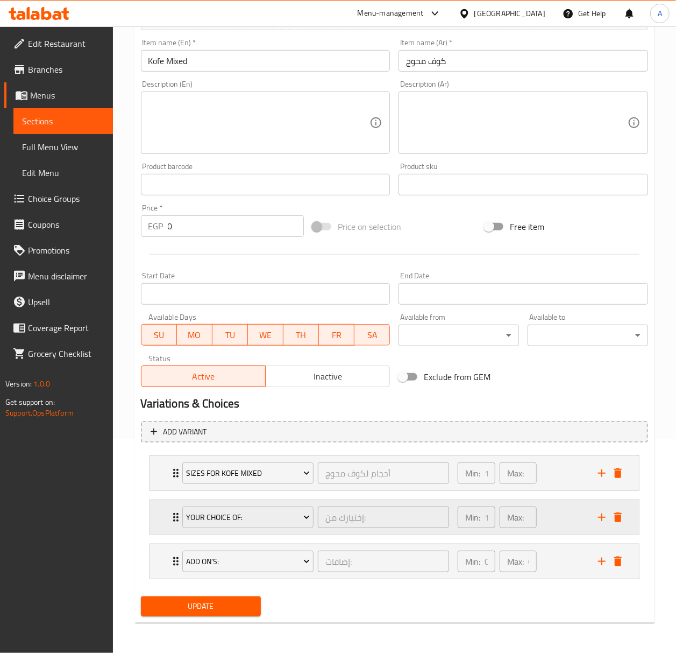
click at [159, 519] on div "Your Choice Of: إختيارك من: ​ Min: 1 ​ Max: 1 ​" at bounding box center [394, 517] width 489 height 34
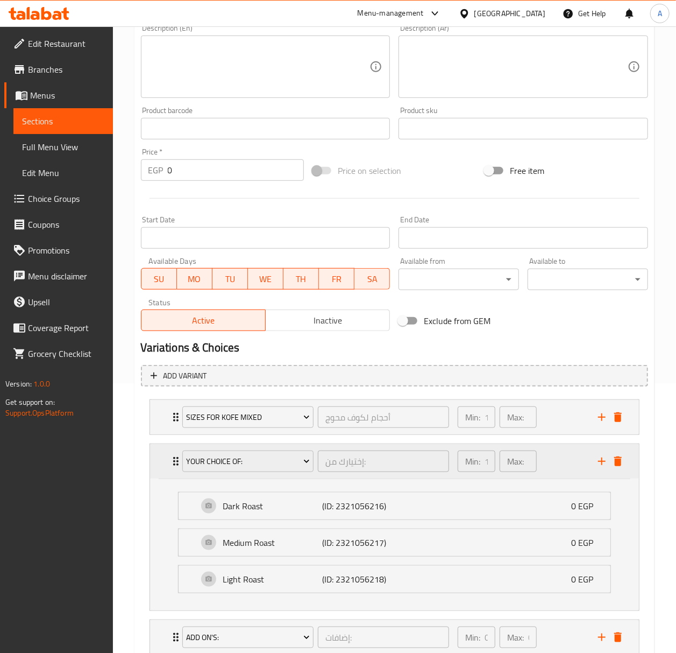
scroll to position [349, 0]
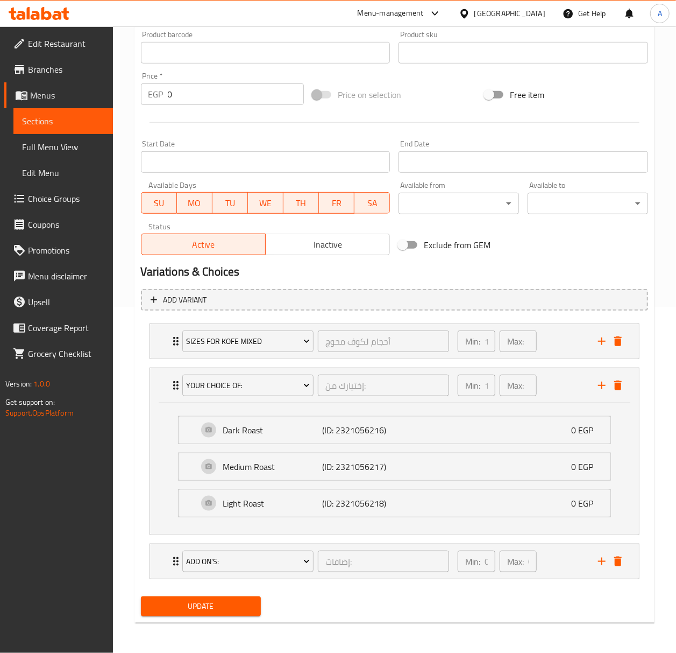
click at [247, 610] on span "Update" at bounding box center [201, 605] width 103 height 13
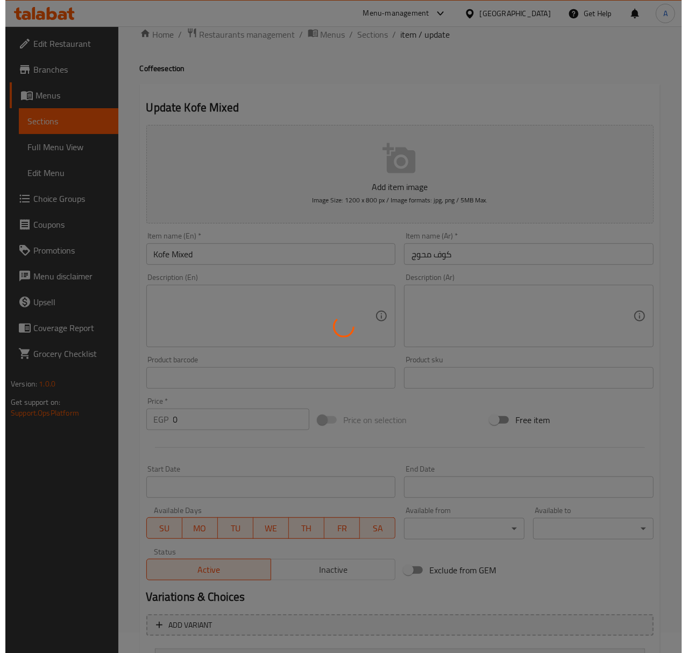
scroll to position [0, 0]
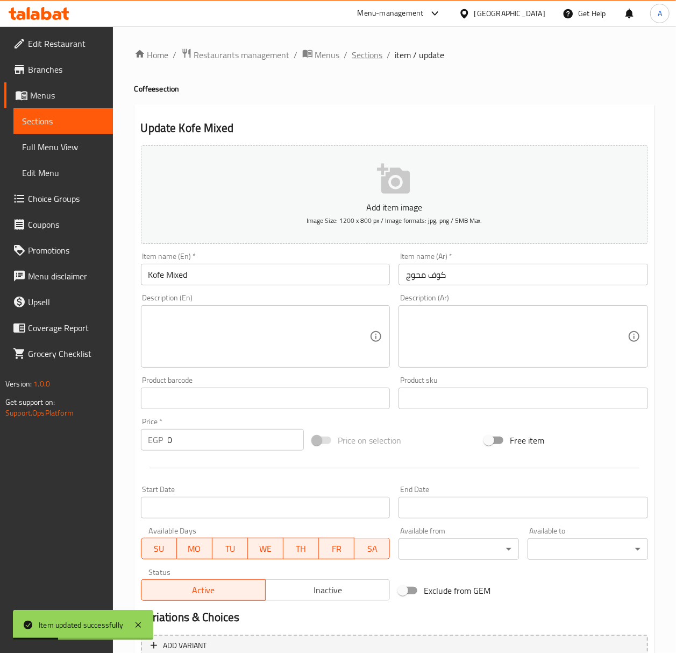
click at [372, 61] on span "Sections" at bounding box center [367, 54] width 31 height 13
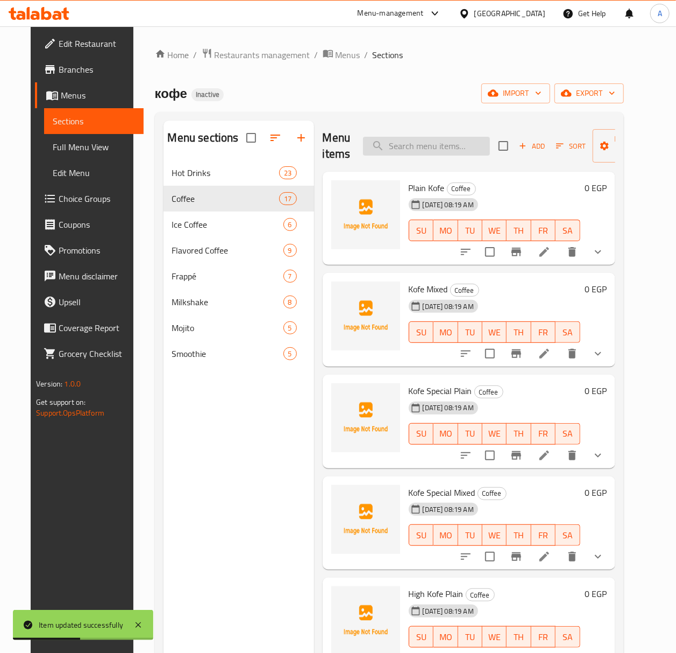
click at [423, 147] on input "search" at bounding box center [426, 146] width 127 height 19
paste input "كولومبي"
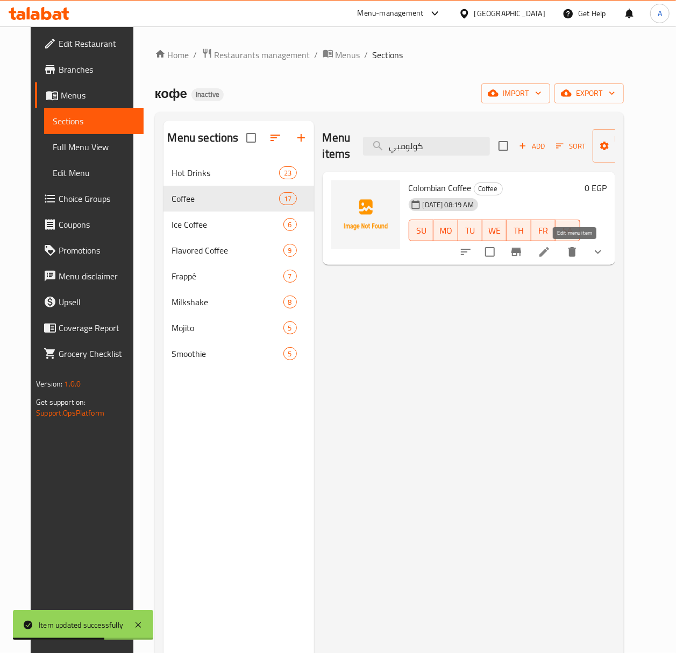
type input "كولومبي"
click at [551, 249] on icon at bounding box center [544, 251] width 13 height 13
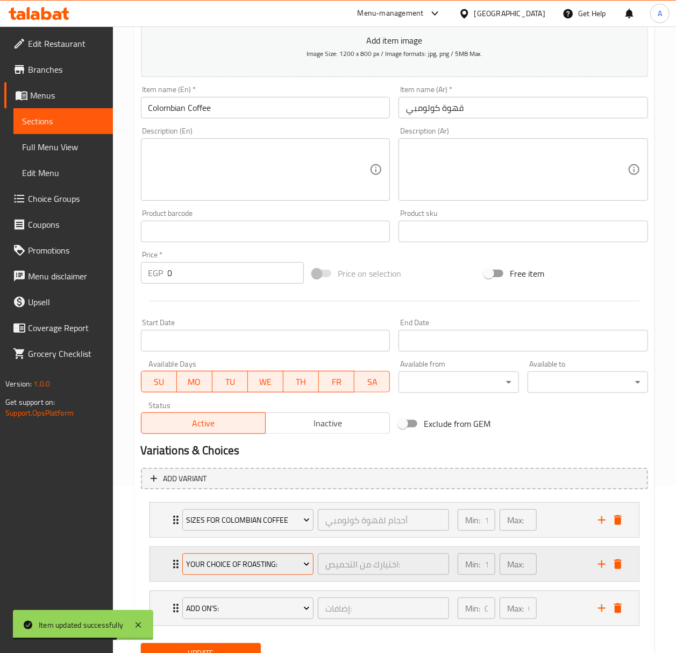
scroll to position [216, 0]
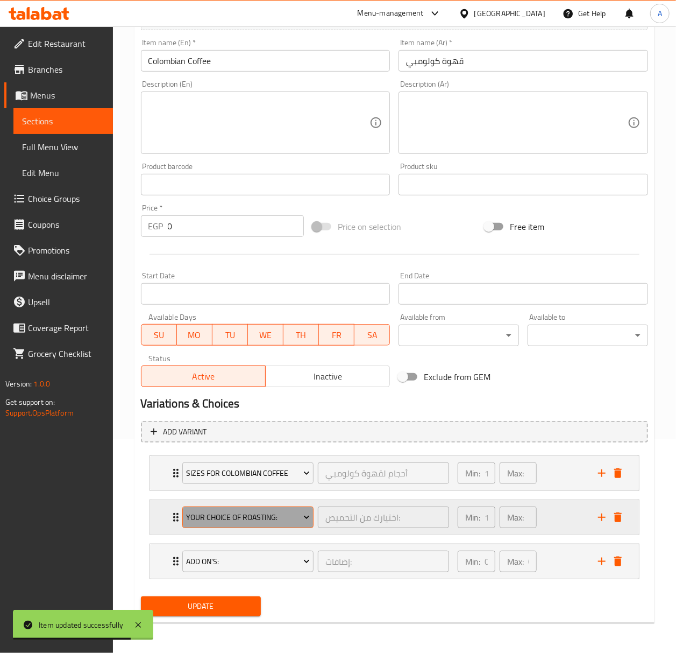
click at [247, 515] on span "Your Choice Of Roasting:" at bounding box center [248, 517] width 124 height 13
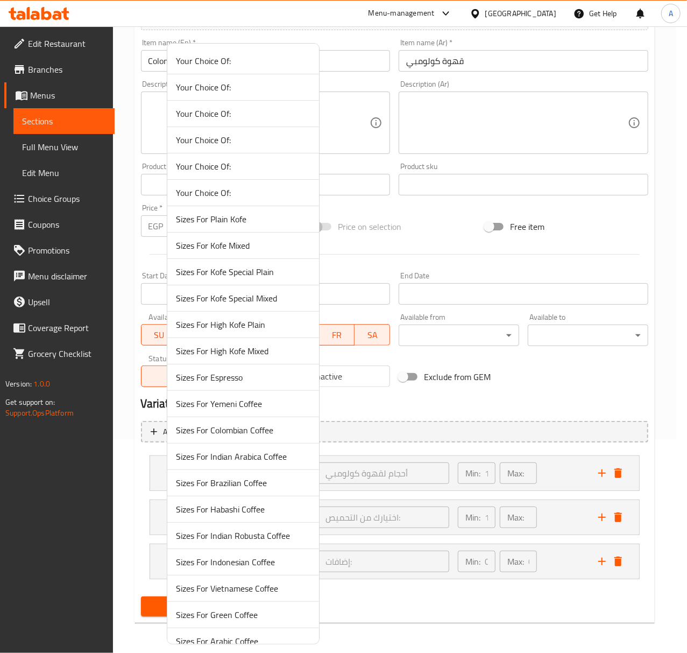
click at [244, 110] on span "Your Choice Of:" at bounding box center [243, 113] width 135 height 13
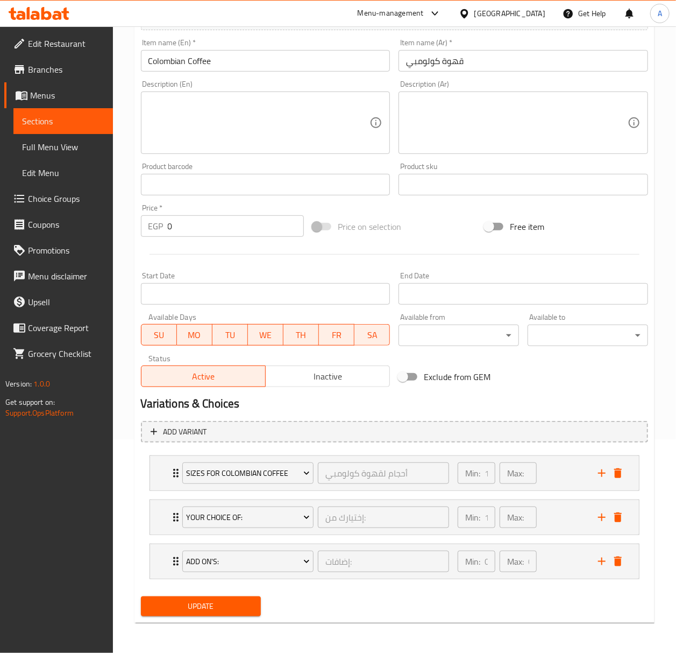
click at [227, 612] on span "Update" at bounding box center [201, 605] width 103 height 13
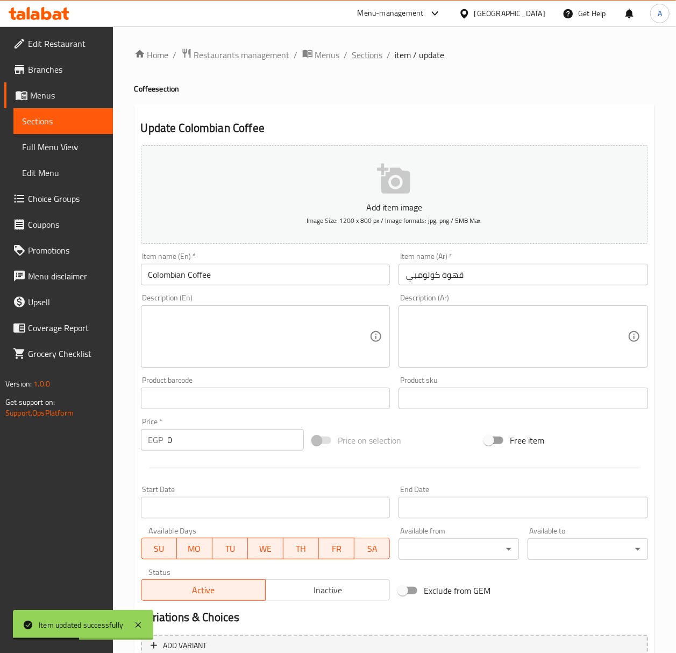
click at [367, 52] on span "Sections" at bounding box center [367, 54] width 31 height 13
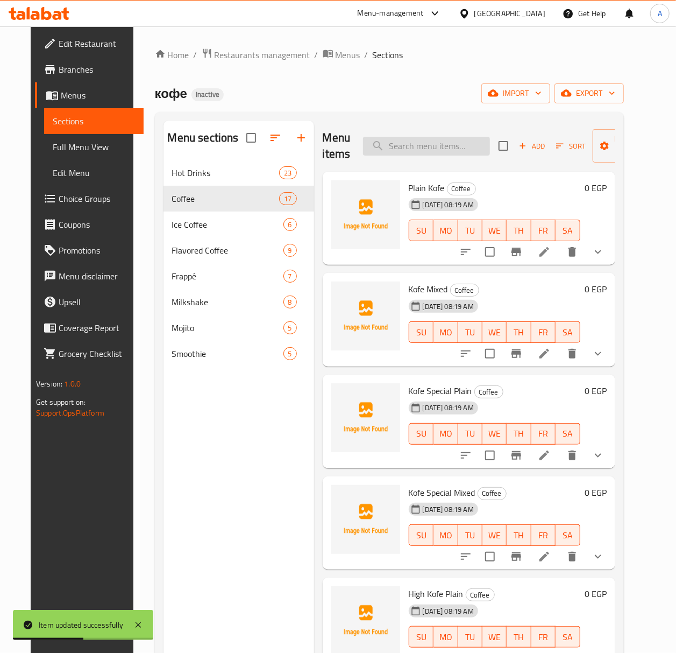
click at [423, 149] on input "search" at bounding box center [426, 146] width 127 height 19
paste input "برازيلي"
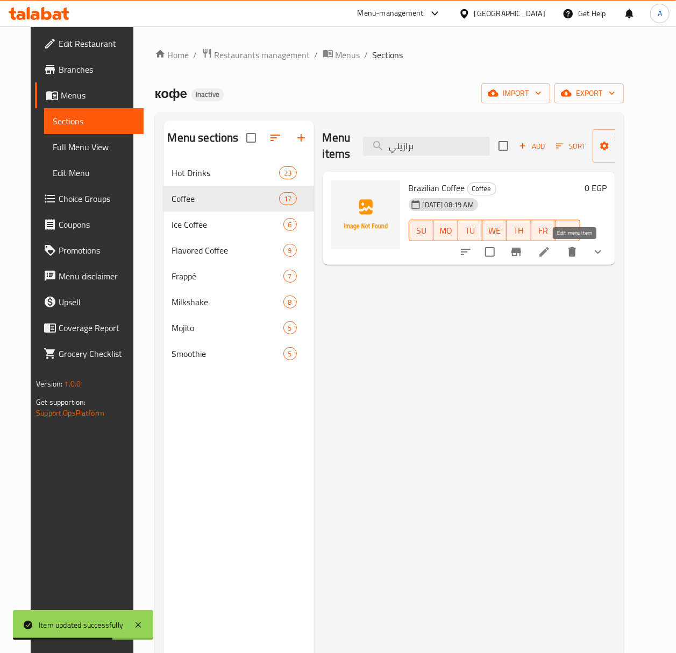
type input "برازيلي"
click at [549, 252] on icon at bounding box center [545, 252] width 10 height 10
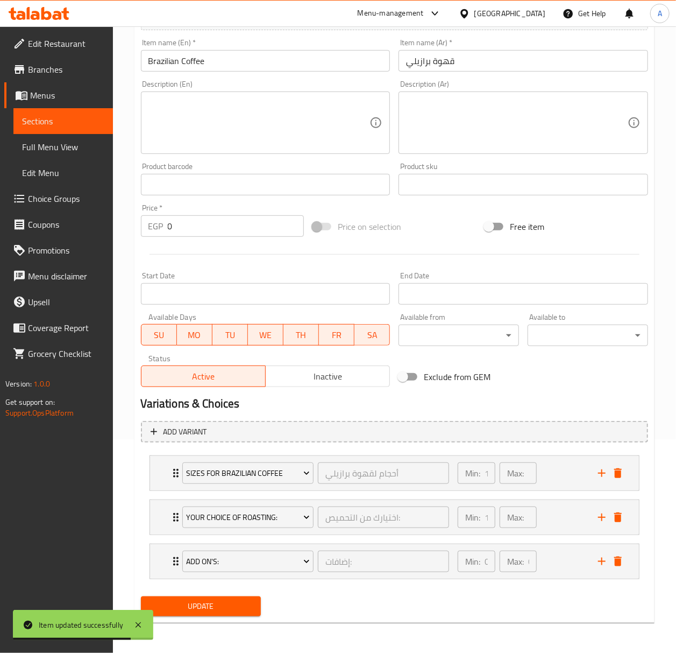
scroll to position [216, 0]
click at [266, 497] on li "Your Choice Of Roasting: اختيارك من التحميص: ​ Min: 1 ​ Max: 1 ​ Light Roast (I…" at bounding box center [394, 517] width 507 height 44
click at [263, 512] on span "Your Choice Of Roasting:" at bounding box center [248, 517] width 124 height 13
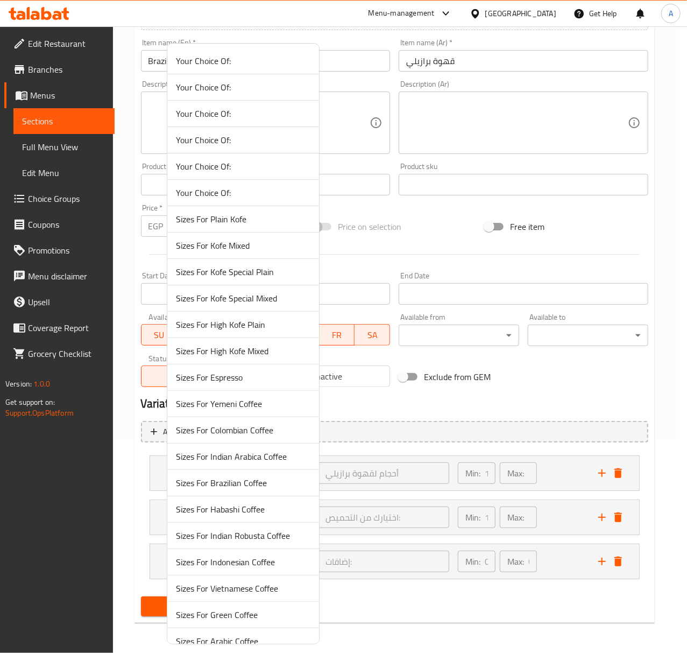
click at [210, 115] on span "Your Choice Of:" at bounding box center [243, 113] width 135 height 13
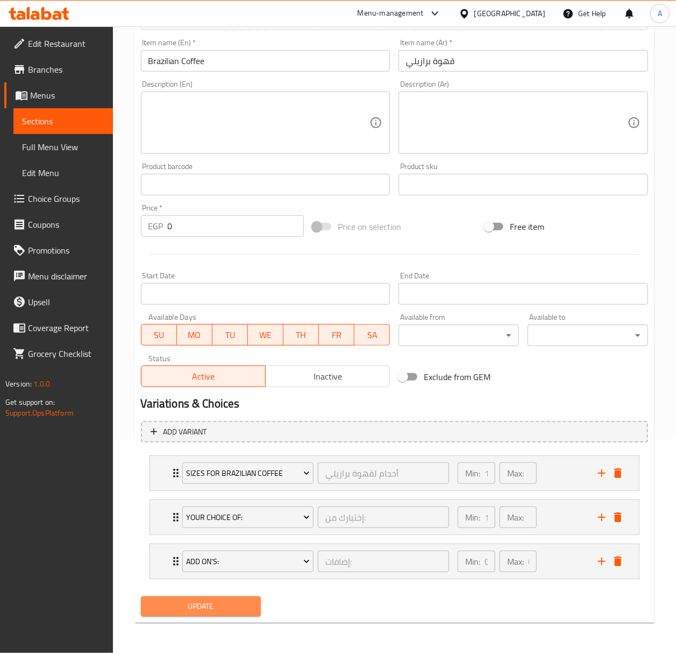
click at [246, 607] on span "Update" at bounding box center [201, 605] width 103 height 13
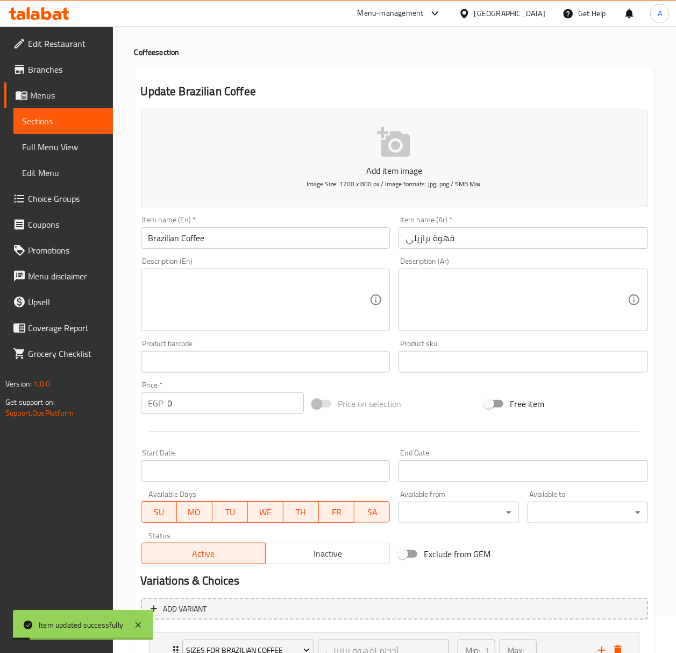
scroll to position [0, 0]
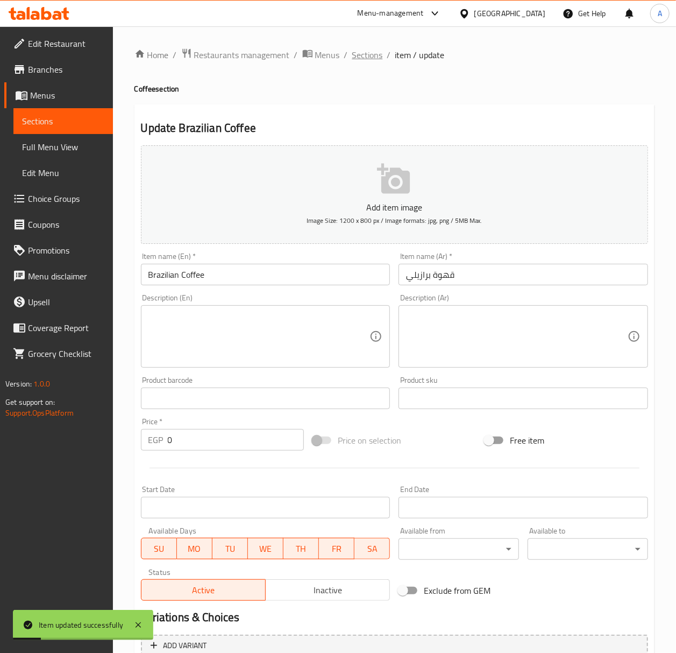
click at [370, 60] on span "Sections" at bounding box center [367, 54] width 31 height 13
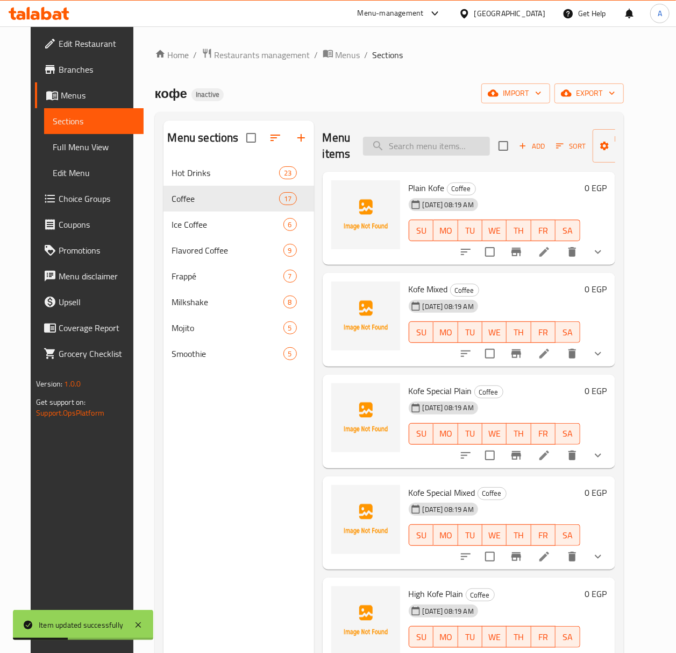
click at [392, 139] on input "search" at bounding box center [426, 146] width 127 height 19
paste input "حبشي"
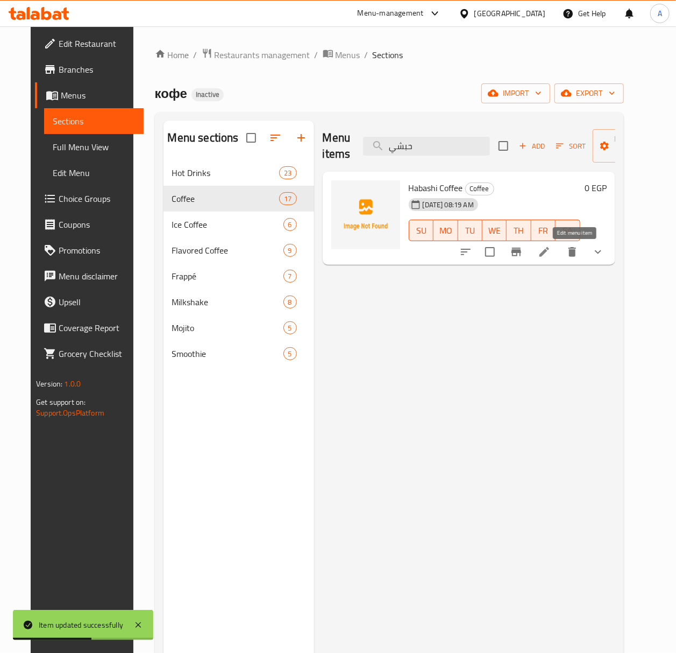
type input "حبشي"
click at [551, 257] on icon at bounding box center [544, 251] width 13 height 13
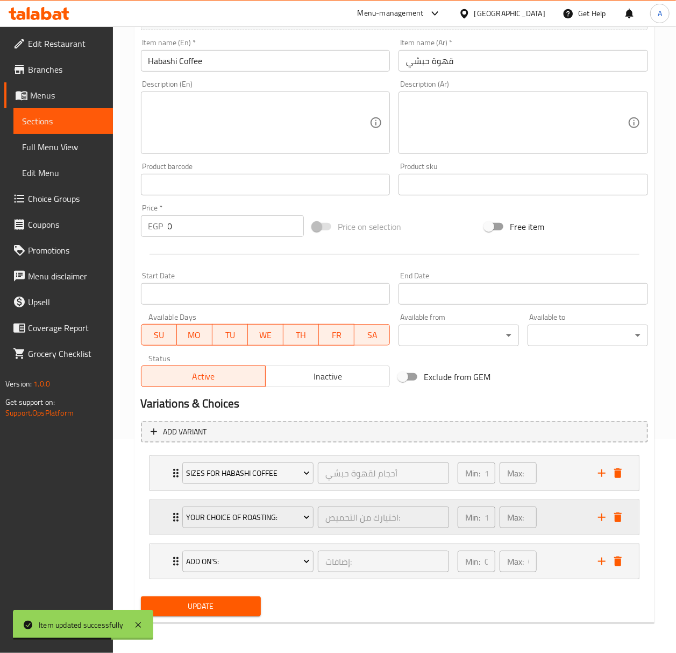
scroll to position [216, 0]
click at [261, 513] on span "Your Choice Of Roasting:" at bounding box center [248, 517] width 124 height 13
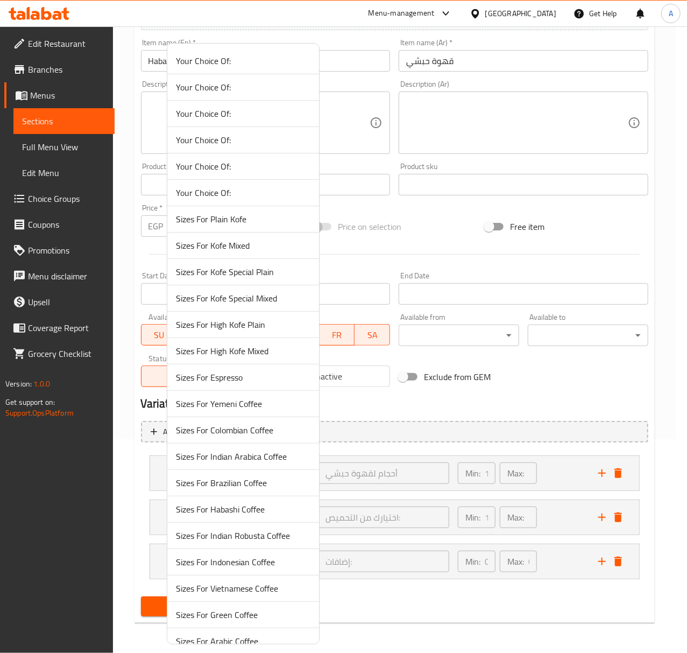
click at [257, 117] on span "Your Choice Of:" at bounding box center [243, 113] width 135 height 13
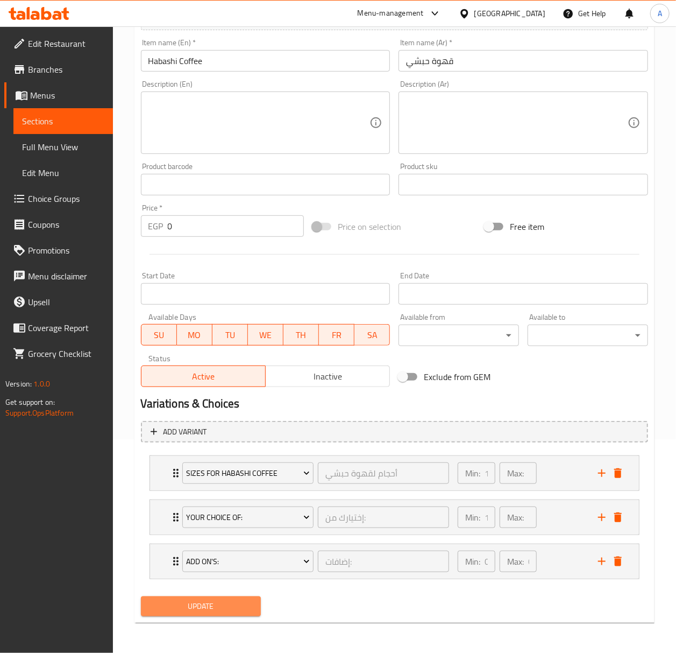
click at [195, 603] on span "Update" at bounding box center [201, 605] width 103 height 13
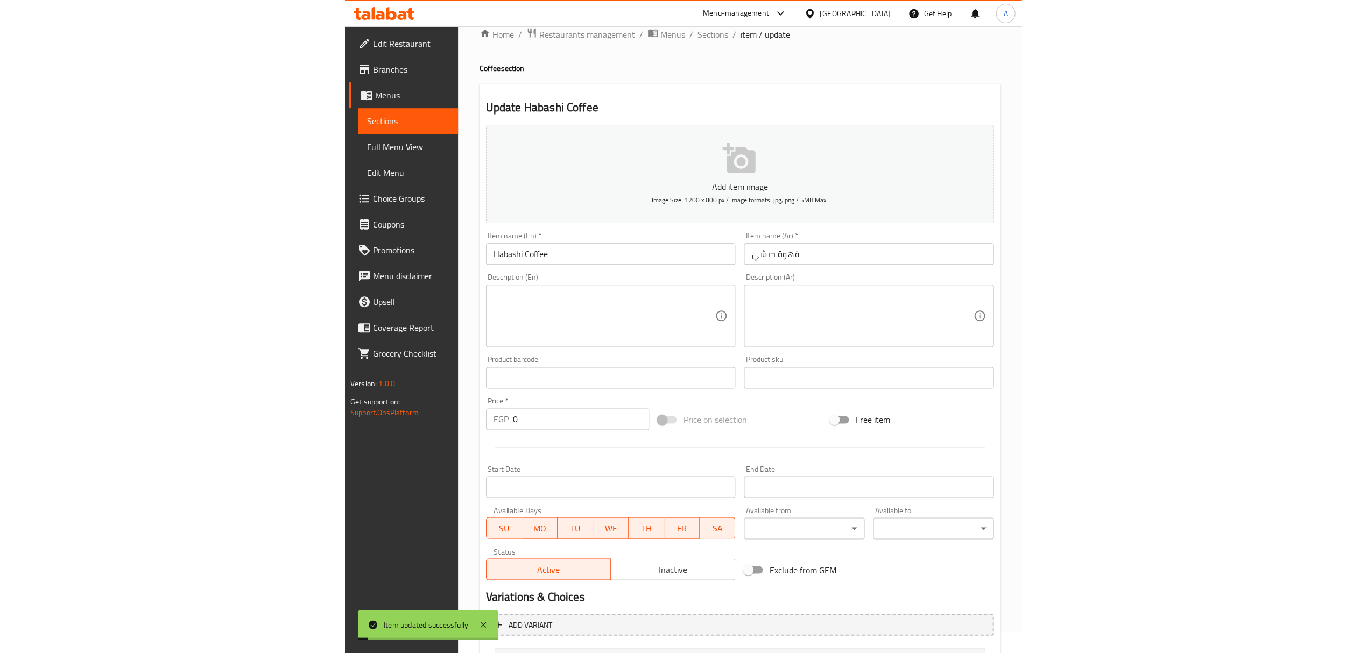
scroll to position [0, 0]
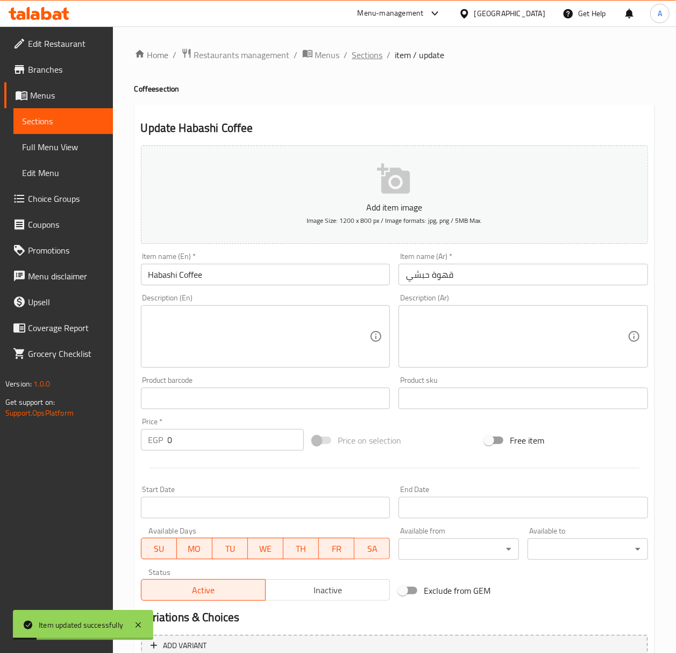
click at [357, 52] on span "Sections" at bounding box center [367, 54] width 31 height 13
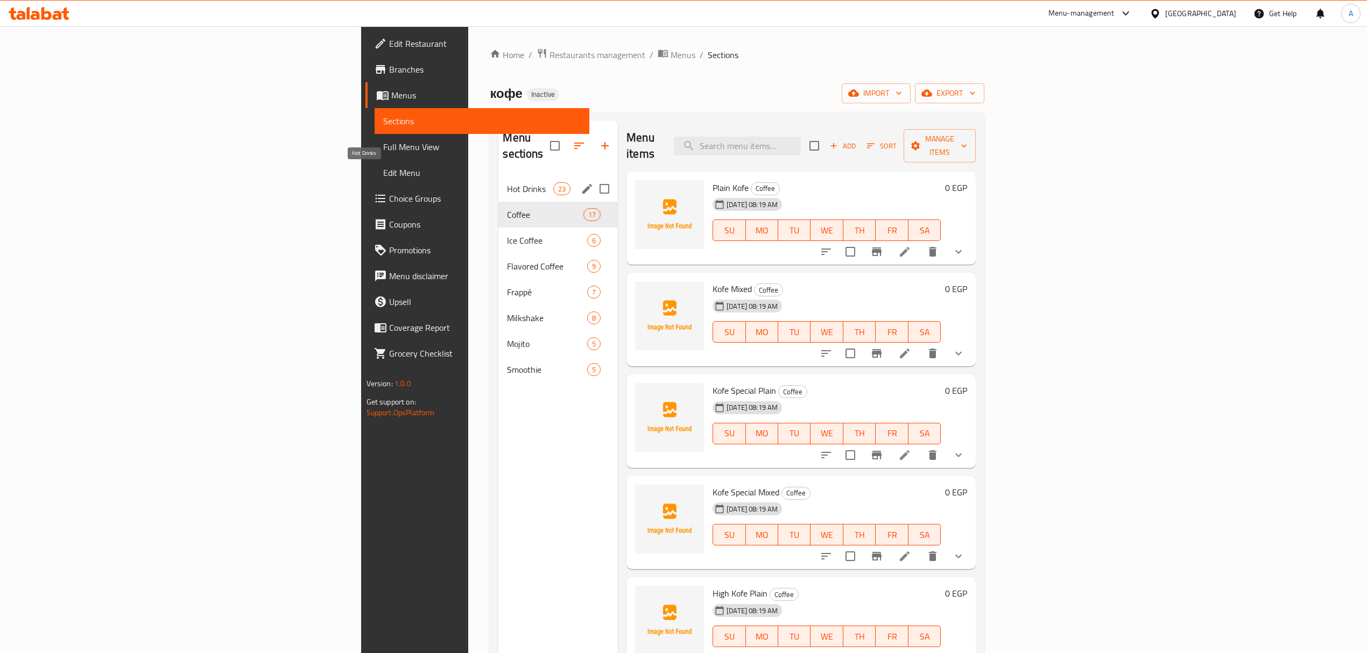
drag, startPoint x: 345, startPoint y: 171, endPoint x: 365, endPoint y: 214, distance: 46.9
click at [507, 182] on span "Hot Drinks" at bounding box center [530, 188] width 46 height 13
click at [498, 202] on div "Coffee 17" at bounding box center [557, 215] width 119 height 26
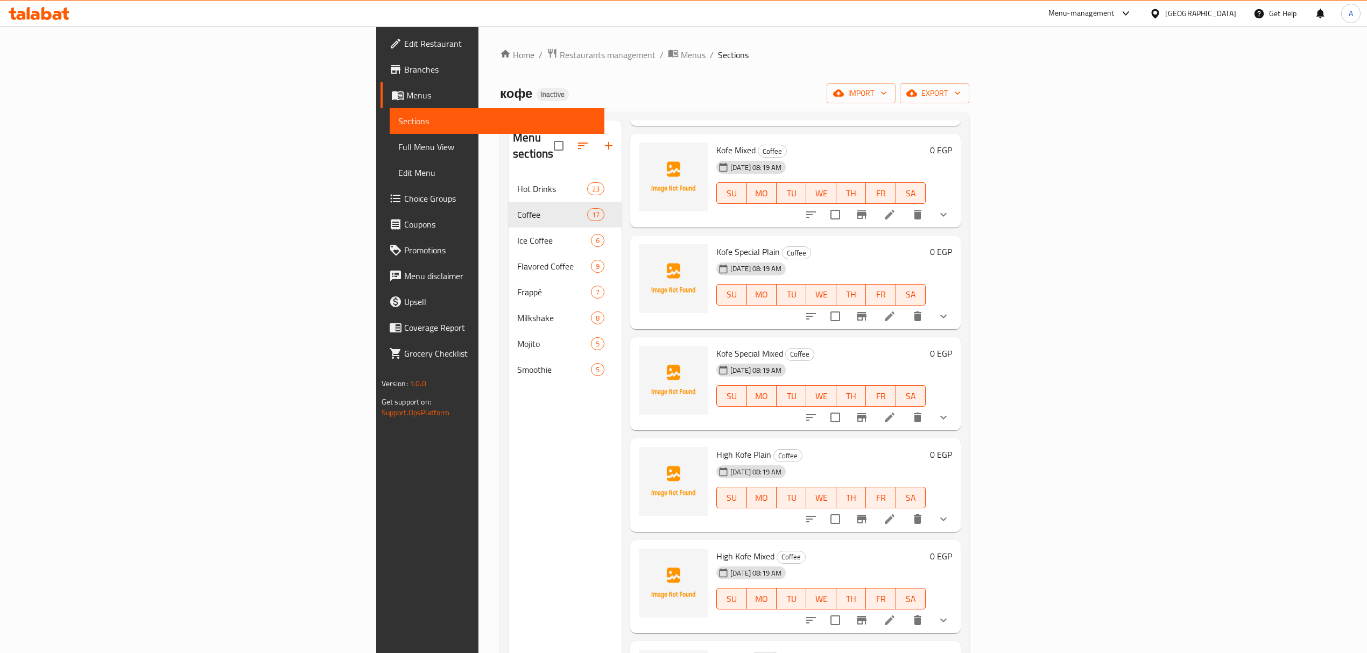
scroll to position [143, 0]
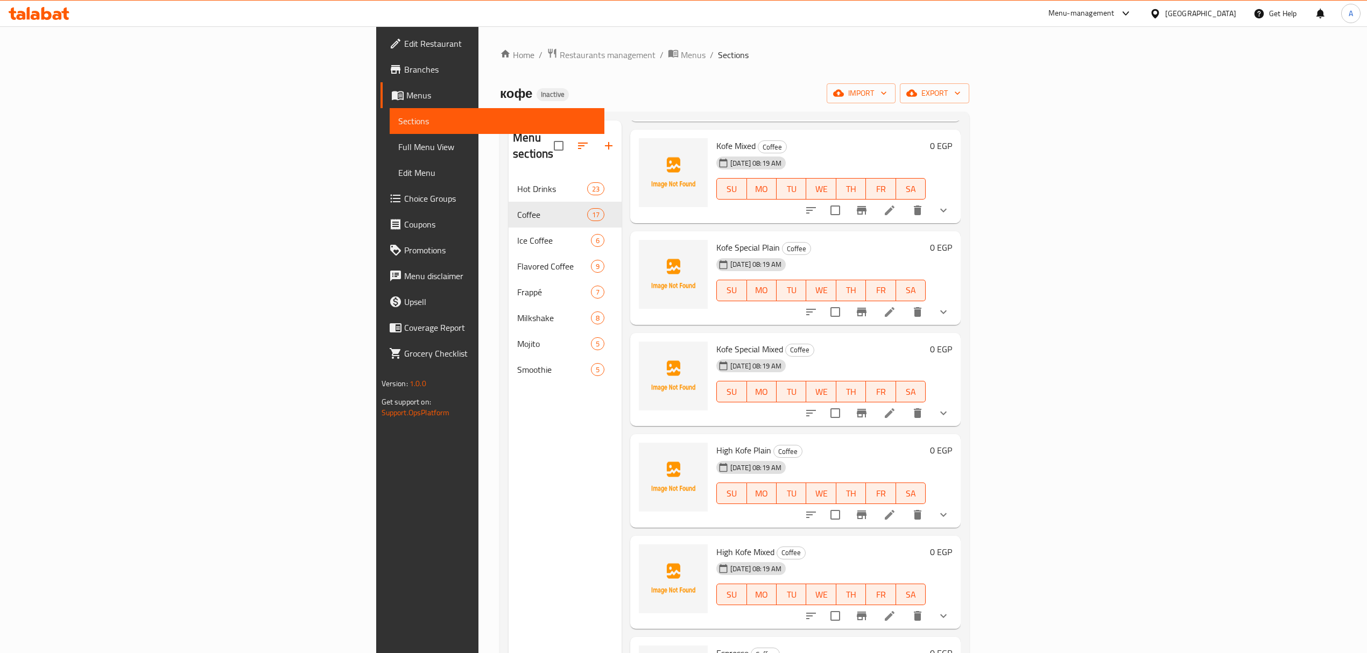
click at [716, 138] on span "Kofe Mixed" at bounding box center [735, 146] width 39 height 16
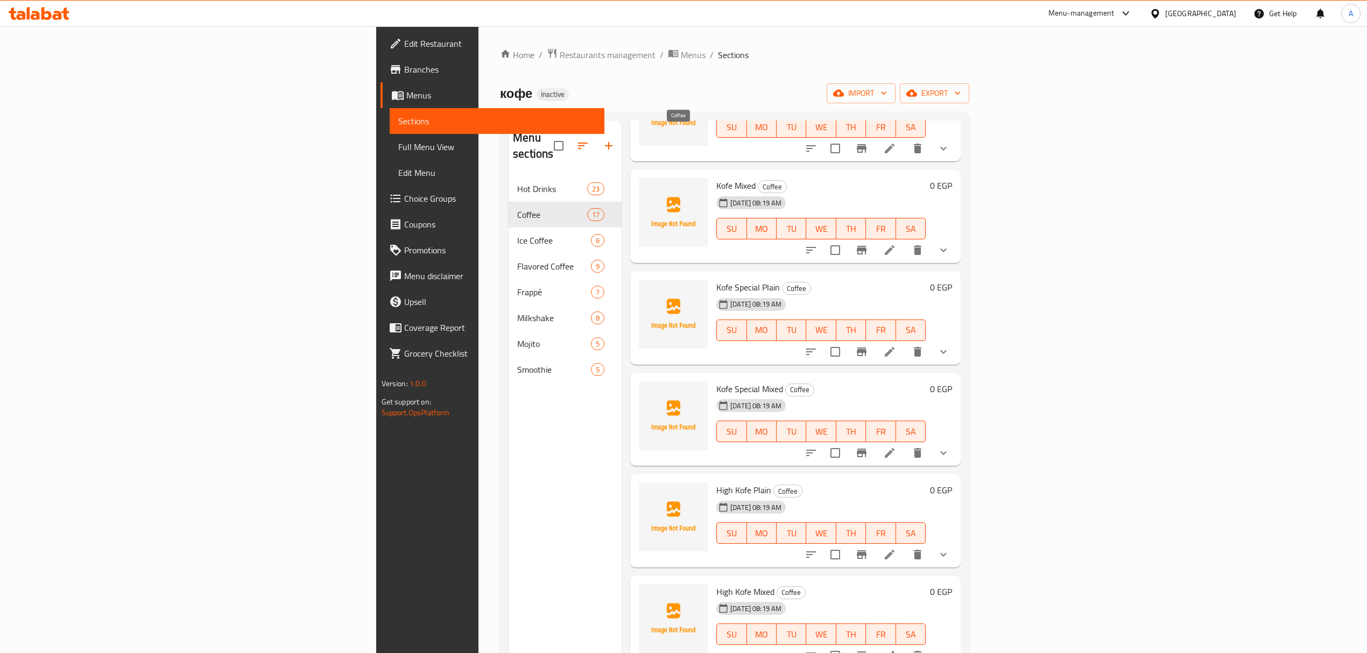
scroll to position [0, 0]
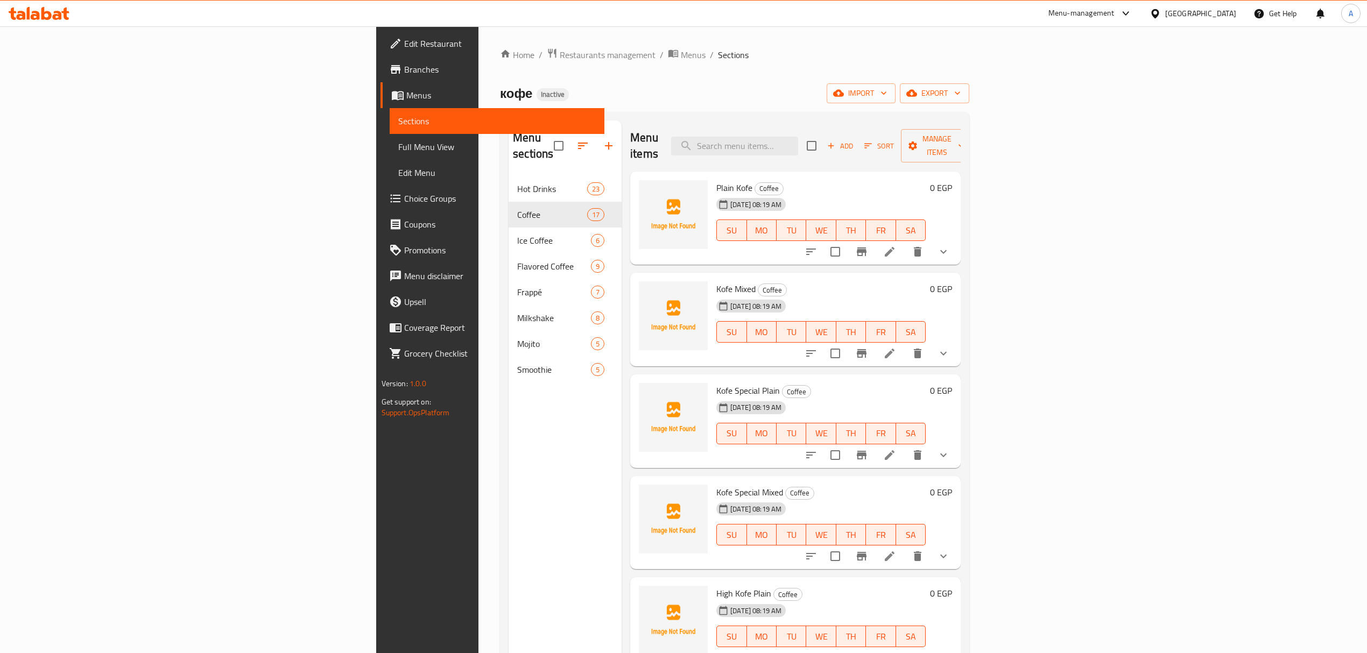
click at [716, 180] on span "Plain Kofe" at bounding box center [734, 188] width 36 height 16
copy h6 "Plain Kofe"
click at [716, 281] on span "Kofe Mixed" at bounding box center [735, 289] width 39 height 16
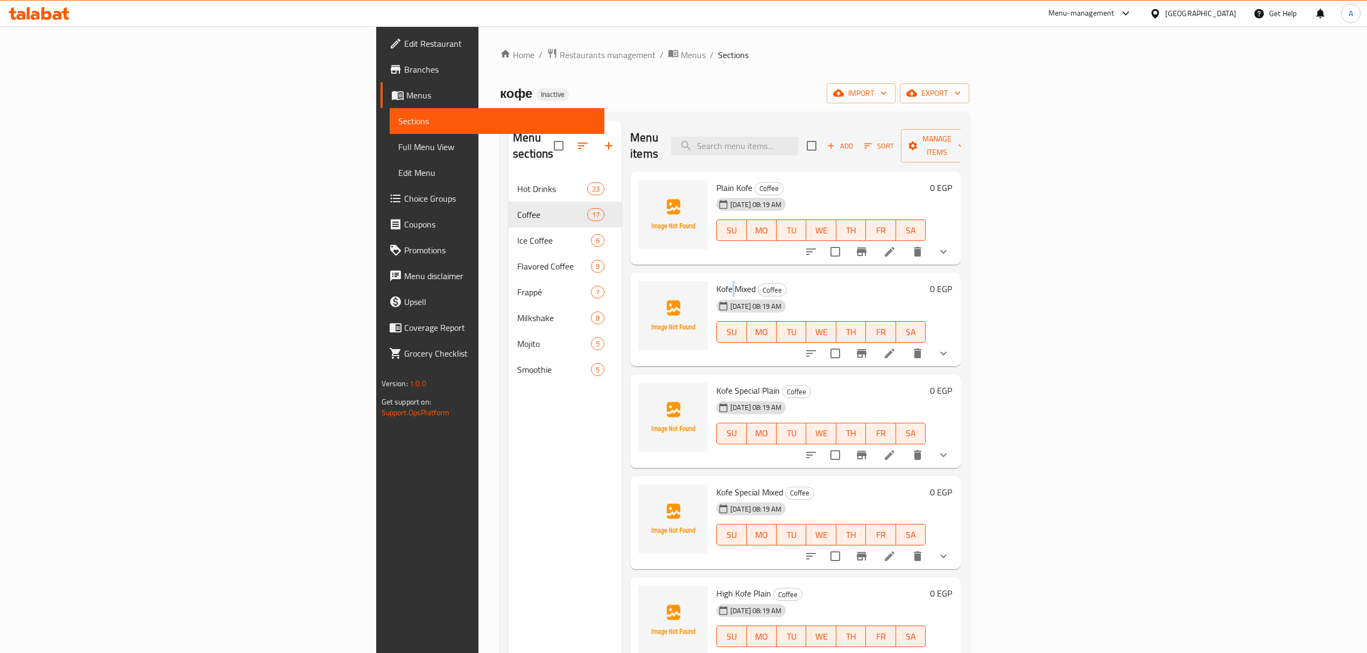
click at [716, 281] on span "Kofe Mixed" at bounding box center [735, 289] width 39 height 16
copy h6 "Kofe Mixed"
drag, startPoint x: 818, startPoint y: 132, endPoint x: 823, endPoint y: 136, distance: 6.3
click at [798, 137] on input "search" at bounding box center [734, 146] width 127 height 19
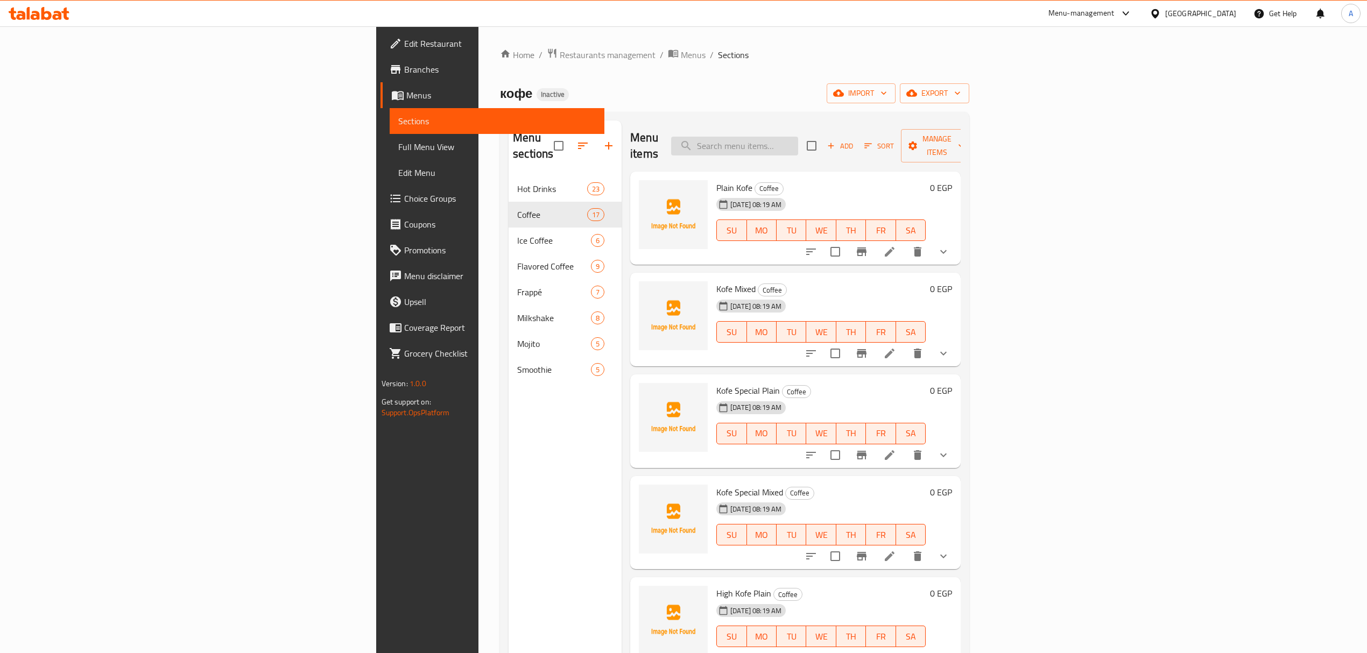
paste input "كولومبي"
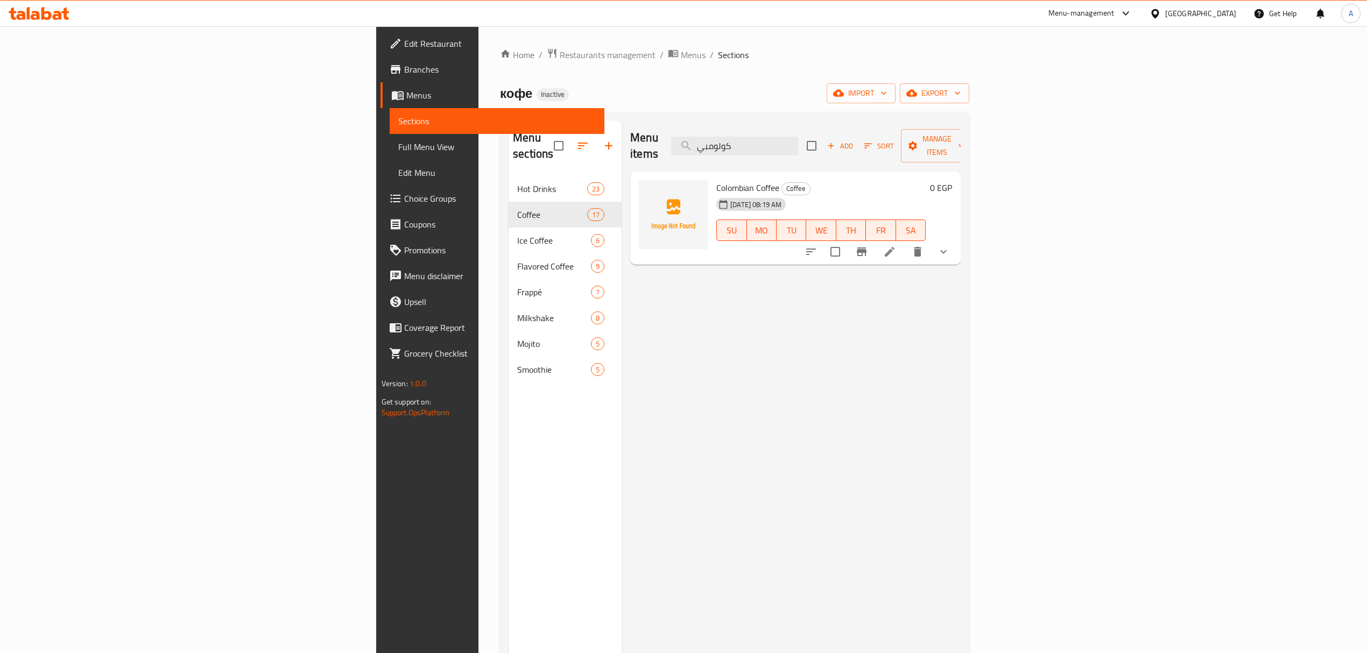
click at [716, 180] on span "Colombian Coffee" at bounding box center [747, 188] width 63 height 16
copy h6 "Colombian Coffee"
drag, startPoint x: 667, startPoint y: 304, endPoint x: 722, endPoint y: 242, distance: 82.7
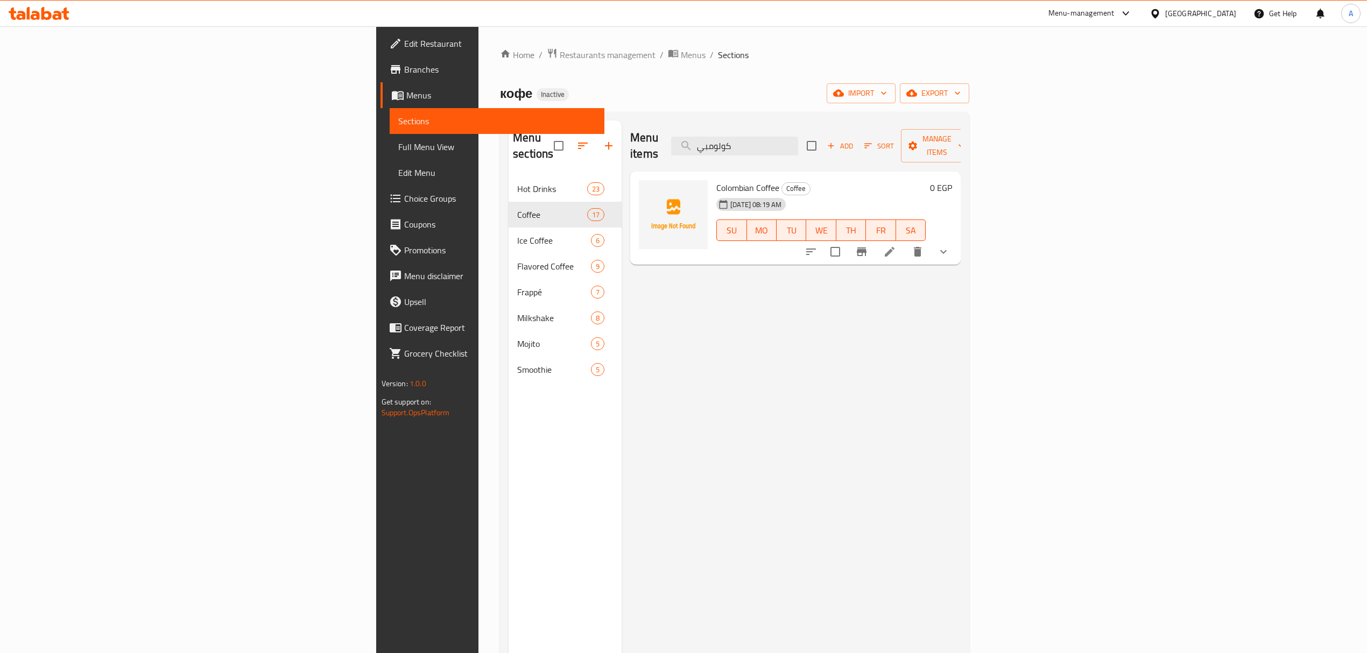
click at [668, 302] on div "Menu items كولومبي Add Sort Manage items Colombian Coffee Coffee [DATE] 08:19 A…" at bounding box center [790, 447] width 339 height 653
click at [798, 137] on input "كولومبي" at bounding box center [734, 146] width 127 height 19
paste input "برازيل"
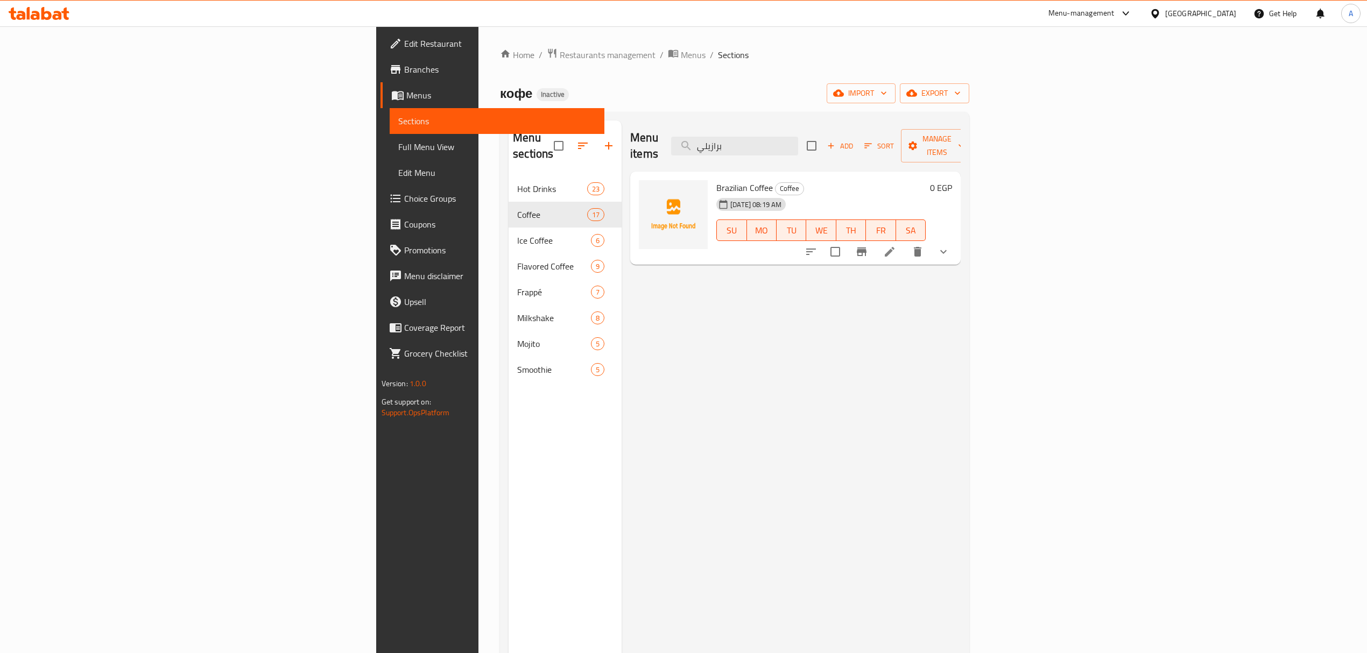
click at [716, 180] on span "Brazilian Coffee" at bounding box center [744, 188] width 56 height 16
copy h6 "Brazilian Coffee"
click at [798, 147] on input "برازيلي" at bounding box center [734, 146] width 127 height 19
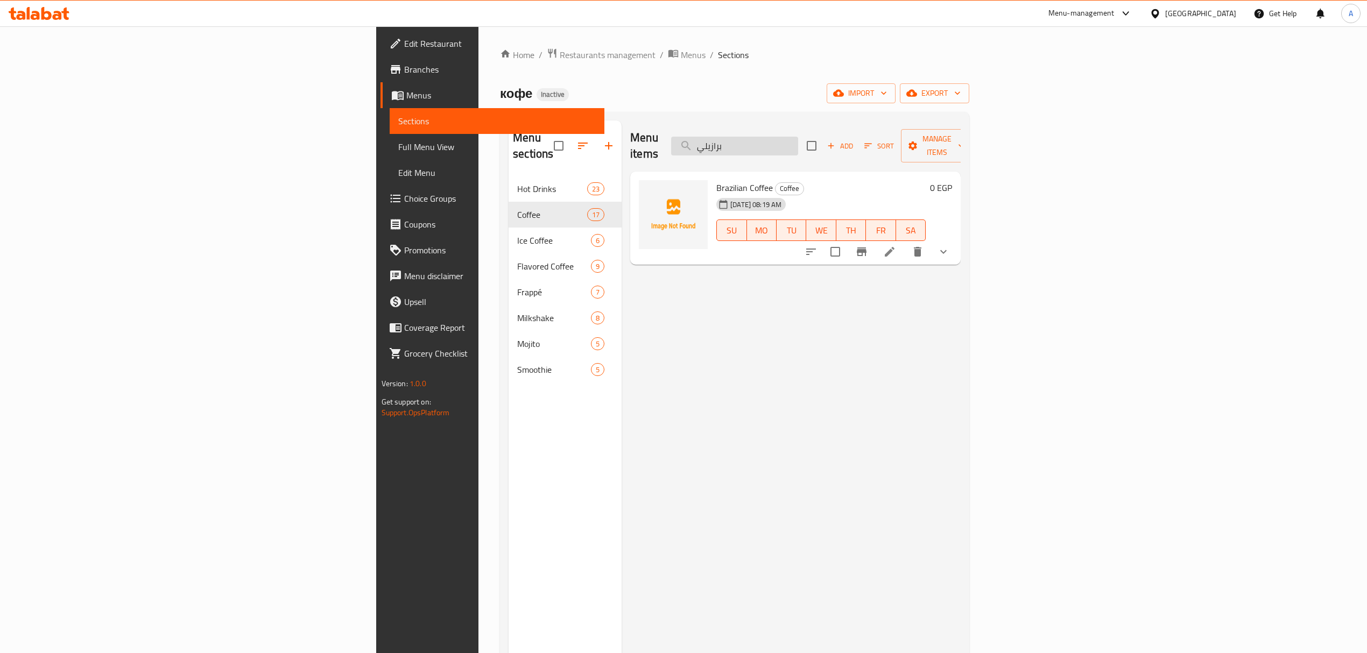
click at [798, 147] on input "برازيلي" at bounding box center [734, 146] width 127 height 19
type input "hab"
click at [716, 180] on span "Habashi Coffee" at bounding box center [743, 188] width 54 height 16
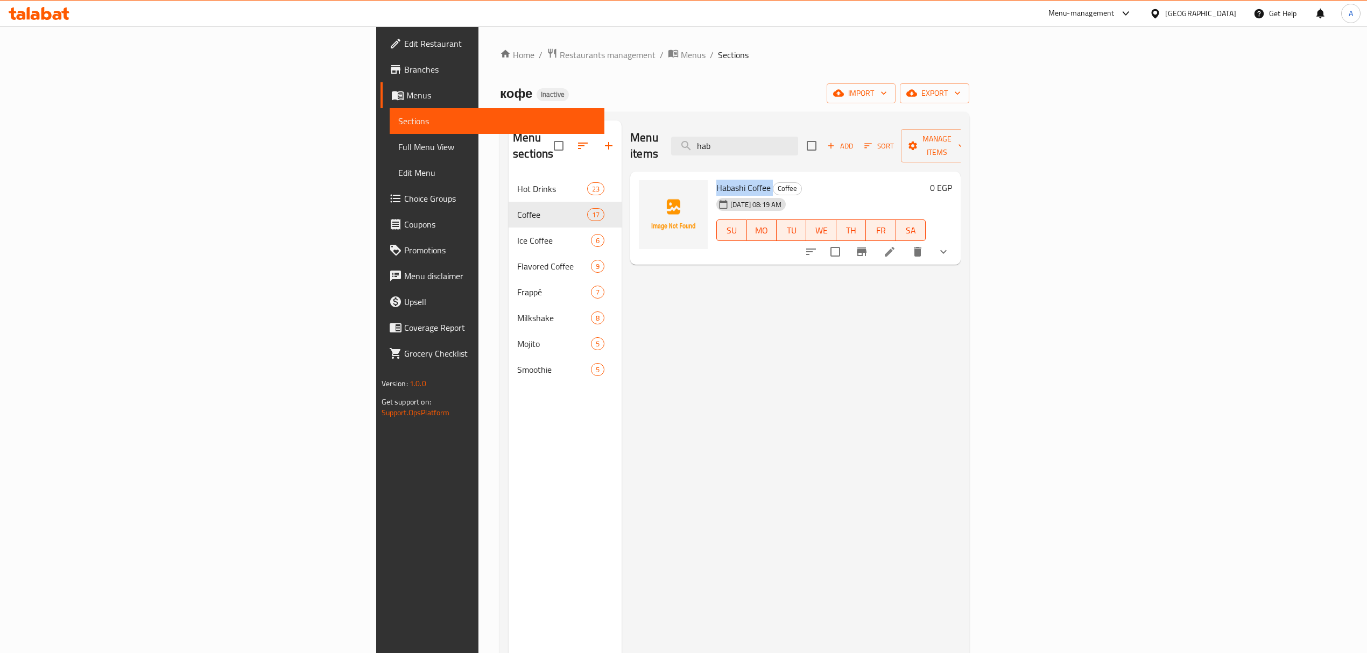
copy h6 "Habashi Coffee"
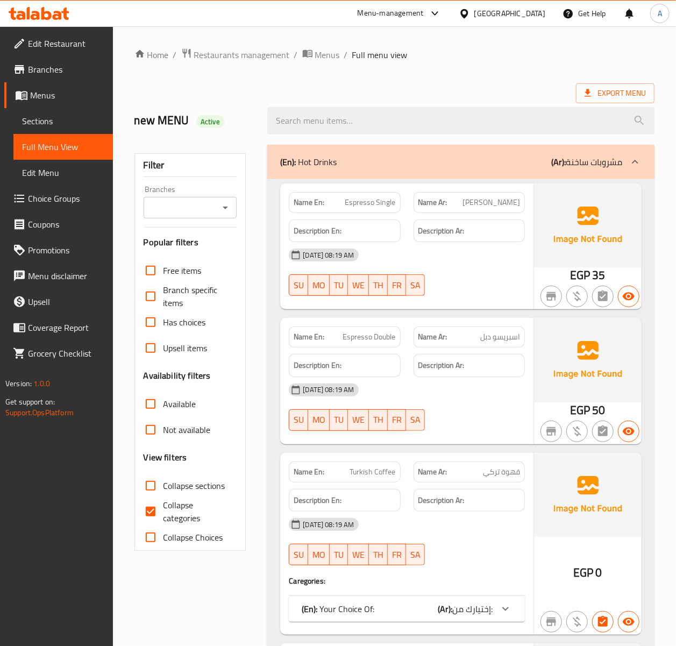
drag, startPoint x: 412, startPoint y: 158, endPoint x: 674, endPoint y: 288, distance: 292.1
click at [412, 157] on div "(En): Hot Drinks (Ar): مشروبات ساخنة" at bounding box center [451, 161] width 342 height 13
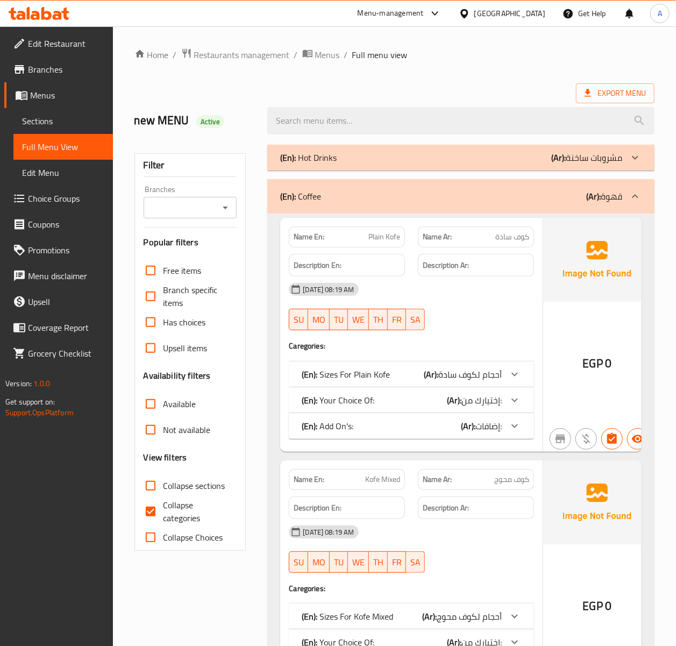
click at [179, 508] on span "Collapse categories" at bounding box center [196, 512] width 65 height 26
click at [164, 508] on input "Collapse categories" at bounding box center [151, 512] width 26 height 26
checkbox input "false"
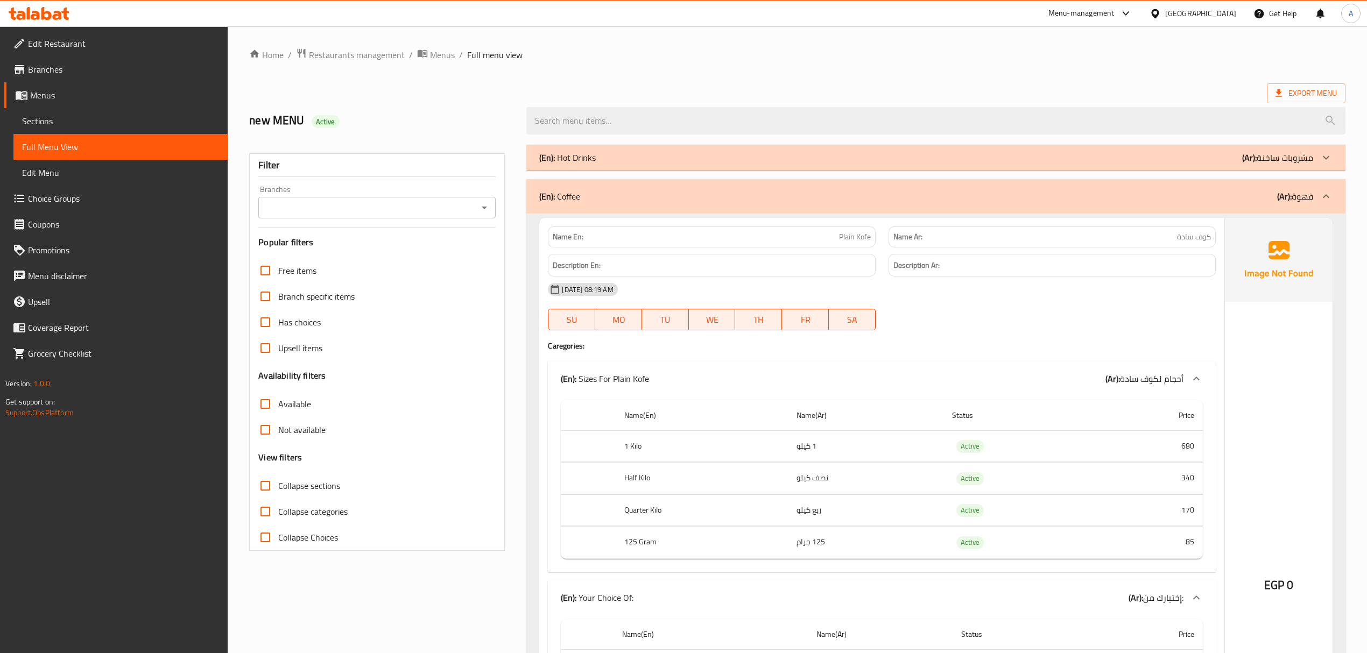
click at [298, 485] on span "Collapse sections" at bounding box center [309, 485] width 62 height 13
click at [278, 485] on input "Collapse sections" at bounding box center [265, 486] width 26 height 26
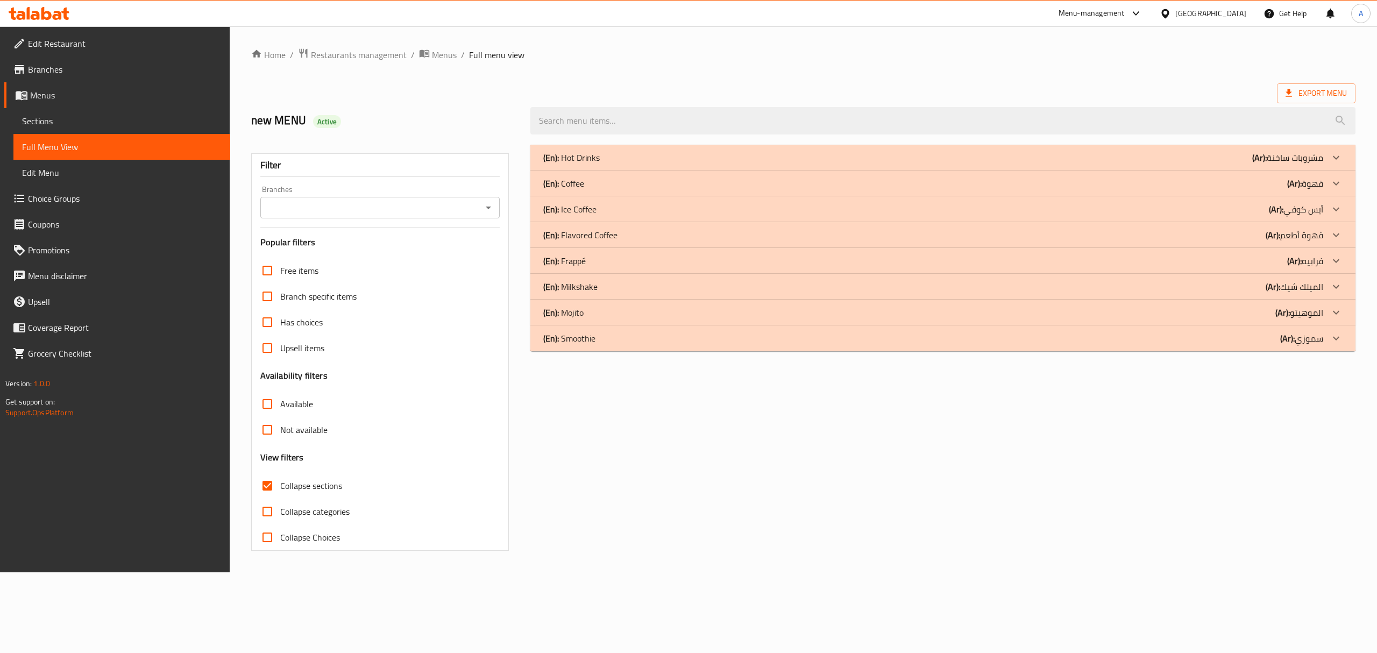
click at [300, 485] on span "Collapse sections" at bounding box center [311, 485] width 62 height 13
click at [280, 485] on input "Collapse sections" at bounding box center [267, 486] width 26 height 26
checkbox input "false"
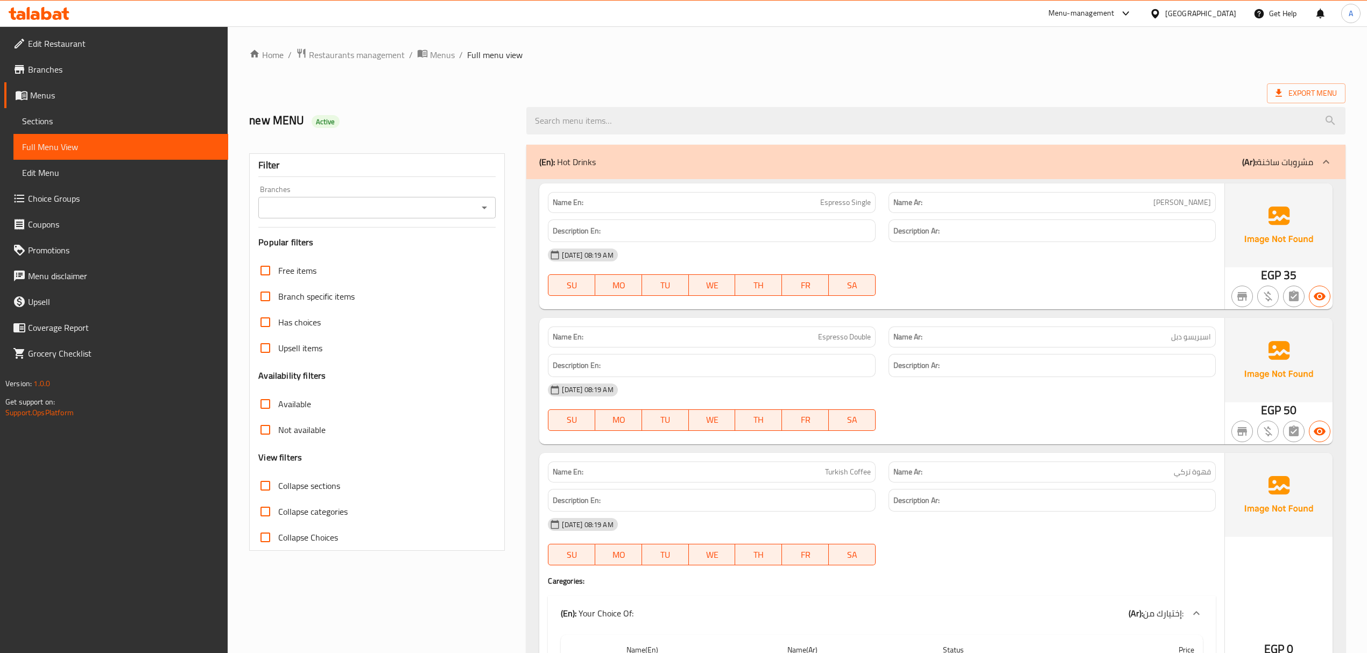
click at [686, 173] on div "(En): Hot Drinks (Ar): مشروبات ساخنة" at bounding box center [935, 162] width 818 height 34
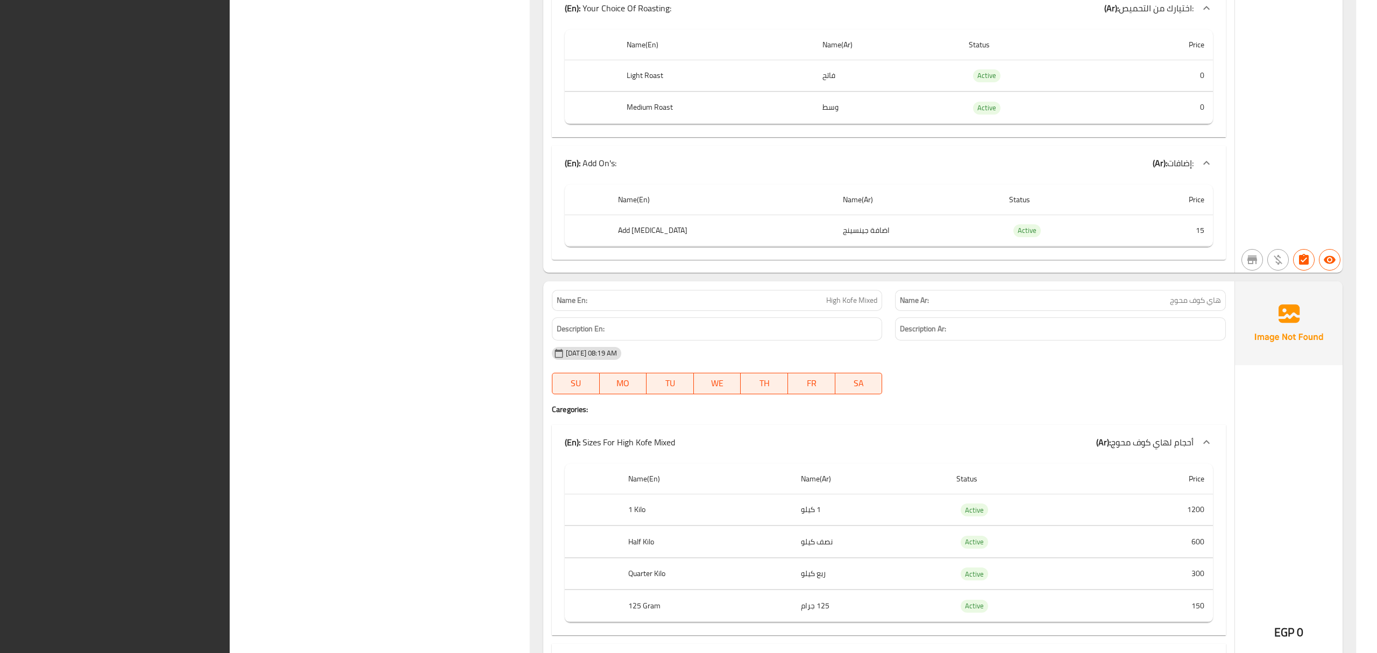
click at [686, 137] on div "Name(En) Name(Ar) Status Price Light Roast فاتح Active 0 Medium Roast وسط Activ…" at bounding box center [889, 81] width 674 height 112
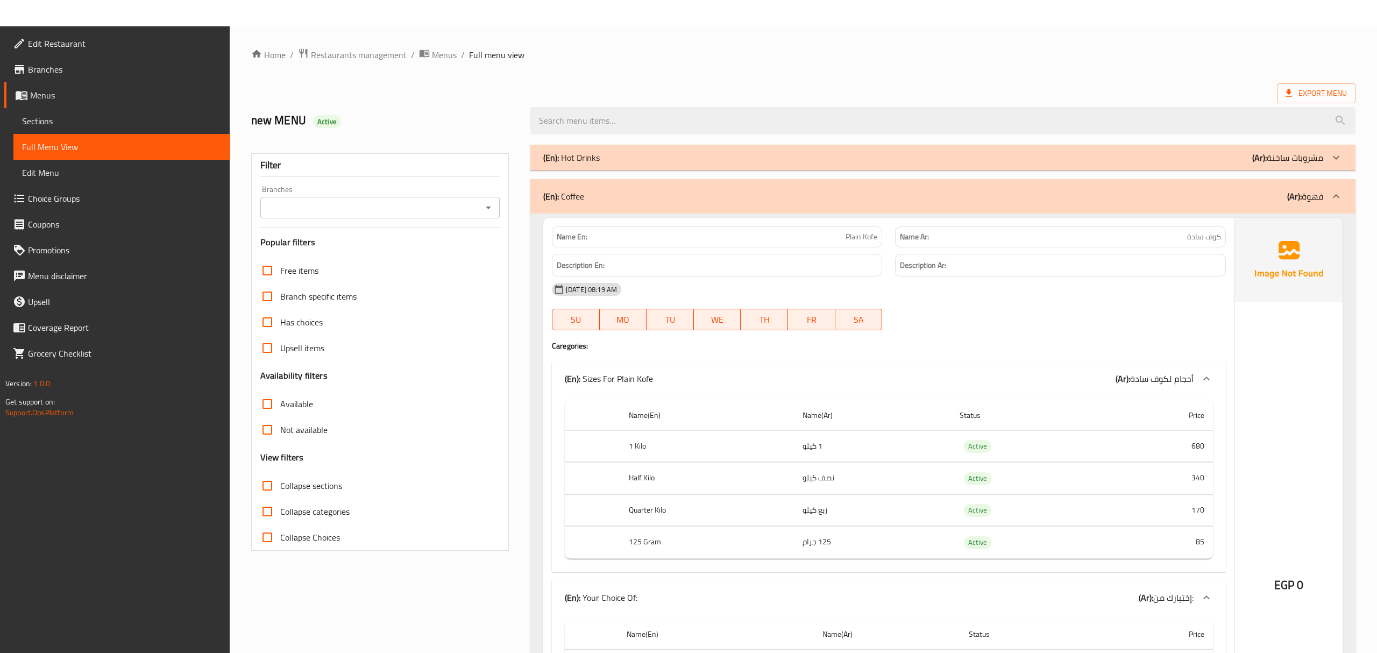
click at [686, 153] on div "(En): Hot Drinks (Ar): مشروبات ساخنة" at bounding box center [933, 157] width 780 height 13
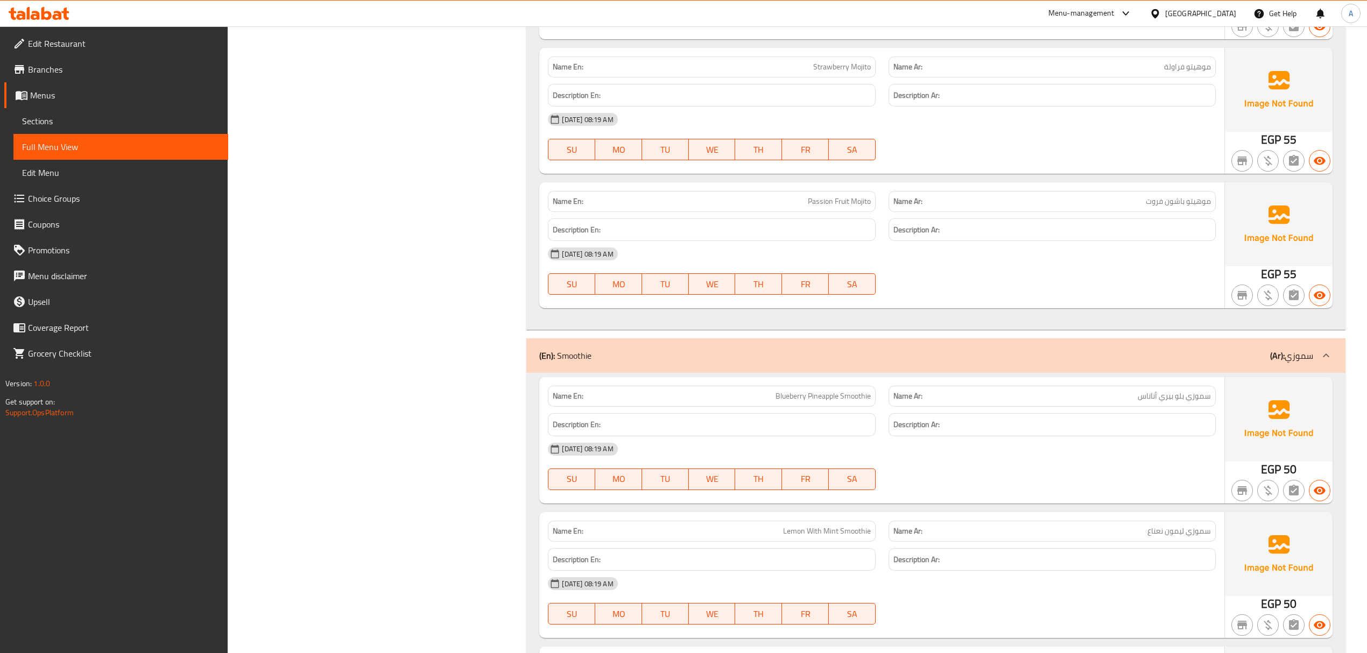
scroll to position [22794, 0]
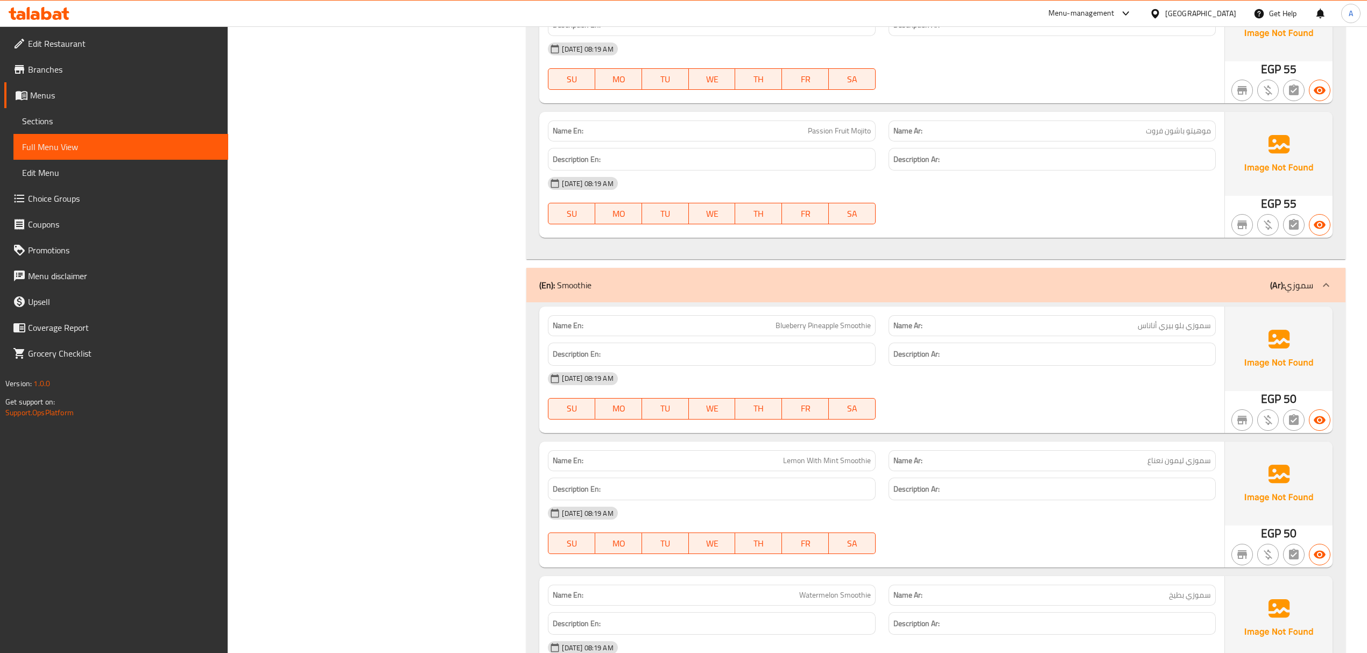
click at [686, 302] on div "(En): Smoothie (Ar): سموزي" at bounding box center [935, 285] width 818 height 34
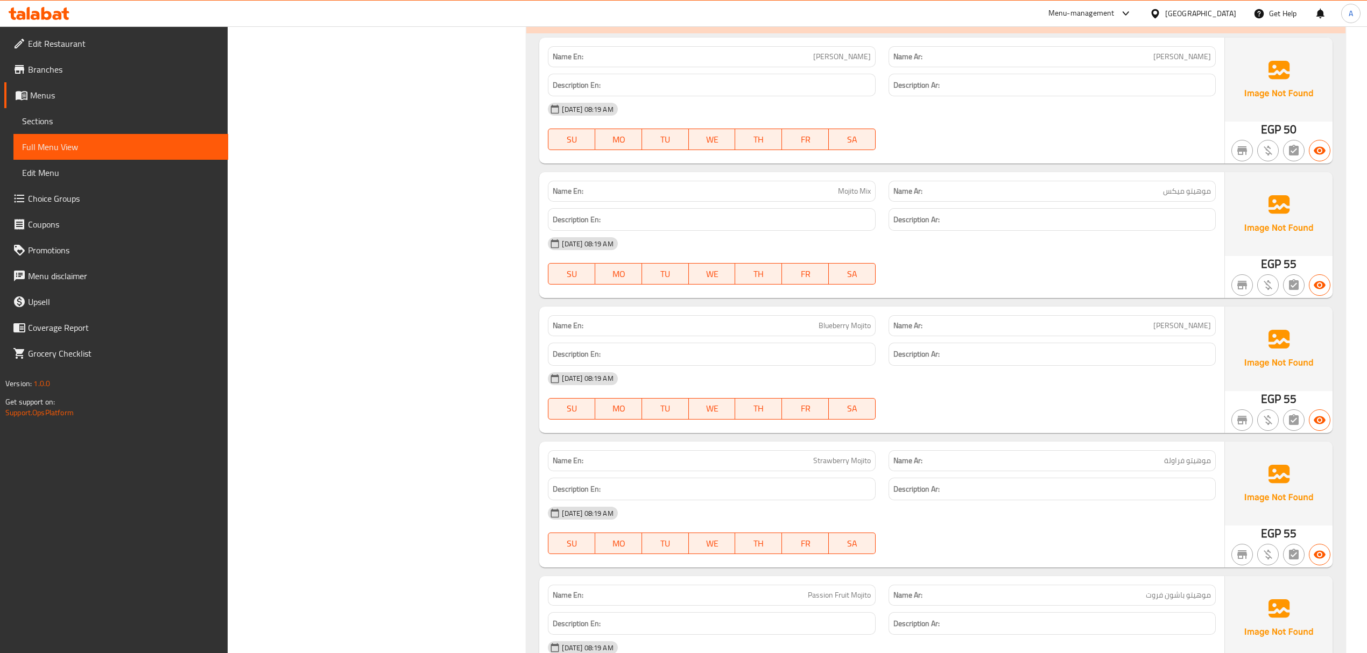
scroll to position [22319, 0]
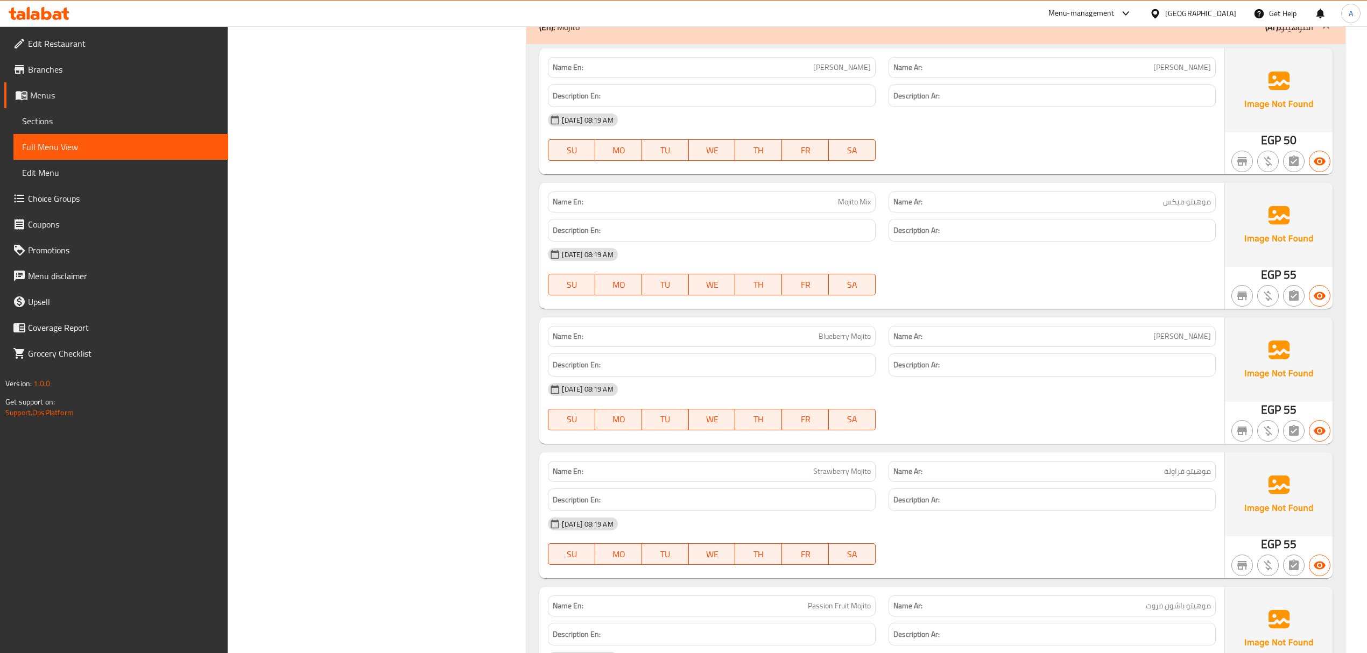
click at [686, 33] on div "(En): Mojito (Ar): الموهيتو" at bounding box center [925, 26] width 773 height 13
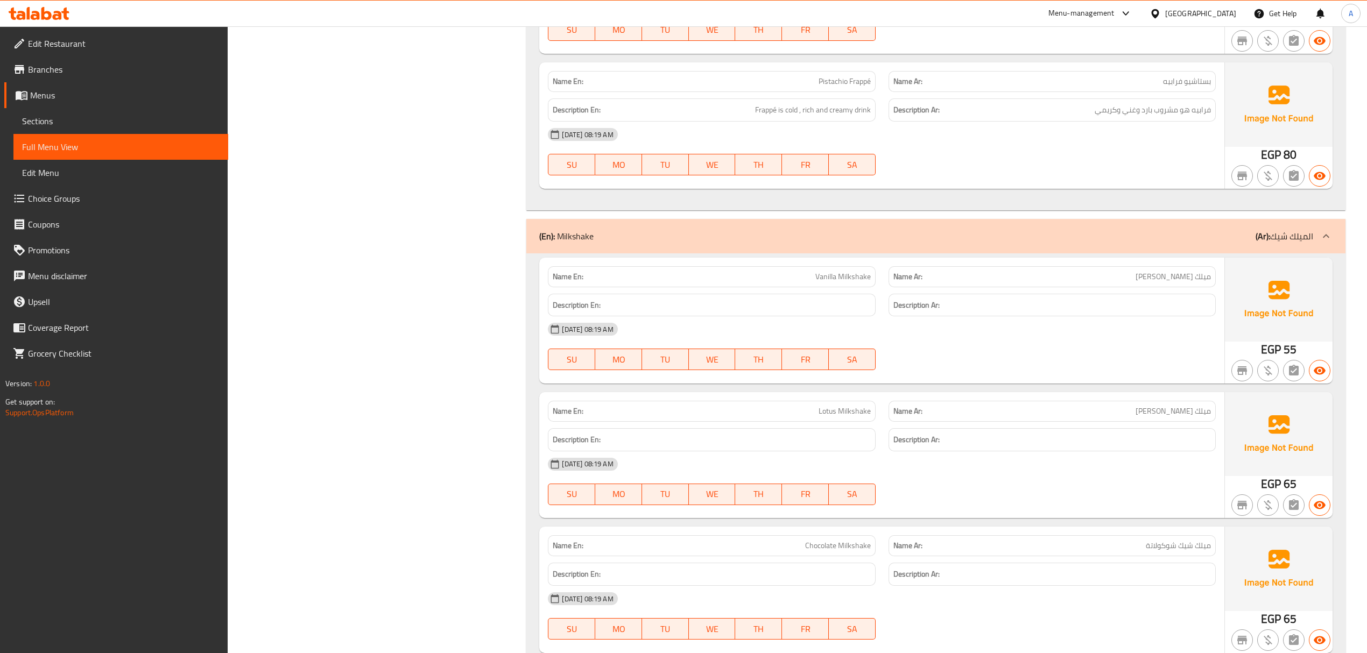
scroll to position [20953, 0]
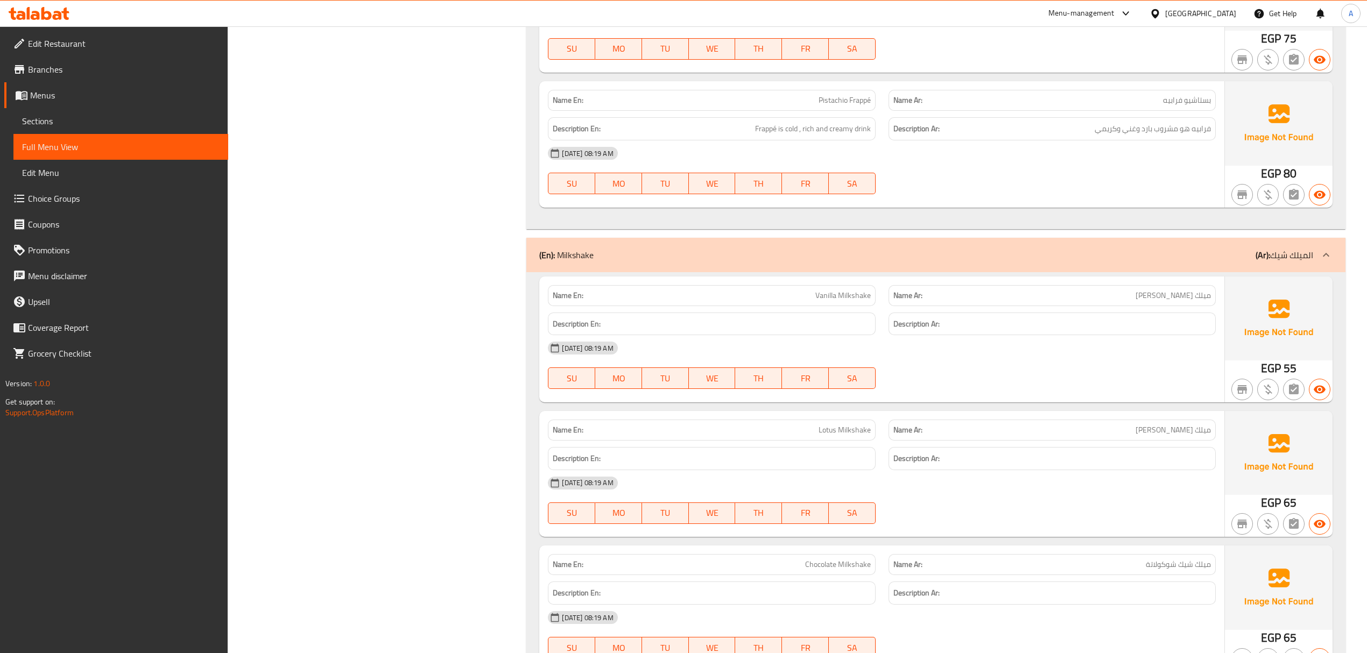
click at [686, 272] on div "(En): Milkshake (Ar): الميلك شيك" at bounding box center [935, 255] width 818 height 34
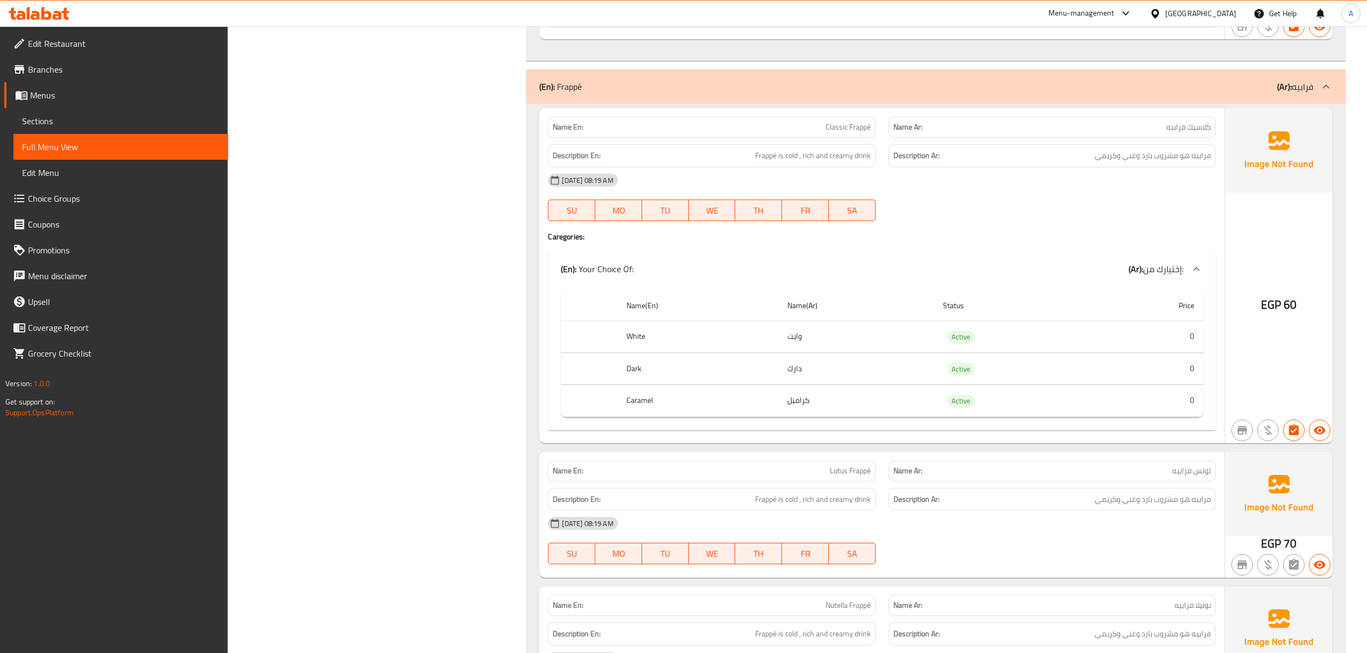
scroll to position [19911, 0]
click at [686, 102] on div "(En): Frappé (Ar): فرابيه" at bounding box center [935, 85] width 818 height 34
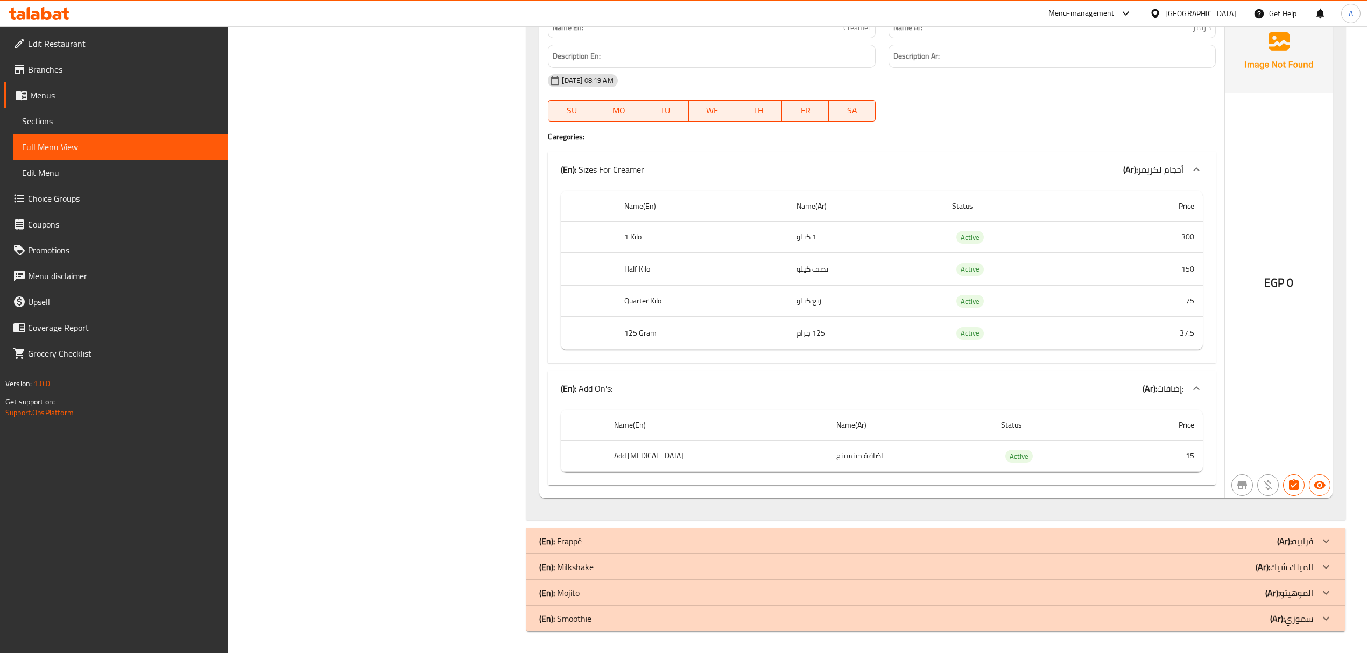
scroll to position [19476, 0]
click at [686, 472] on td "اضافة جينسينج" at bounding box center [909, 456] width 165 height 32
copy td "اضافة جينسينج"
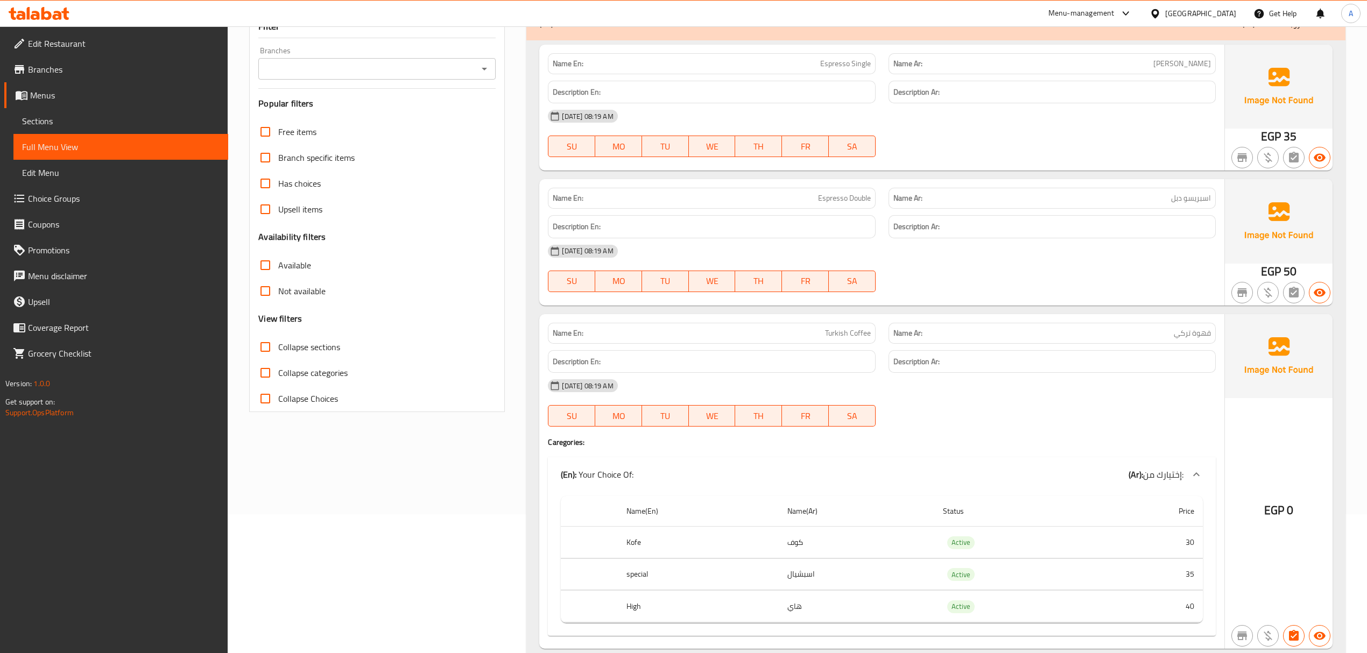
scroll to position [0, 0]
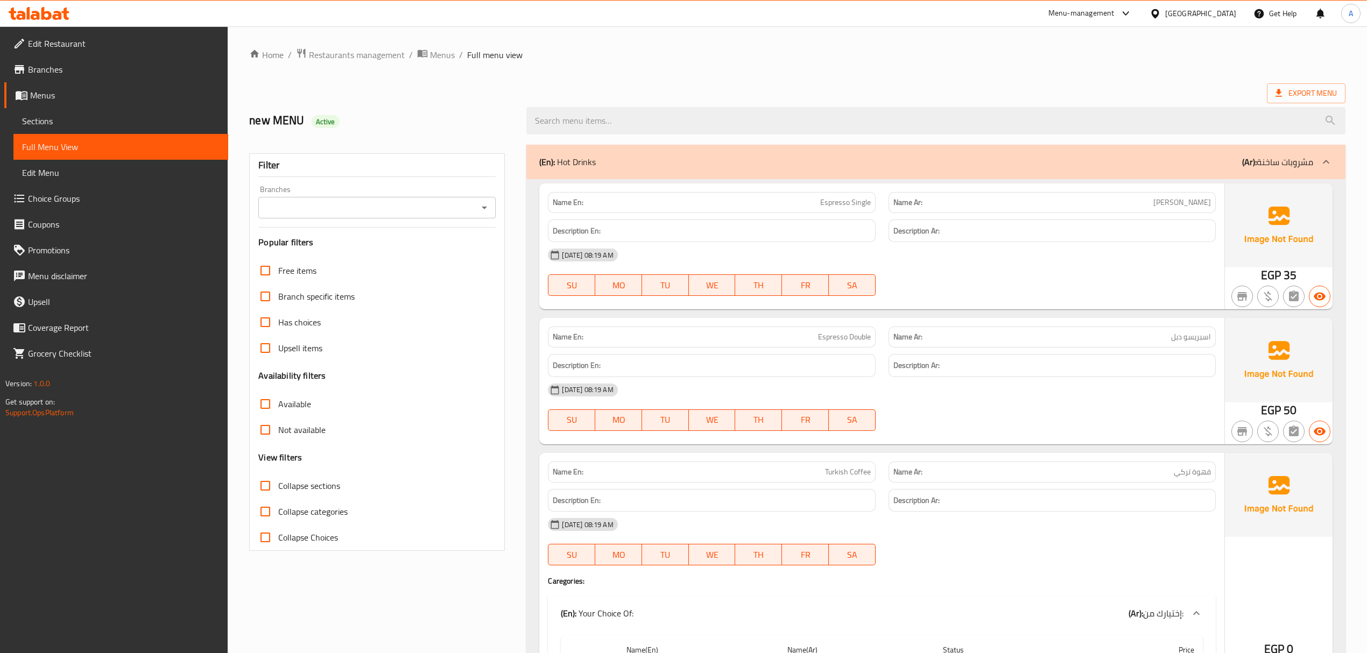
click at [287, 261] on label "Free items" at bounding box center [284, 271] width 64 height 26
click at [278, 261] on input "Free items" at bounding box center [265, 271] width 26 height 26
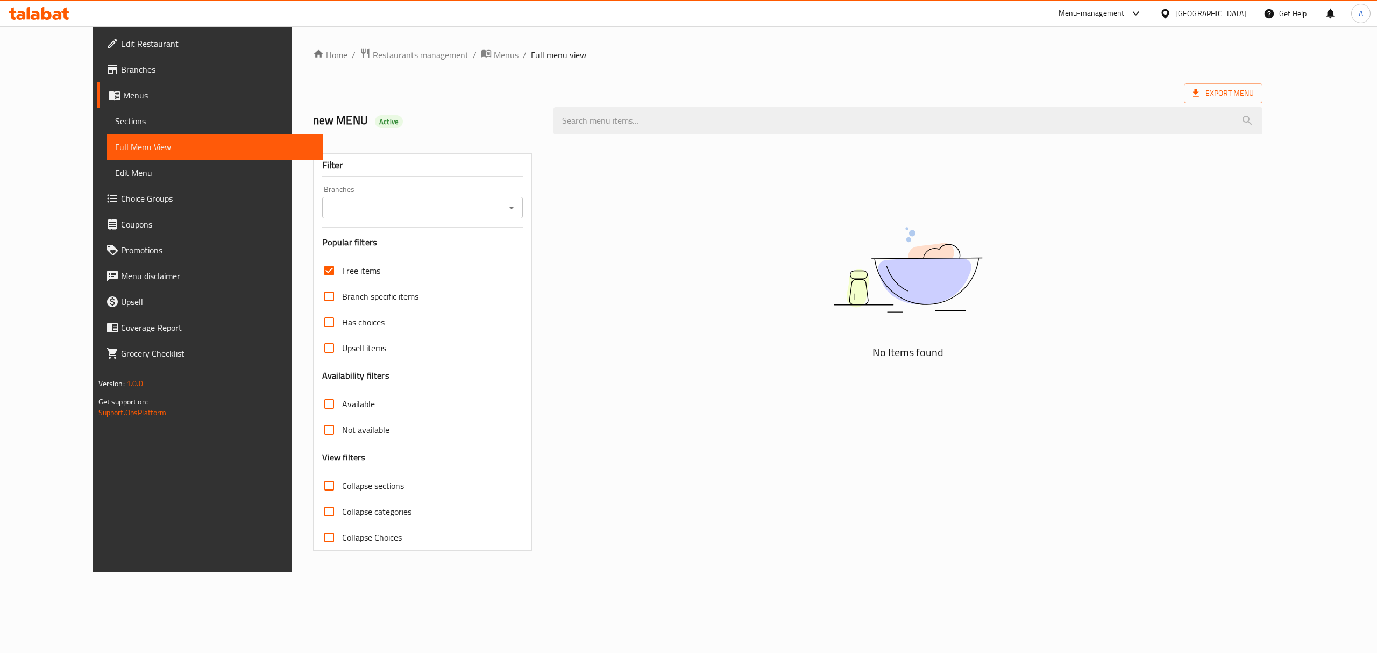
drag, startPoint x: 293, startPoint y: 266, endPoint x: 259, endPoint y: 272, distance: 34.4
click at [342, 265] on span "Free items" at bounding box center [361, 270] width 38 height 13
click at [316, 265] on input "Free items" at bounding box center [329, 271] width 26 height 26
click at [316, 267] on input "Free items" at bounding box center [329, 271] width 26 height 26
drag, startPoint x: 272, startPoint y: 270, endPoint x: 250, endPoint y: 9, distance: 262.4
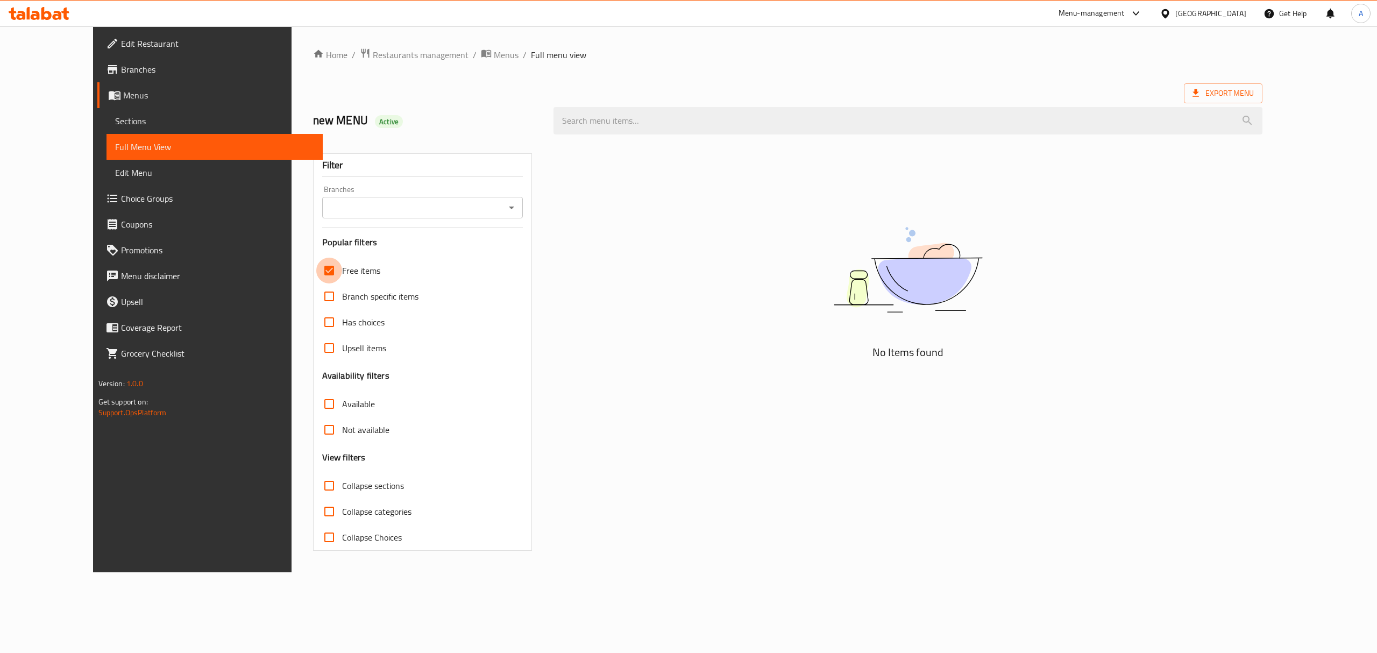
click at [316, 271] on input "Free items" at bounding box center [329, 271] width 26 height 26
checkbox input "false"
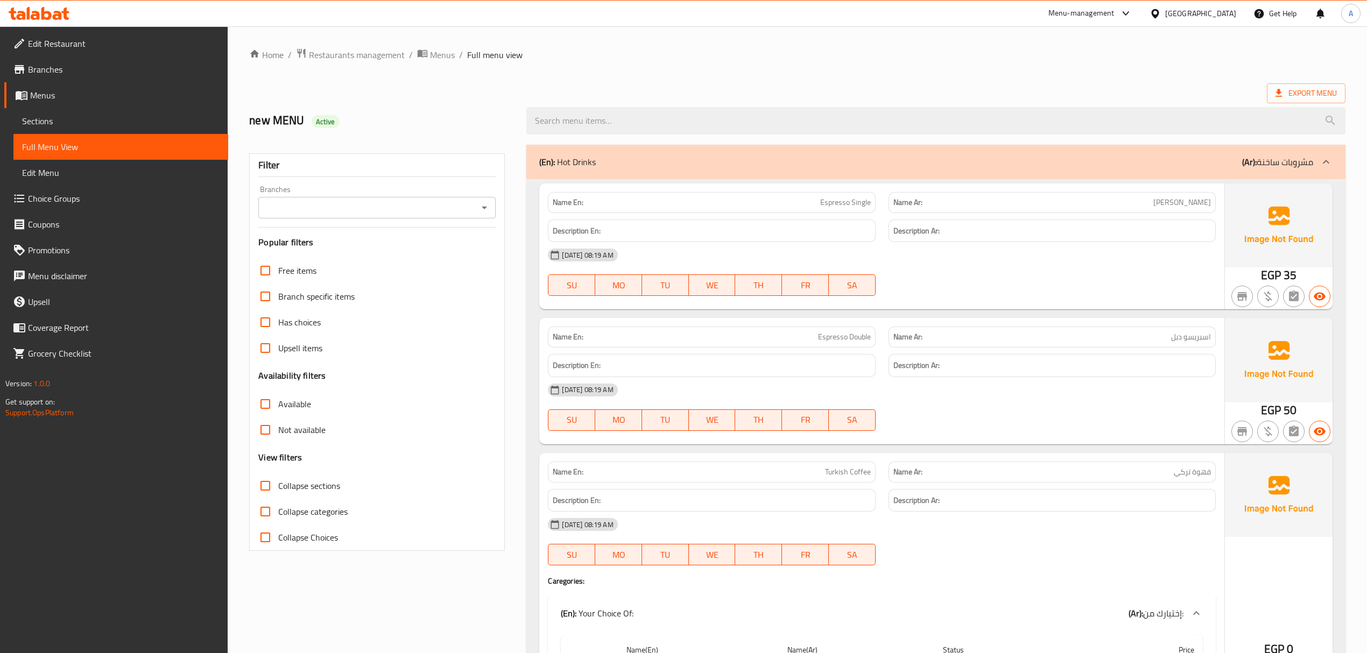
click at [686, 161] on div "(En): Hot Drinks (Ar): مشروبات ساخنة" at bounding box center [925, 161] width 773 height 13
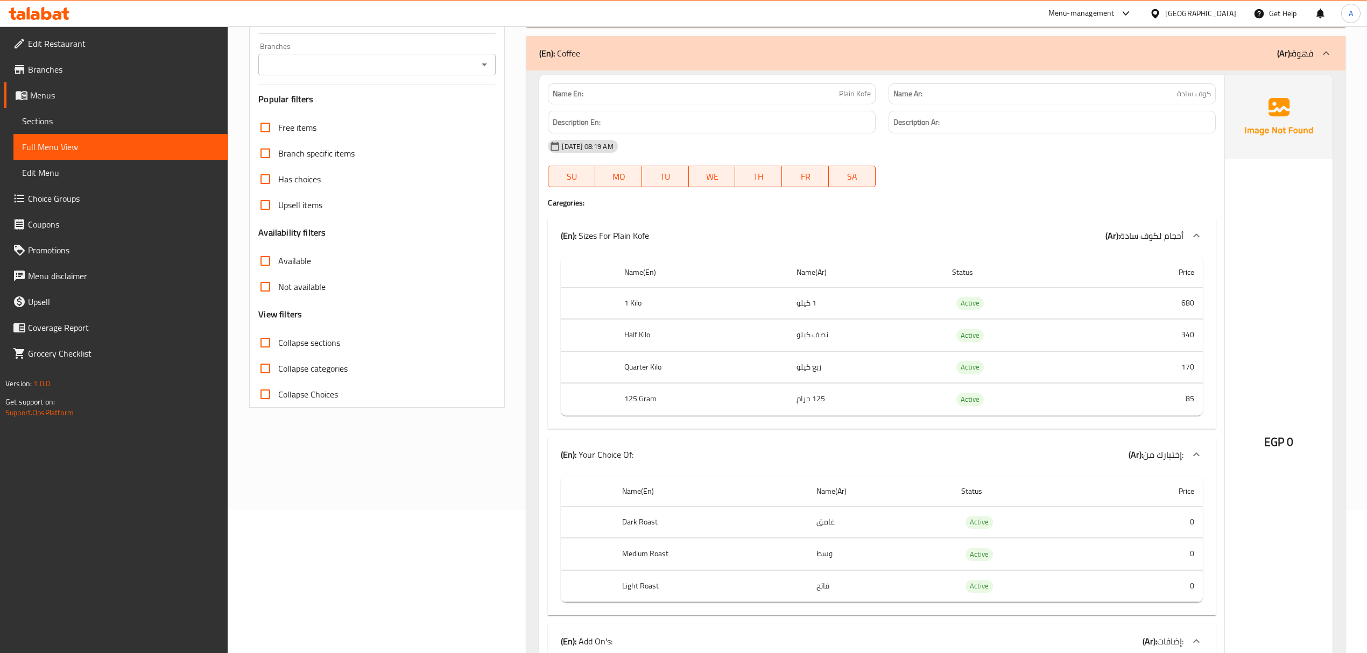
scroll to position [215, 0]
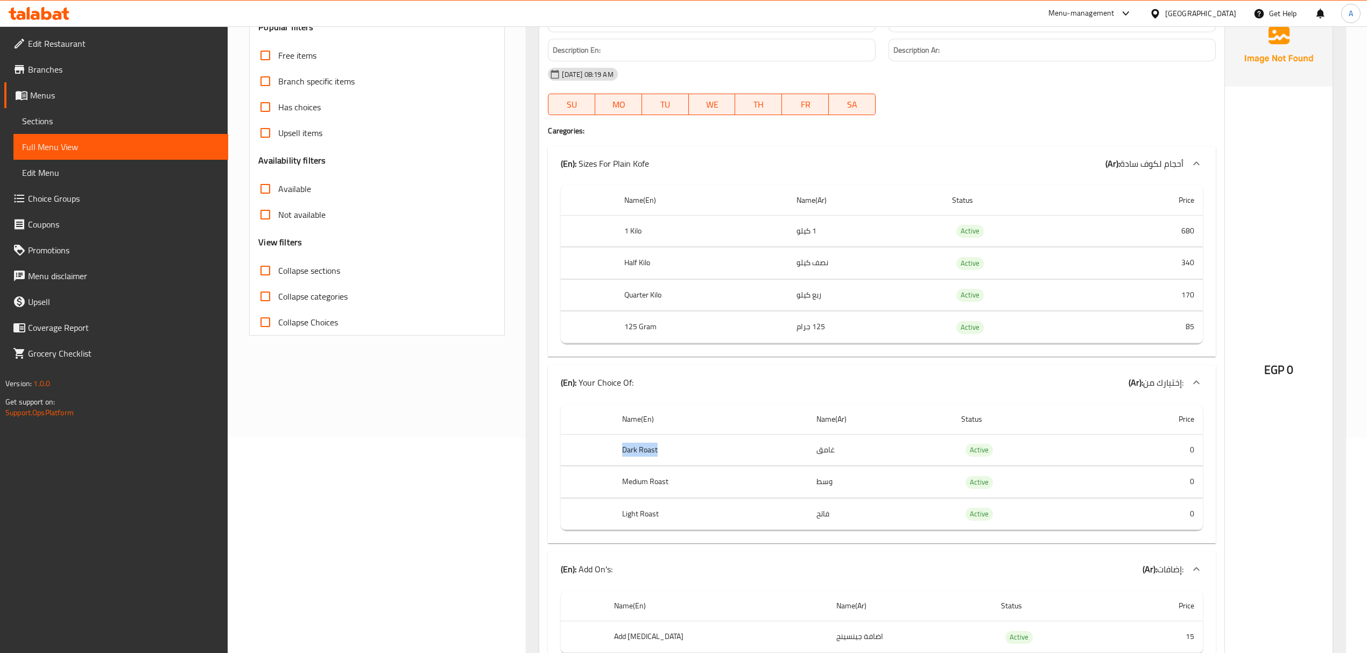
drag, startPoint x: 612, startPoint y: 452, endPoint x: 660, endPoint y: 452, distance: 47.9
click at [660, 452] on tr "Dark Roast غامق Active 0" at bounding box center [881, 450] width 641 height 32
copy tr "Dark Roast"
